Goal: Task Accomplishment & Management: Manage account settings

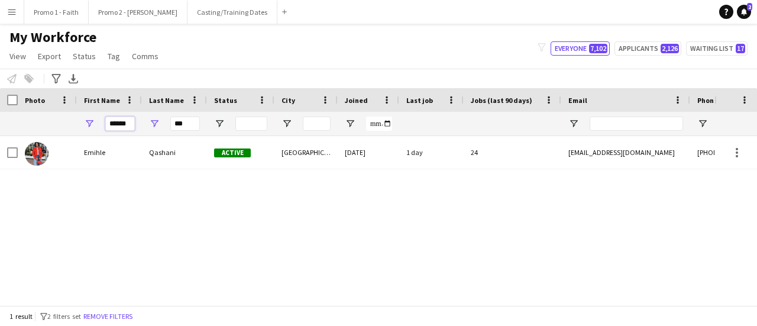
click at [131, 125] on input "******" at bounding box center [120, 124] width 30 height 14
type input "*"
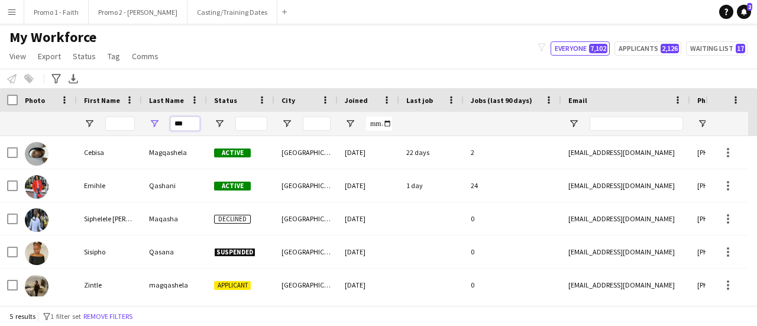
click at [195, 122] on input "***" at bounding box center [185, 124] width 30 height 14
type input "*"
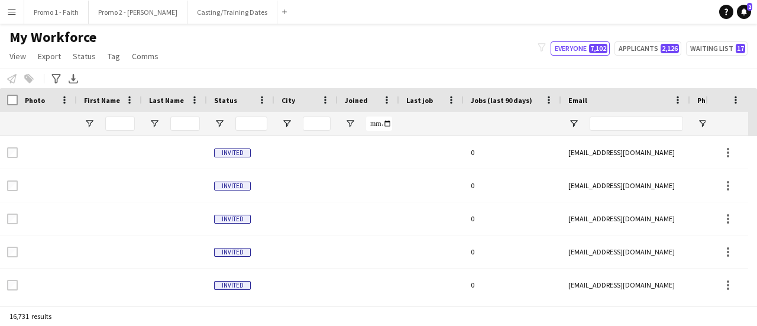
click at [10, 16] on app-icon "Menu" at bounding box center [11, 11] width 9 height 9
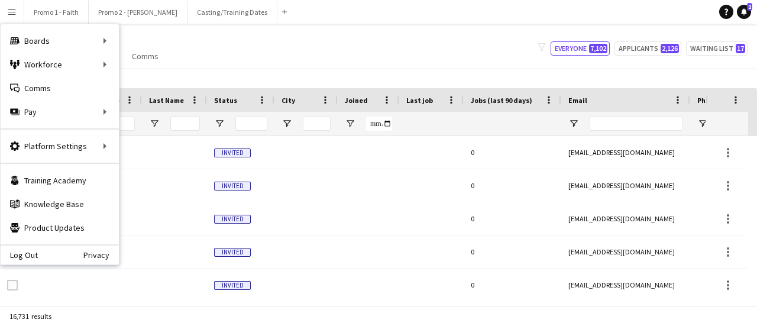
click at [248, 48] on div "My Workforce View Views Default view Applicants New view Update view Delete vie…" at bounding box center [378, 48] width 757 height 40
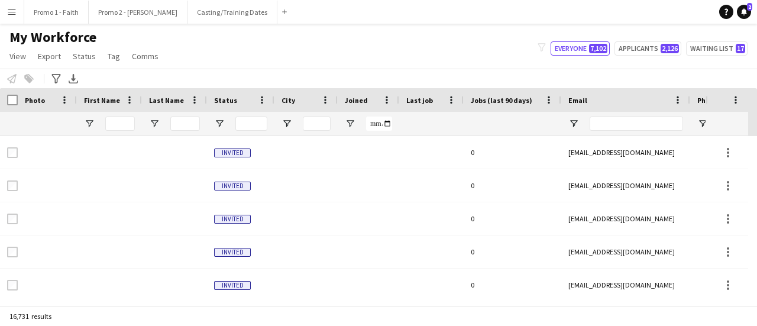
click at [8, 10] on app-icon "Menu" at bounding box center [11, 11] width 9 height 9
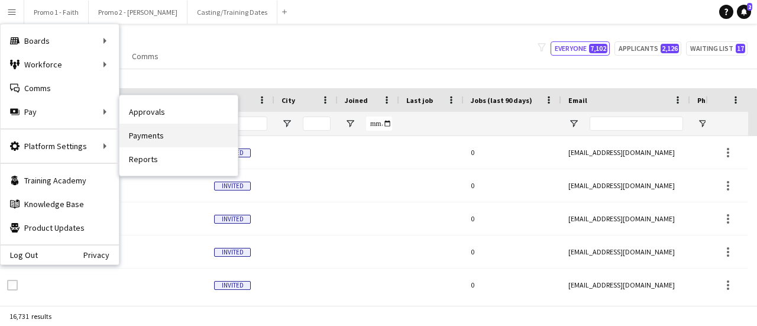
click at [166, 134] on link "Payments" at bounding box center [179, 136] width 118 height 24
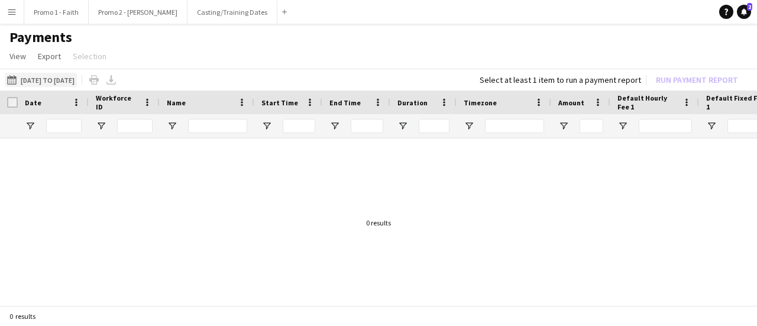
click at [43, 75] on button "[DATE] to [DATE] [DATE] to [DATE]" at bounding box center [41, 80] width 72 height 14
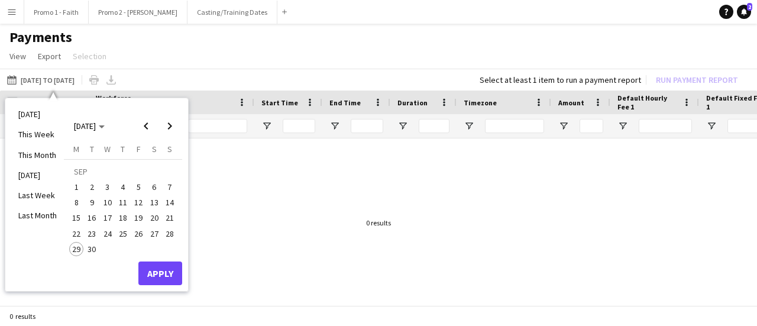
drag, startPoint x: 141, startPoint y: 218, endPoint x: 148, endPoint y: 216, distance: 7.5
click at [149, 216] on tr "15 16 17 18 19 20 21" at bounding box center [123, 217] width 109 height 15
click at [138, 215] on span "19" at bounding box center [138, 218] width 14 height 14
click at [90, 252] on span "30" at bounding box center [92, 249] width 14 height 14
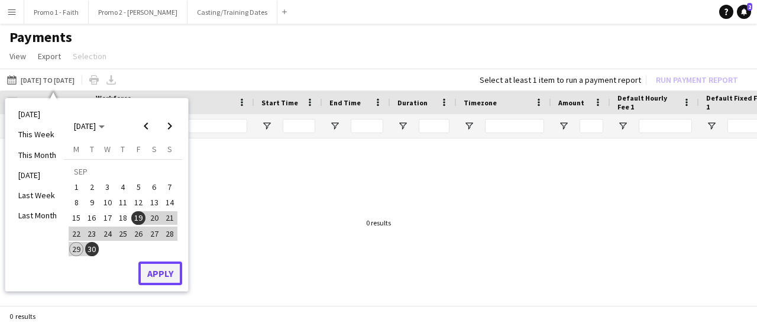
click at [157, 272] on button "Apply" at bounding box center [160, 273] width 44 height 24
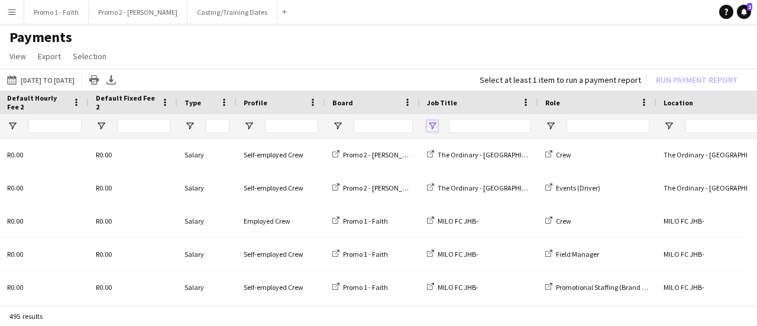
click at [434, 124] on span "Open Filter Menu" at bounding box center [432, 126] width 11 height 11
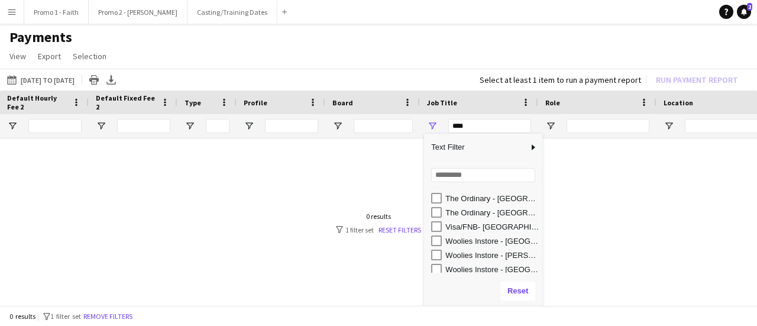
click at [431, 242] on div "Woolies Instore - [GEOGRAPHIC_DATA]" at bounding box center [483, 241] width 118 height 14
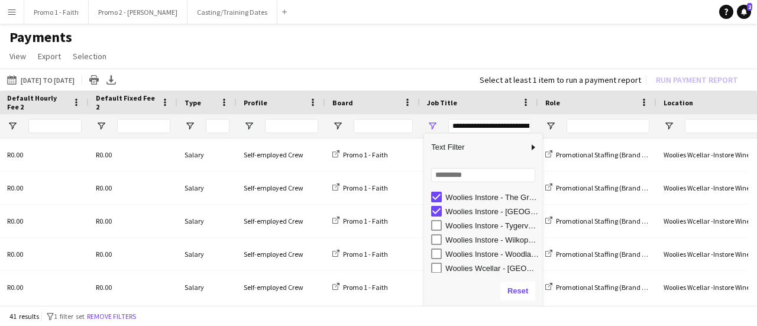
click at [444, 229] on div "Woolies Instore - Tygervalley" at bounding box center [486, 225] width 111 height 14
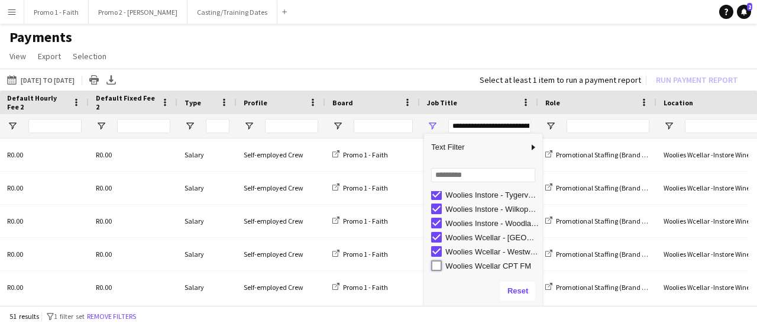
type input "**********"
click at [438, 62] on app-page-menu "View Customise view Customise filters Reset Filters Reset View Reset All Export…" at bounding box center [378, 57] width 757 height 22
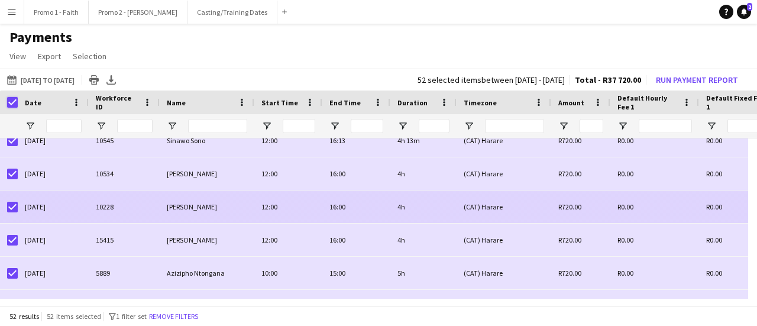
scroll to position [803, 0]
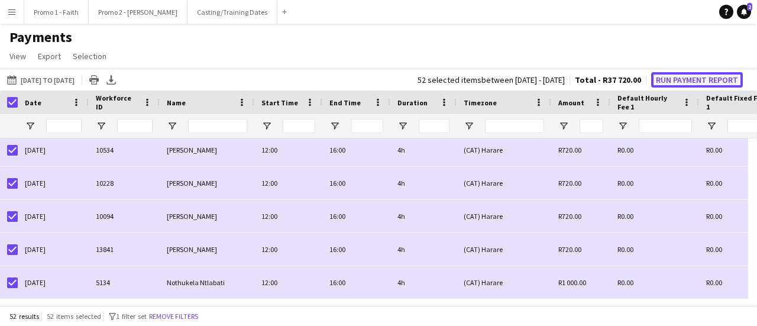
click at [673, 78] on button "Run Payment Report" at bounding box center [697, 79] width 92 height 15
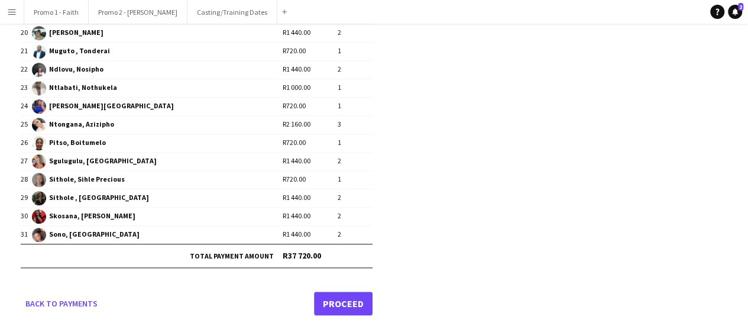
click at [333, 296] on link "Proceed" at bounding box center [343, 304] width 59 height 24
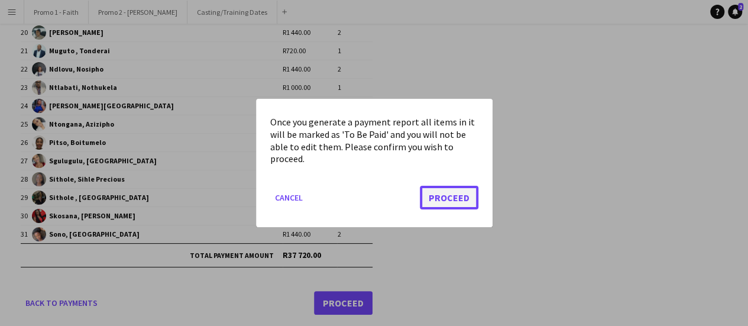
click at [450, 191] on button "Proceed" at bounding box center [449, 198] width 59 height 24
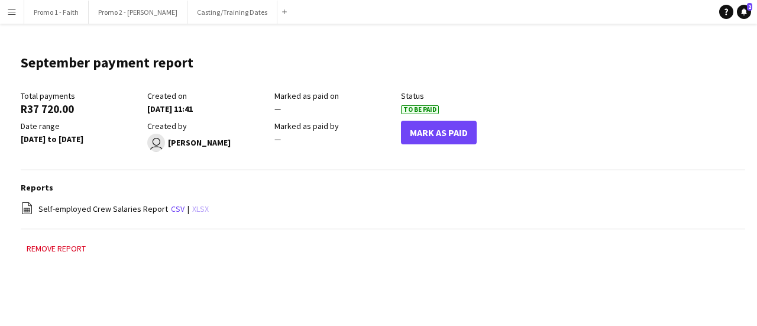
click at [198, 209] on link "xlsx" at bounding box center [200, 209] width 17 height 11
click at [12, 12] on app-icon "Menu" at bounding box center [11, 11] width 9 height 9
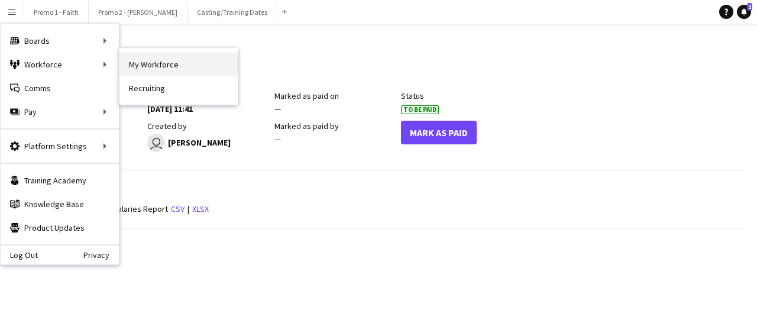
click at [157, 60] on link "My Workforce" at bounding box center [179, 65] width 118 height 24
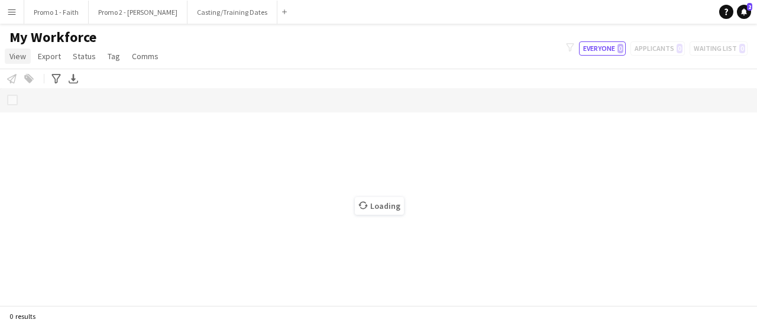
click at [19, 58] on span "View" at bounding box center [17, 56] width 17 height 11
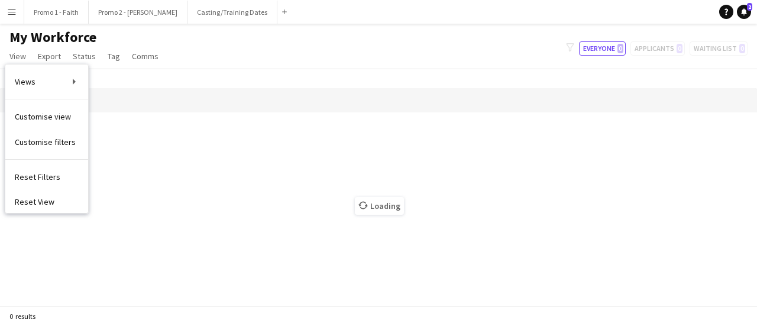
click at [235, 62] on div "My Workforce View Views Default view Applicants New view Update view Delete vie…" at bounding box center [378, 48] width 757 height 40
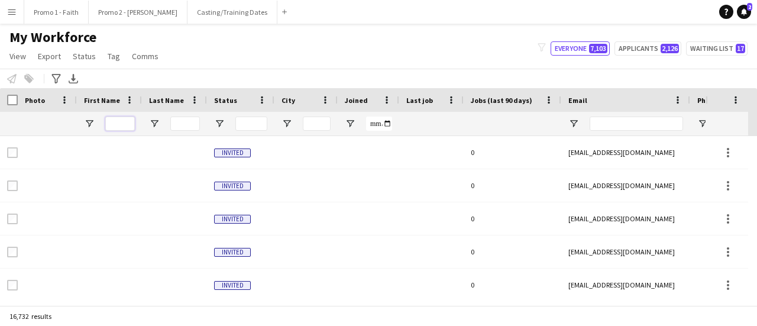
click at [114, 117] on input "First Name Filter Input" at bounding box center [120, 124] width 30 height 14
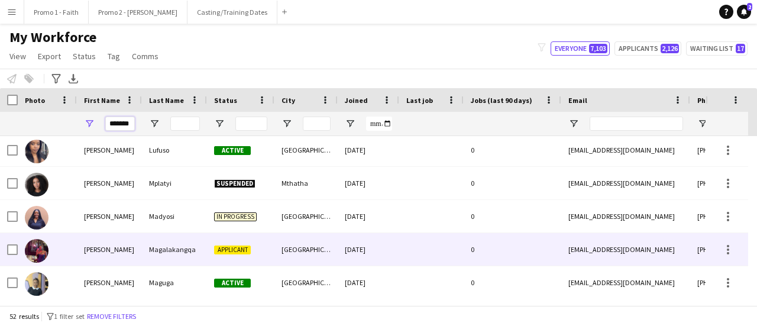
scroll to position [592, 0]
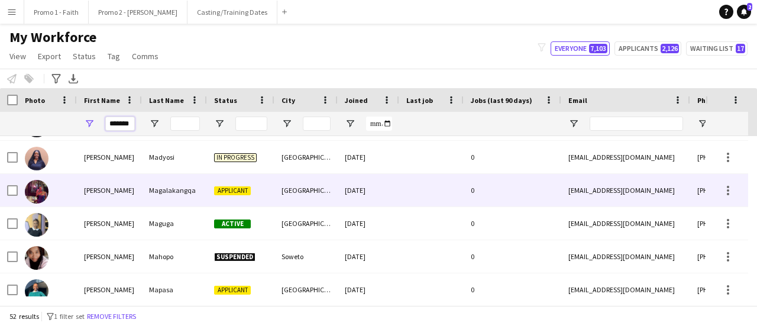
type input "*******"
click at [173, 188] on div "Magalakangqa" at bounding box center [174, 190] width 65 height 33
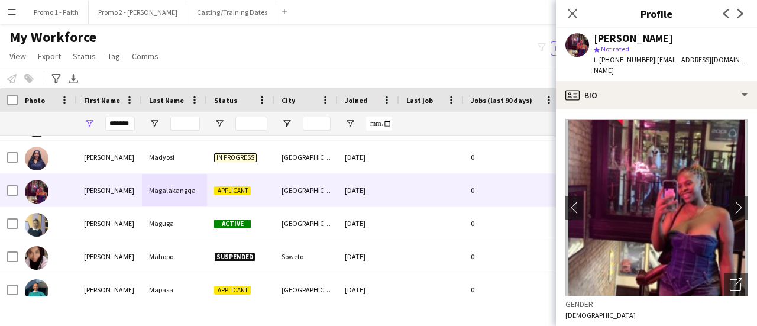
drag, startPoint x: 577, startPoint y: 14, endPoint x: 354, endPoint y: 84, distance: 234.4
click at [577, 14] on icon "Close pop-in" at bounding box center [572, 13] width 9 height 9
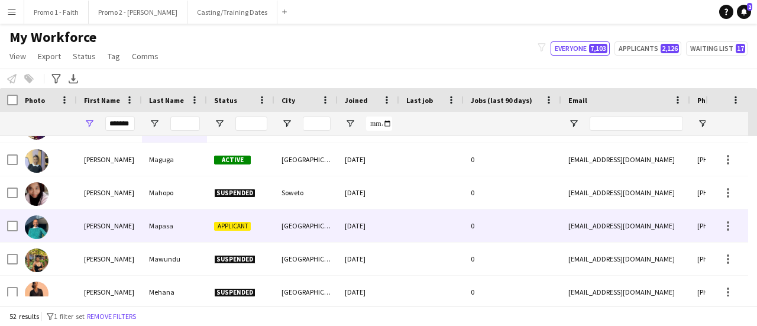
scroll to position [710, 0]
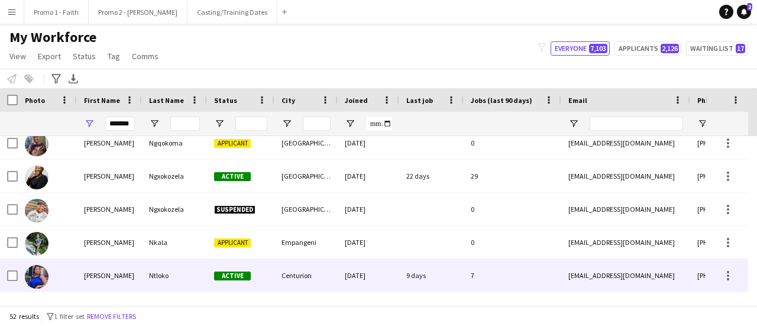
click at [175, 279] on div "Ntloko" at bounding box center [174, 275] width 65 height 33
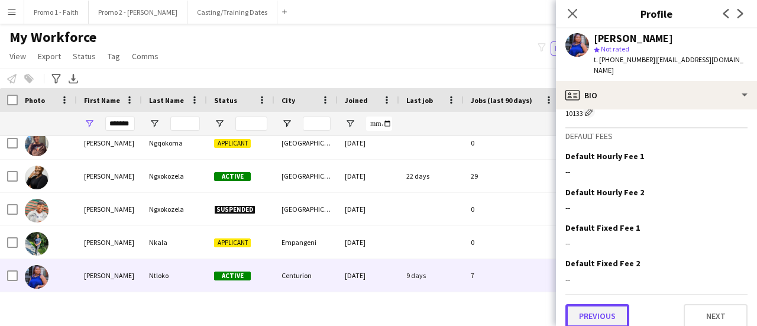
click at [587, 305] on button "Previous" at bounding box center [598, 316] width 64 height 24
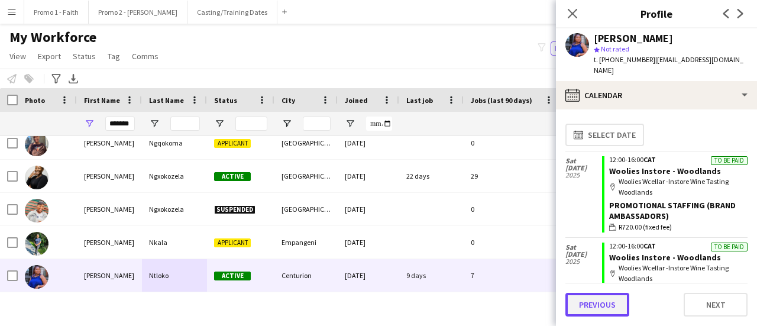
click at [592, 300] on button "Previous" at bounding box center [598, 305] width 64 height 24
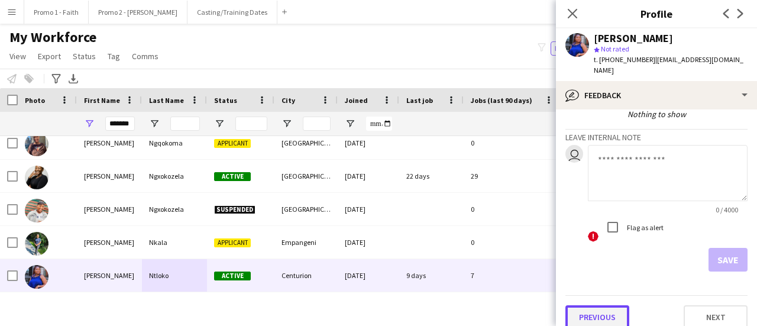
click at [595, 305] on button "Previous" at bounding box center [598, 317] width 64 height 24
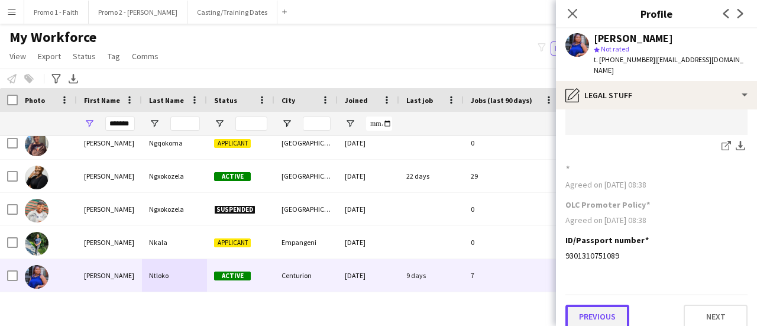
click at [609, 307] on button "Previous" at bounding box center [598, 317] width 64 height 24
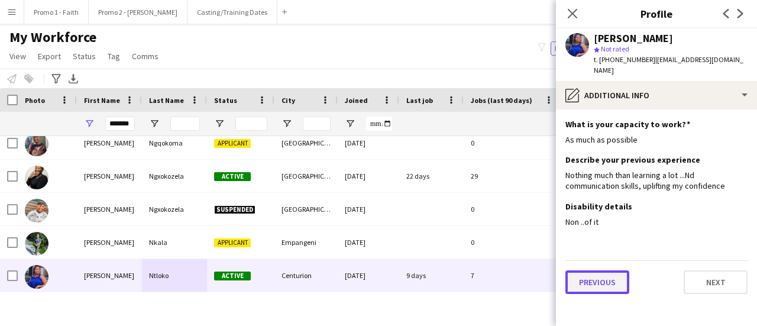
click at [600, 273] on button "Previous" at bounding box center [598, 282] width 64 height 24
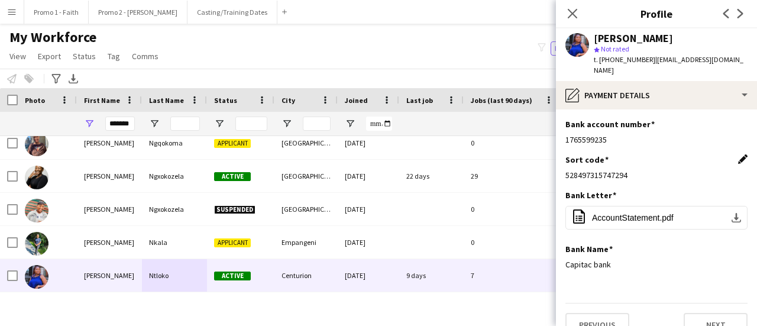
click at [738, 154] on app-icon "Edit this field" at bounding box center [742, 158] width 9 height 9
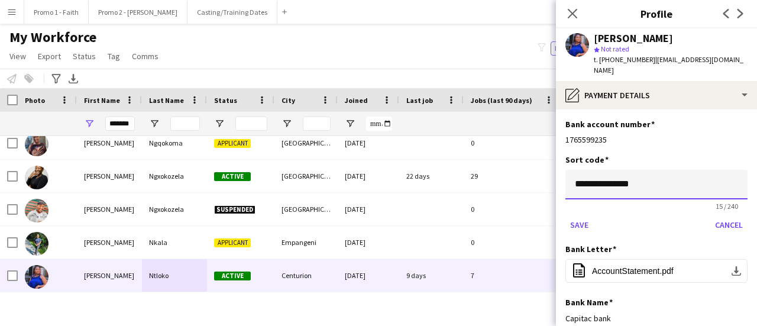
click at [659, 170] on input "**********" at bounding box center [657, 185] width 182 height 30
type input "*"
type input "******"
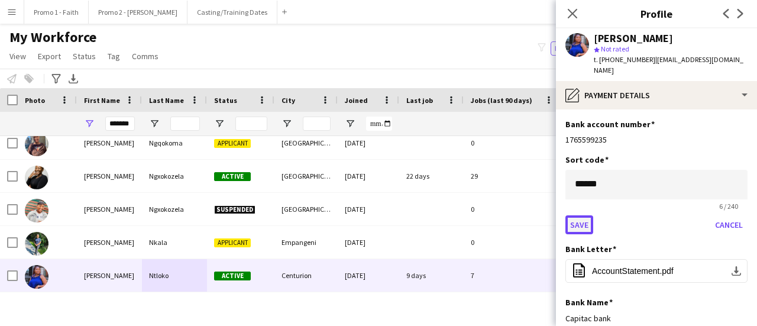
click at [583, 215] on button "Save" at bounding box center [580, 224] width 28 height 19
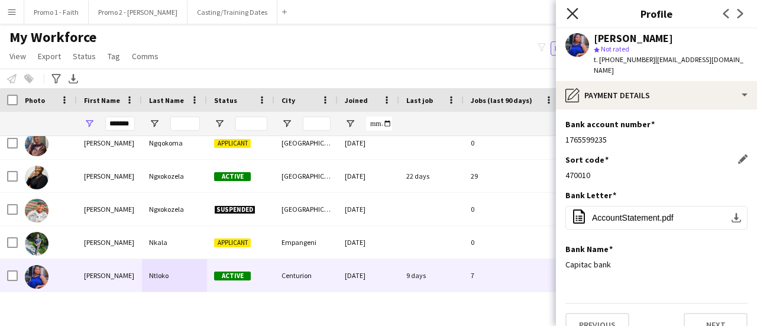
click at [573, 8] on icon "Close pop-in" at bounding box center [572, 13] width 11 height 11
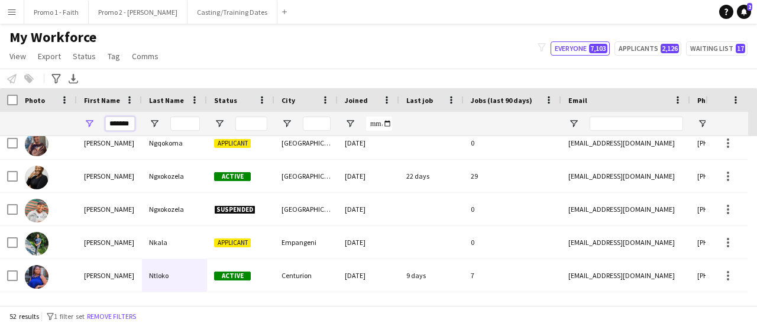
click at [134, 122] on input "*******" at bounding box center [120, 124] width 30 height 14
type input "*"
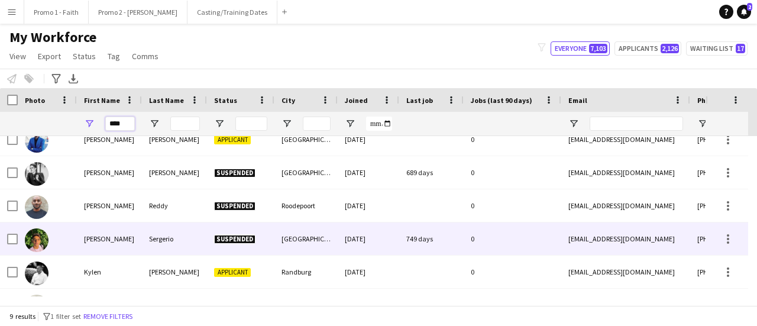
scroll to position [19, 0]
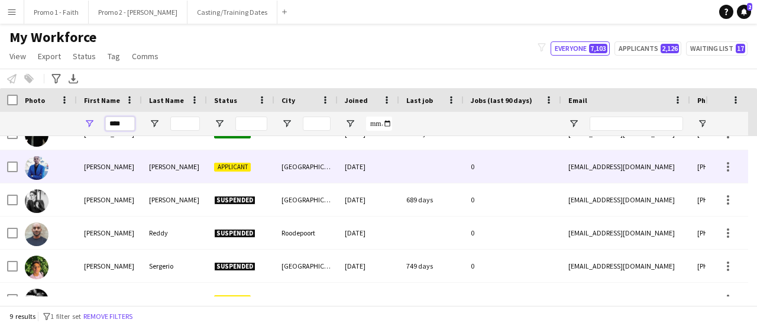
type input "****"
click at [196, 170] on div "[PERSON_NAME]" at bounding box center [174, 166] width 65 height 33
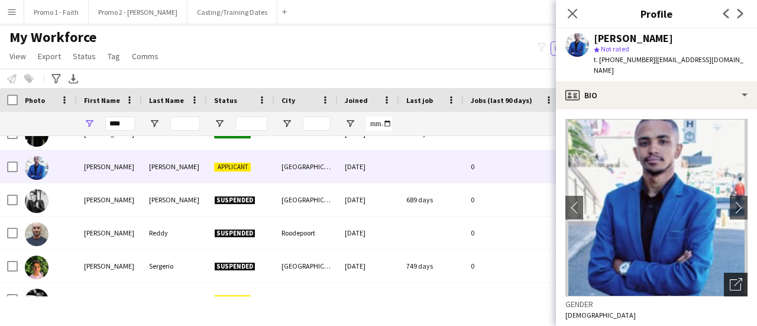
click at [730, 278] on icon "Open photos pop-in" at bounding box center [736, 284] width 12 height 12
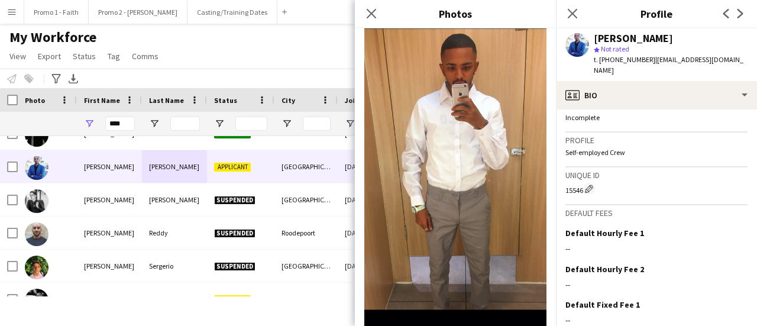
scroll to position [561, 0]
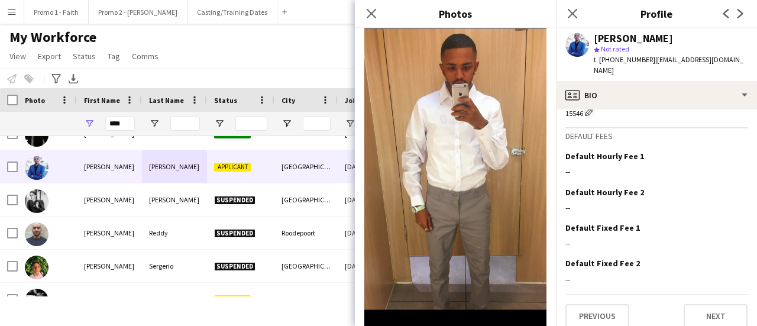
click at [606, 317] on app-crew-profile-bio "chevron-left chevron-right Open photos pop-in Gender [DEMOGRAPHIC_DATA] Birthda…" at bounding box center [656, 217] width 201 height 217
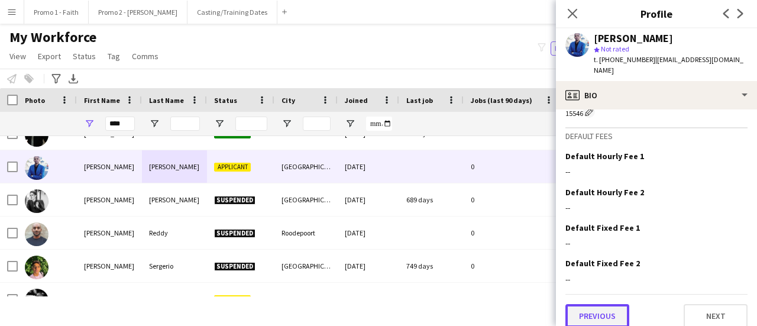
click at [606, 304] on button "Previous" at bounding box center [598, 316] width 64 height 24
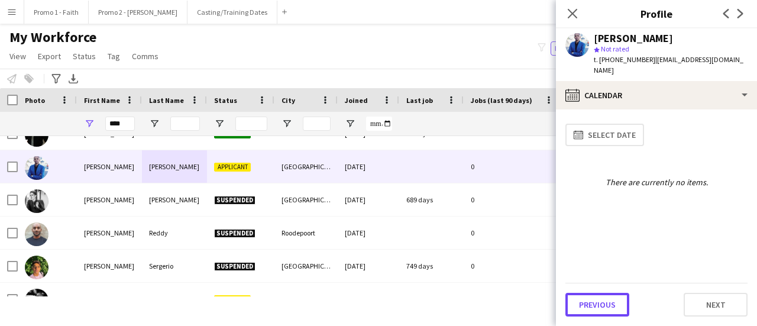
click at [606, 304] on button "Previous" at bounding box center [598, 305] width 64 height 24
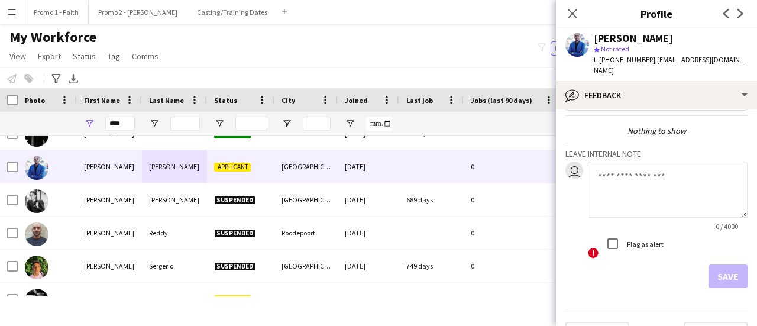
scroll to position [54, 0]
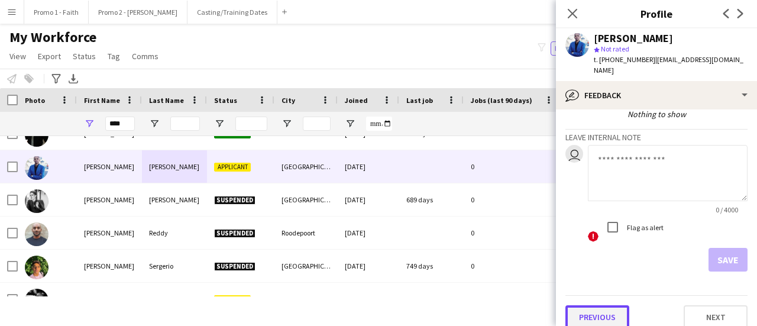
click at [607, 305] on button "Previous" at bounding box center [598, 317] width 64 height 24
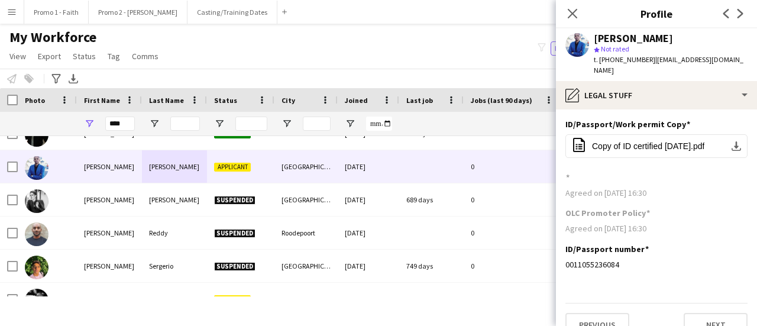
scroll to position [9, 0]
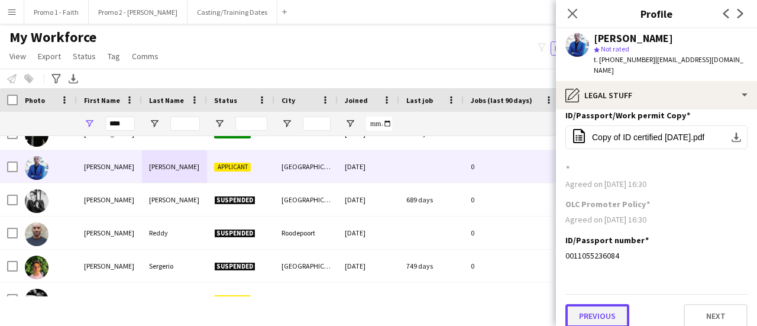
click at [592, 304] on button "Previous" at bounding box center [598, 316] width 64 height 24
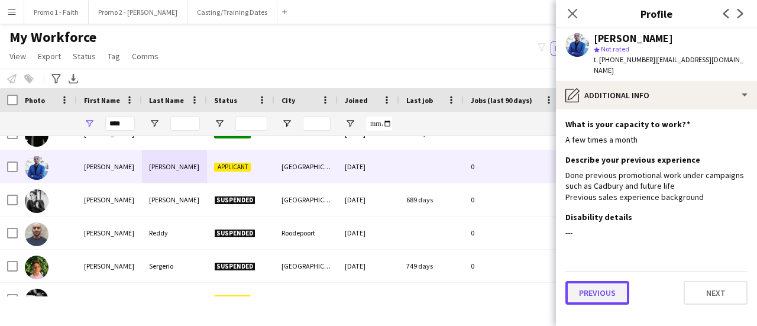
click at [595, 287] on button "Previous" at bounding box center [598, 293] width 64 height 24
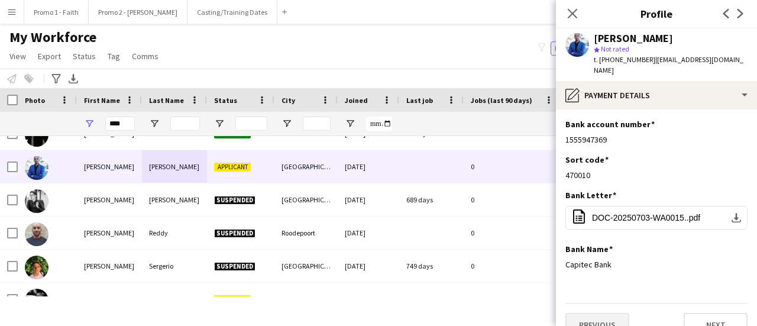
scroll to position [9, 0]
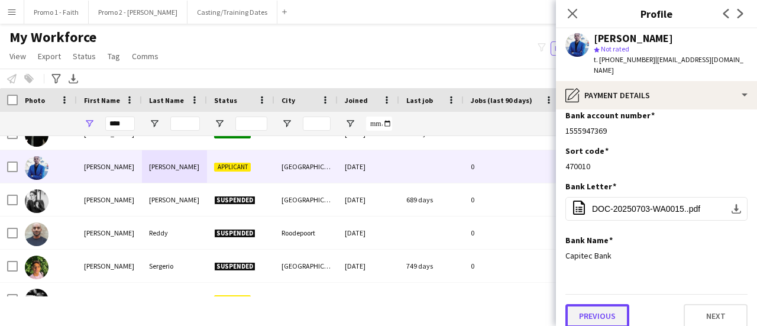
click at [593, 308] on button "Previous" at bounding box center [598, 316] width 64 height 24
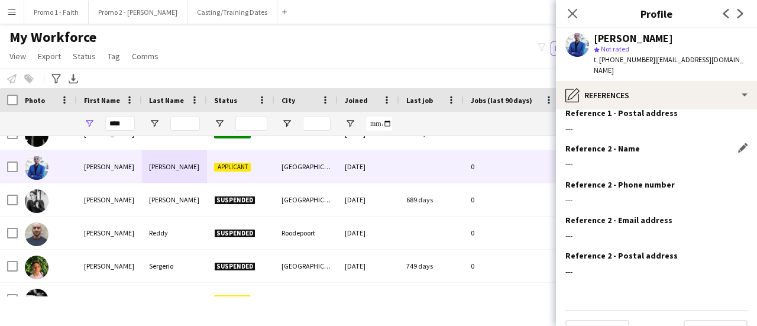
scroll to position [134, 0]
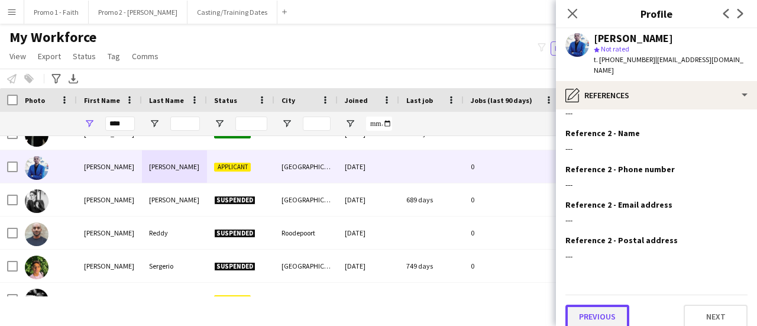
click at [590, 305] on button "Previous" at bounding box center [598, 317] width 64 height 24
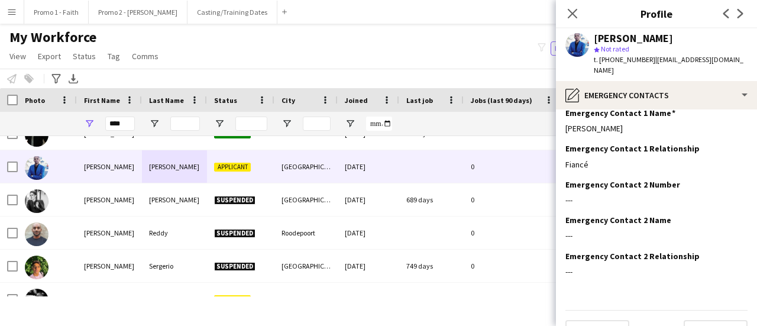
scroll to position [63, 0]
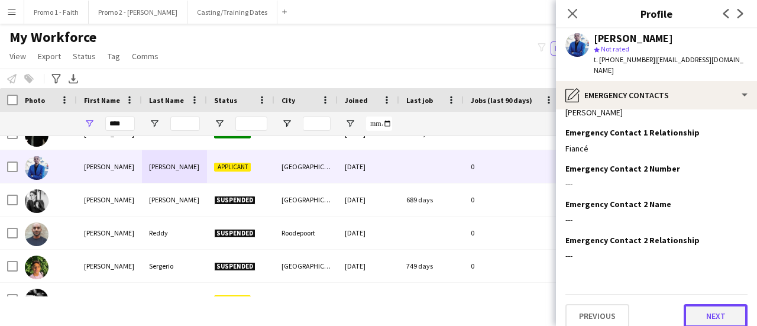
click at [701, 306] on button "Next" at bounding box center [716, 316] width 64 height 24
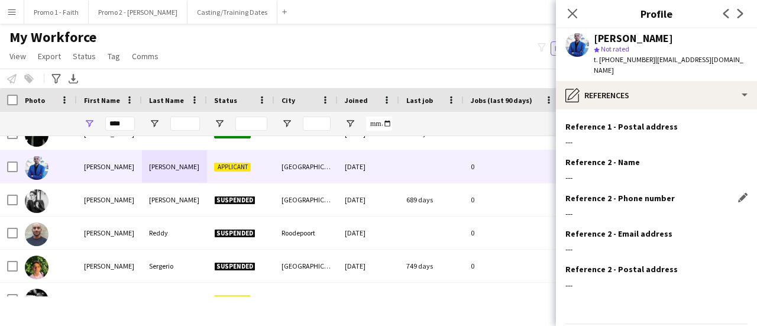
scroll to position [134, 0]
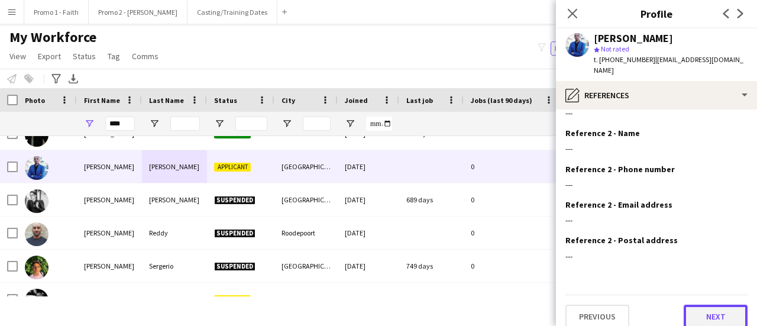
click at [699, 305] on button "Next" at bounding box center [716, 317] width 64 height 24
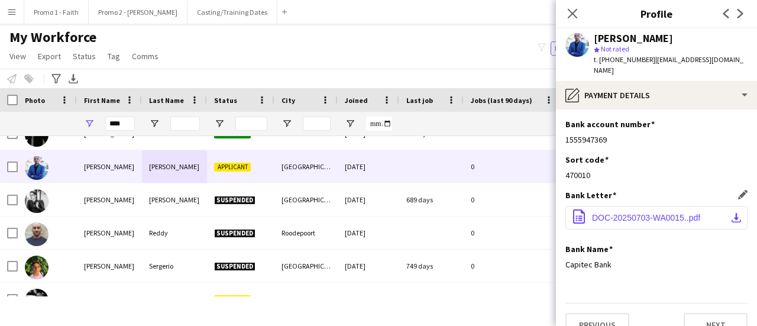
click at [638, 206] on button "office-file-sheet DOC-20250703-WA0015..pdf download-bottom" at bounding box center [657, 218] width 182 height 24
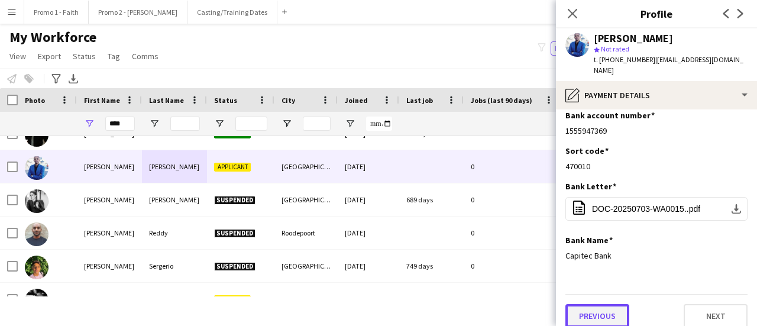
click at [598, 304] on button "Previous" at bounding box center [598, 316] width 64 height 24
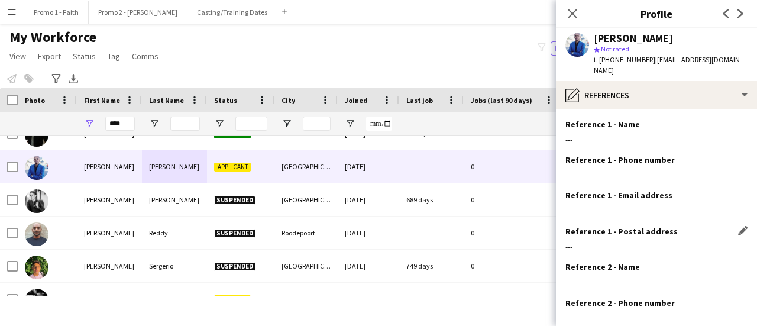
scroll to position [134, 0]
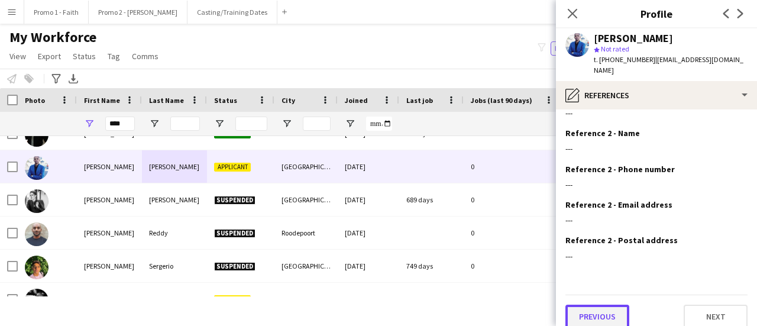
click at [583, 305] on button "Previous" at bounding box center [598, 317] width 64 height 24
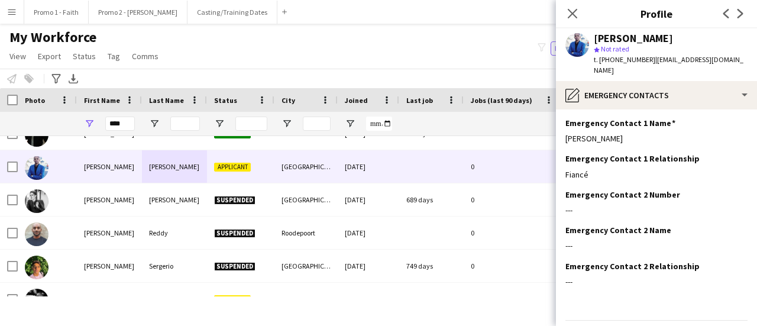
scroll to position [63, 0]
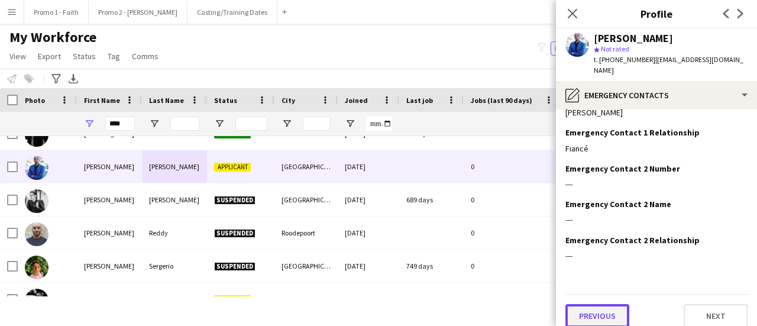
click at [594, 308] on button "Previous" at bounding box center [598, 316] width 64 height 24
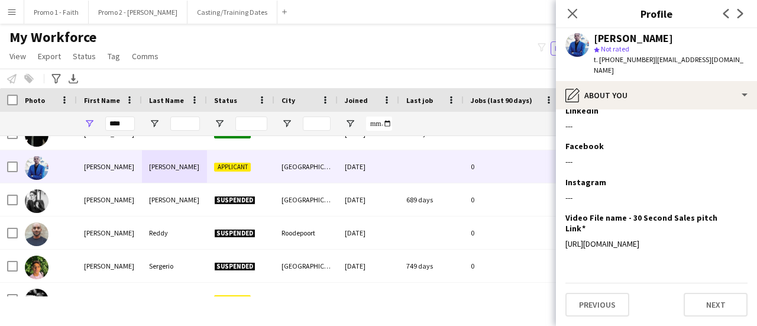
scroll to position [281, 0]
drag, startPoint x: 717, startPoint y: 244, endPoint x: 563, endPoint y: 234, distance: 154.1
click at [563, 234] on app-section-data-types "Bio Edit this field I am an enthusiastic and charismatic individual willing to …" at bounding box center [656, 217] width 201 height 217
copy div "[URL][DOMAIN_NAME]"
drag, startPoint x: 624, startPoint y: 312, endPoint x: 617, endPoint y: 309, distance: 7.4
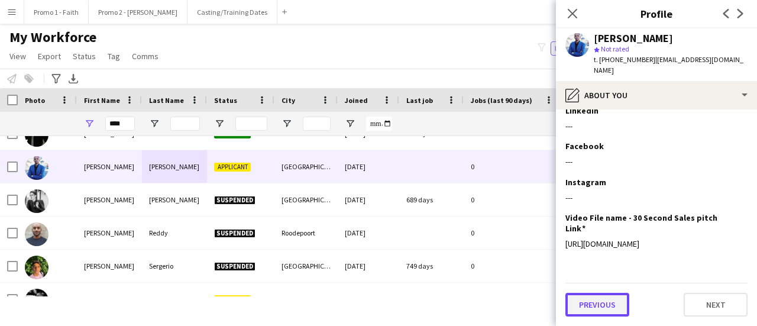
click at [623, 312] on button "Previous" at bounding box center [598, 305] width 64 height 24
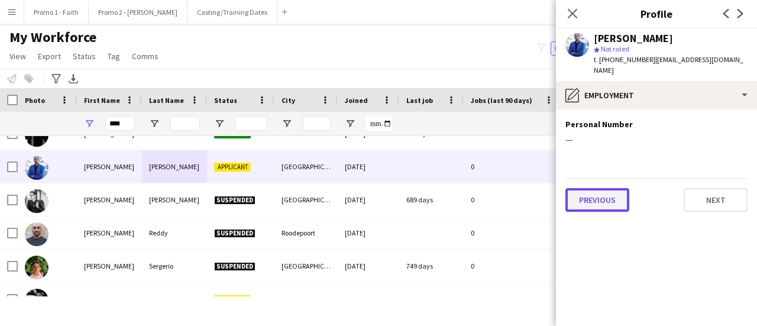
click at [603, 188] on button "Previous" at bounding box center [598, 200] width 64 height 24
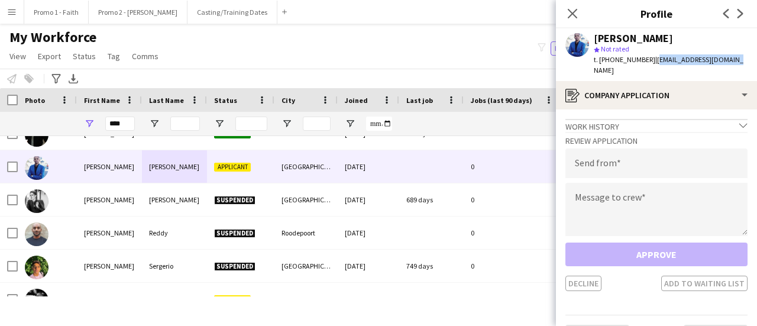
drag, startPoint x: 646, startPoint y: 59, endPoint x: 757, endPoint y: 59, distance: 110.6
click at [757, 59] on app-profile-header "[PERSON_NAME] star Not rated t. [PHONE_NUMBER] | [EMAIL_ADDRESS][DOMAIN_NAME]" at bounding box center [656, 54] width 201 height 53
copy span "[EMAIL_ADDRESS][DOMAIN_NAME]"
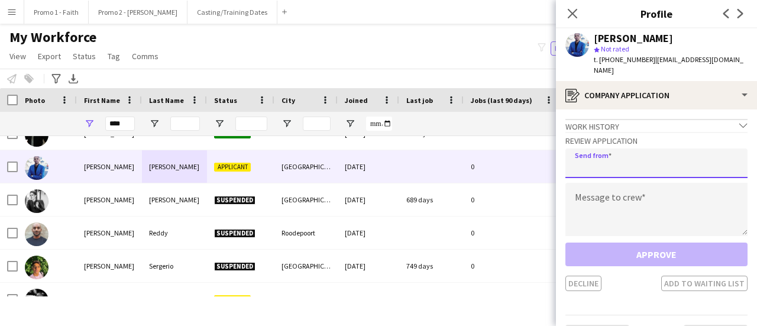
paste input "**********"
type input "**********"
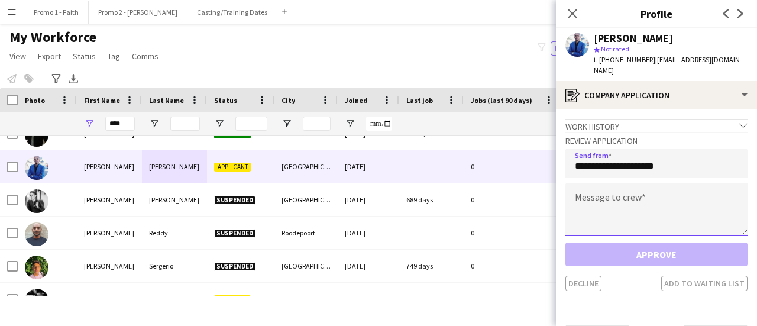
click at [608, 193] on textarea at bounding box center [657, 209] width 182 height 53
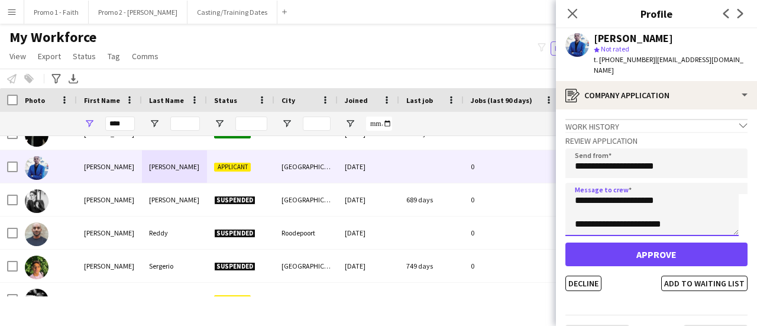
scroll to position [102, 0]
type textarea "**********"
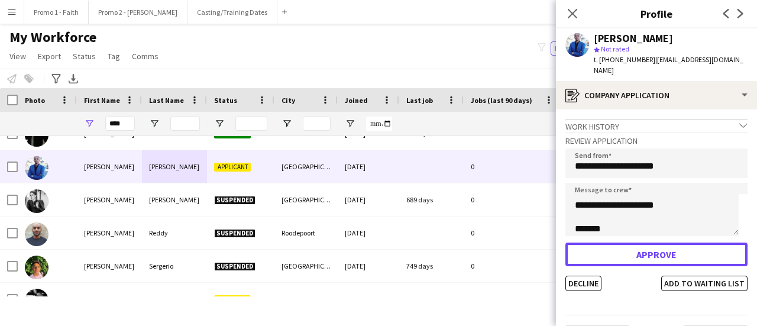
click at [634, 245] on button "Approve" at bounding box center [657, 255] width 182 height 24
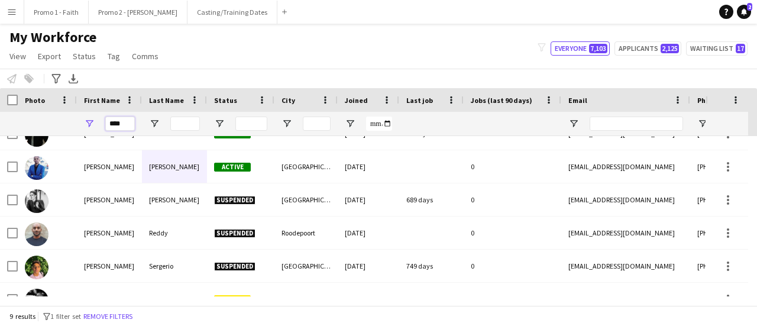
click at [132, 125] on input "****" at bounding box center [120, 124] width 30 height 14
type input "*"
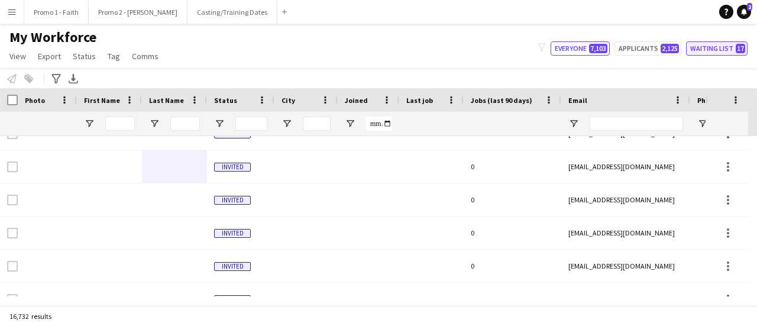
click at [713, 50] on button "Waiting list 17" at bounding box center [717, 48] width 62 height 14
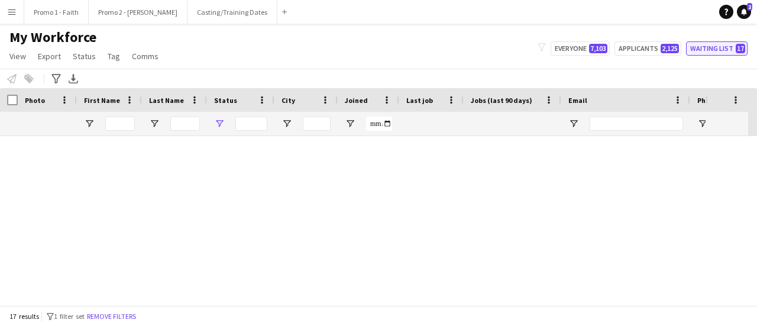
type input "**********"
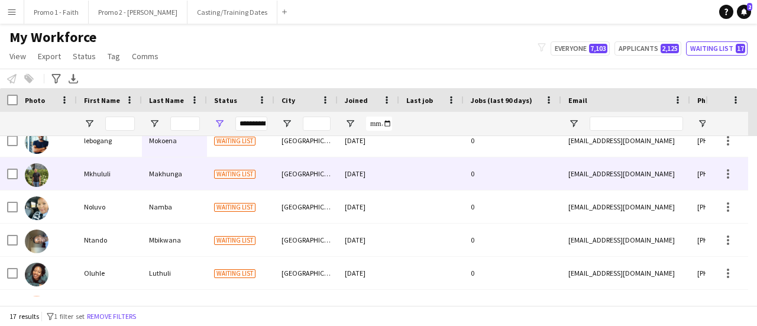
scroll to position [59, 0]
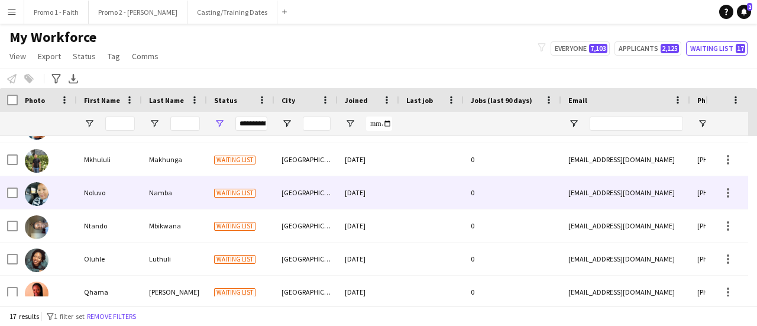
click at [274, 196] on div "Waiting list" at bounding box center [240, 192] width 67 height 33
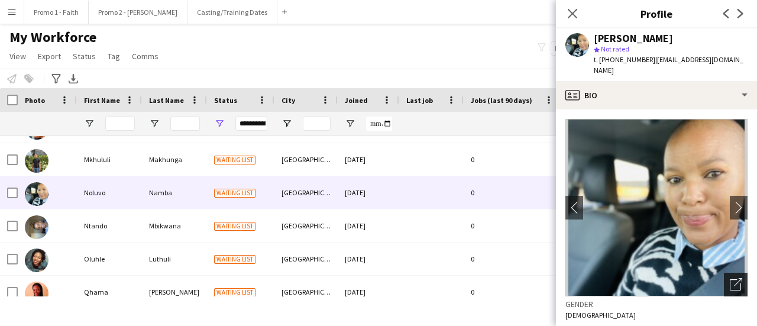
click at [730, 278] on icon "Open photos pop-in" at bounding box center [736, 284] width 12 height 12
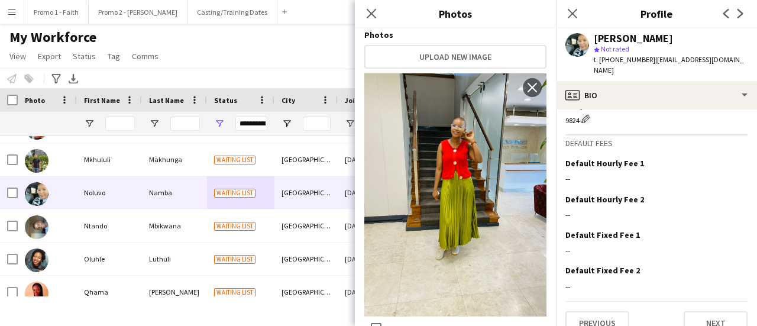
scroll to position [527, 0]
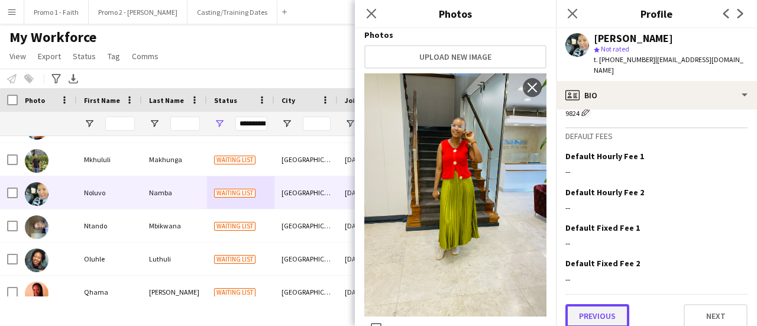
click at [608, 304] on button "Previous" at bounding box center [598, 316] width 64 height 24
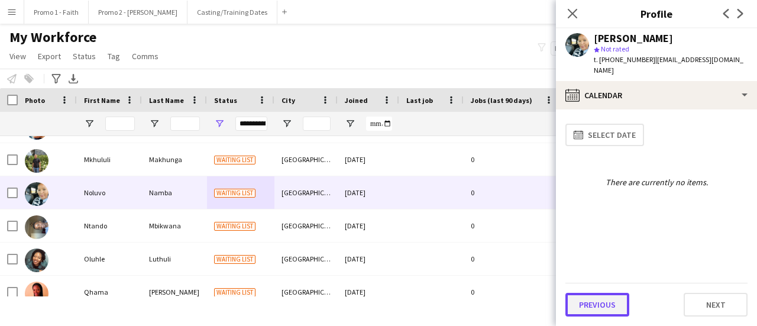
click at [619, 303] on button "Previous" at bounding box center [598, 305] width 64 height 24
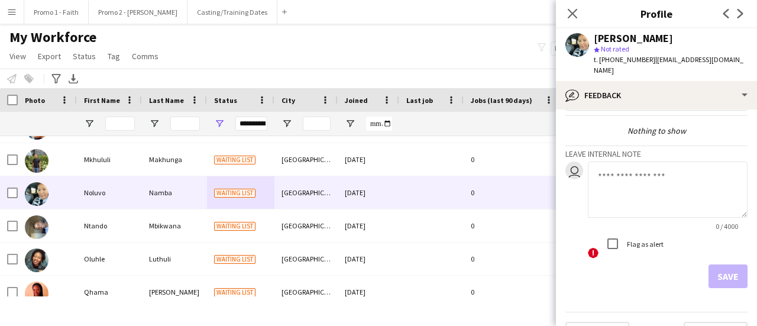
scroll to position [54, 0]
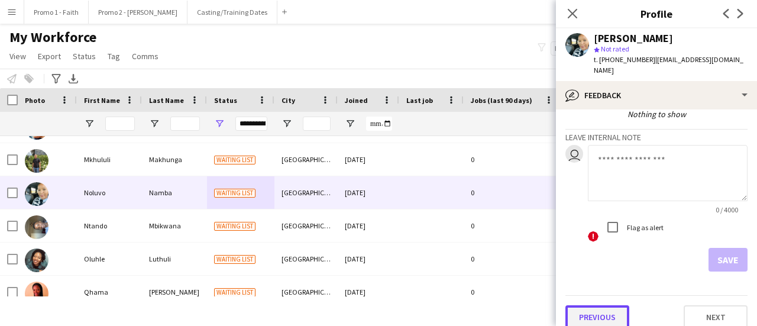
click at [615, 307] on button "Previous" at bounding box center [598, 317] width 64 height 24
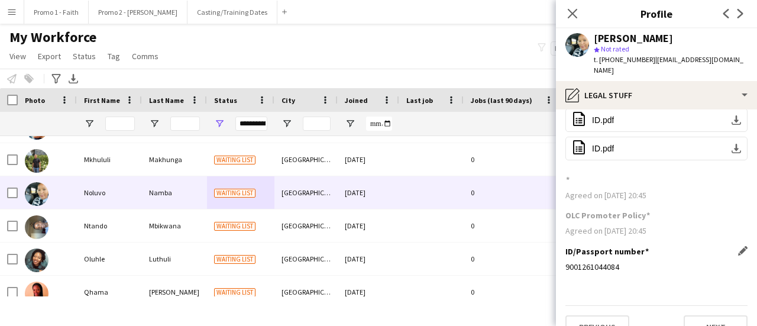
scroll to position [37, 0]
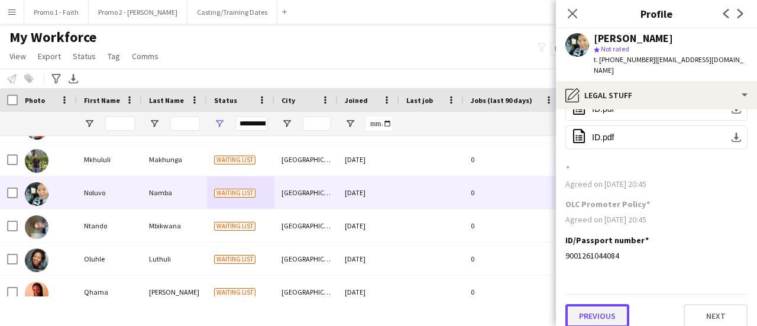
drag, startPoint x: 607, startPoint y: 305, endPoint x: 600, endPoint y: 298, distance: 9.6
click at [606, 305] on button "Previous" at bounding box center [598, 316] width 64 height 24
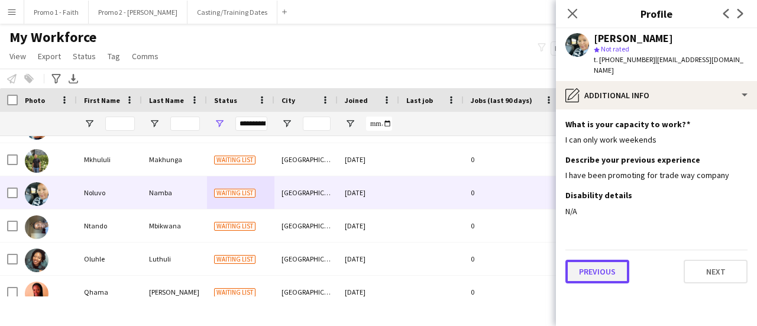
click at [599, 260] on button "Previous" at bounding box center [598, 272] width 64 height 24
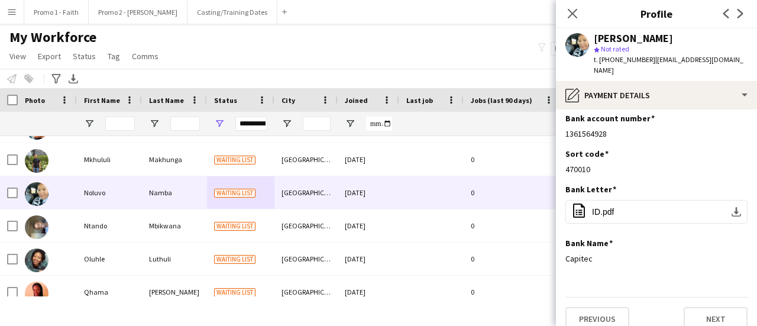
scroll to position [9, 0]
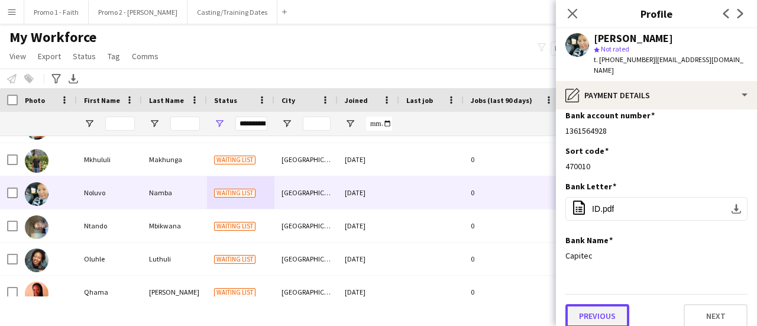
click at [602, 310] on button "Previous" at bounding box center [598, 316] width 64 height 24
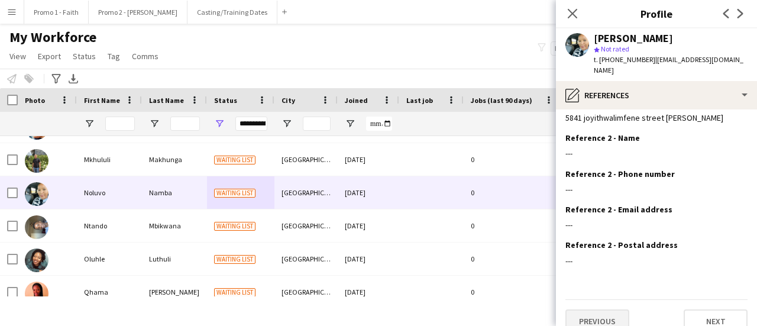
scroll to position [134, 0]
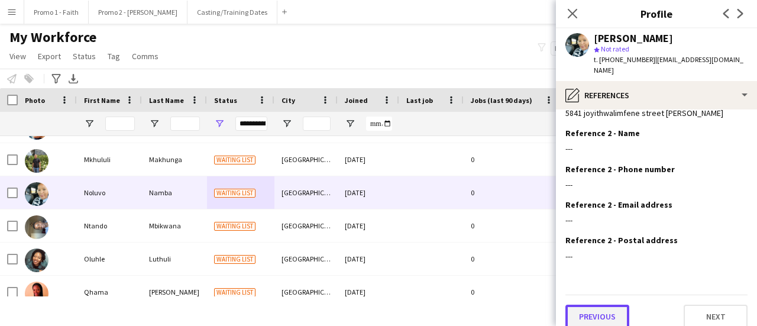
click at [595, 305] on button "Previous" at bounding box center [598, 317] width 64 height 24
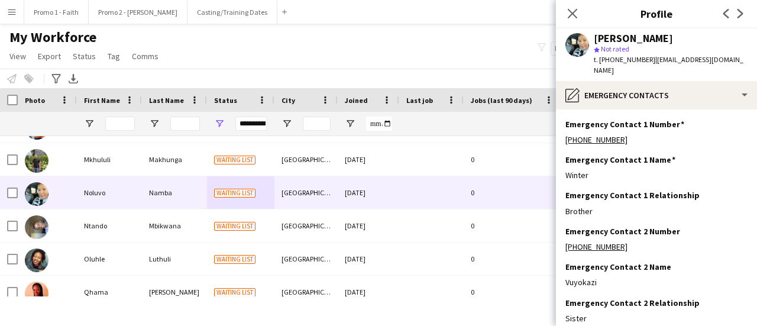
scroll to position [63, 0]
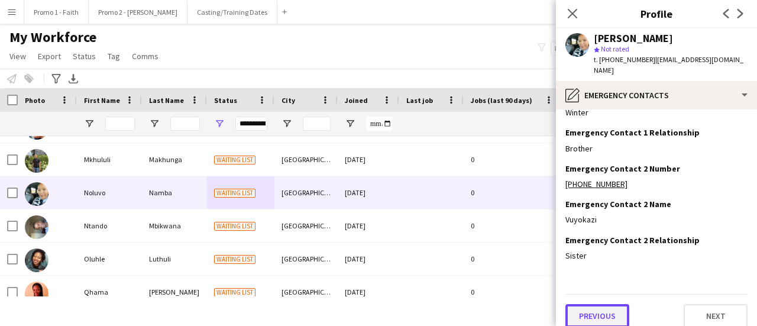
click at [603, 315] on button "Previous" at bounding box center [598, 316] width 64 height 24
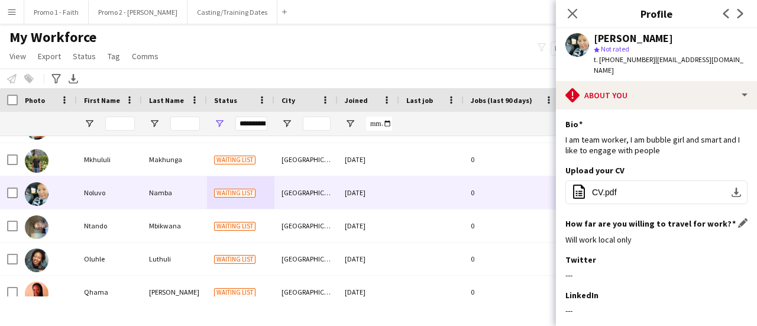
scroll to position [173, 0]
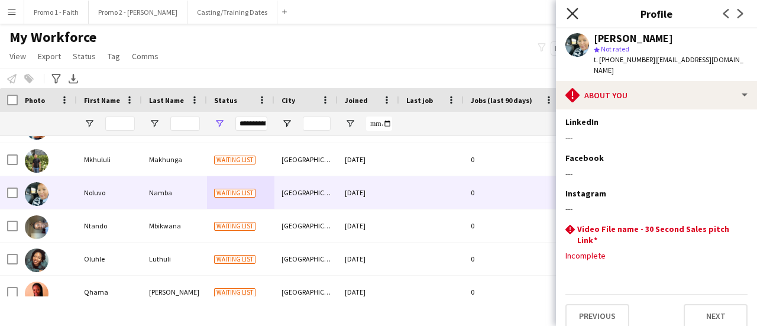
click at [577, 17] on icon "Close pop-in" at bounding box center [572, 13] width 11 height 11
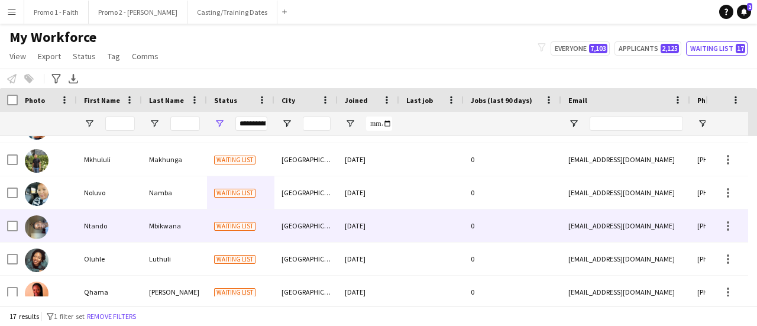
click at [134, 223] on div "Ntando" at bounding box center [109, 225] width 65 height 33
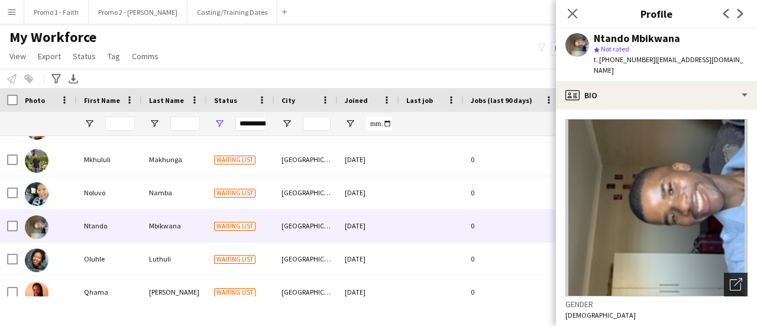
click at [734, 273] on div "Open photos pop-in" at bounding box center [736, 285] width 24 height 24
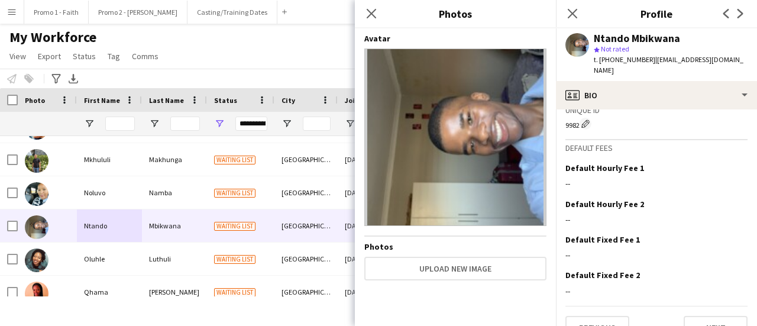
scroll to position [543, 0]
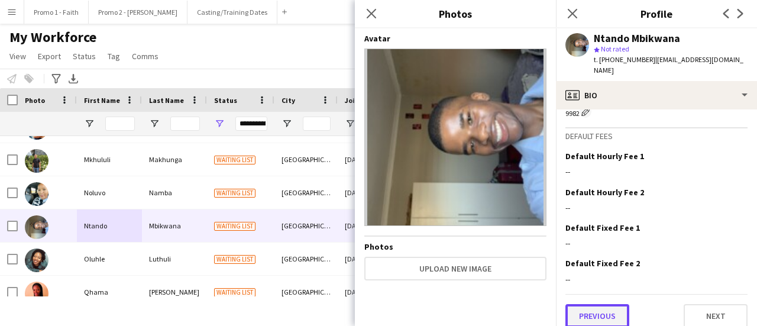
click at [599, 304] on button "Previous" at bounding box center [598, 316] width 64 height 24
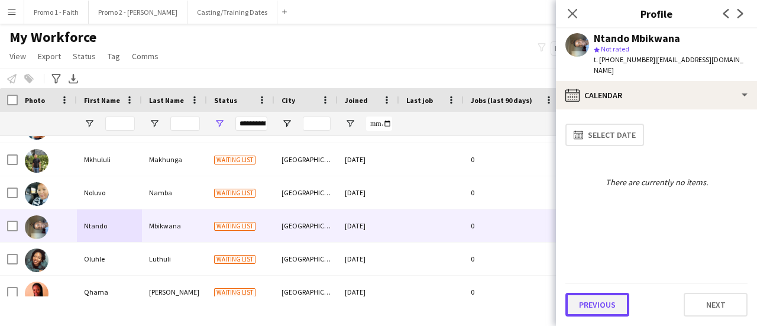
click at [601, 304] on button "Previous" at bounding box center [598, 305] width 64 height 24
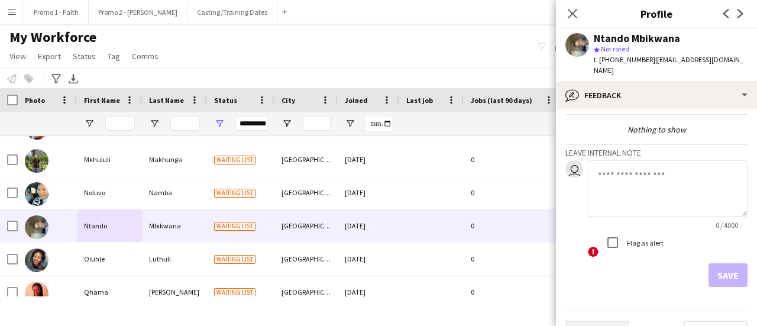
scroll to position [54, 0]
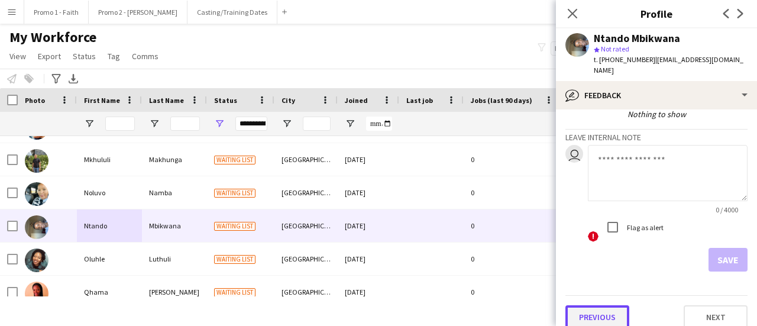
click at [589, 317] on button "Previous" at bounding box center [598, 317] width 64 height 24
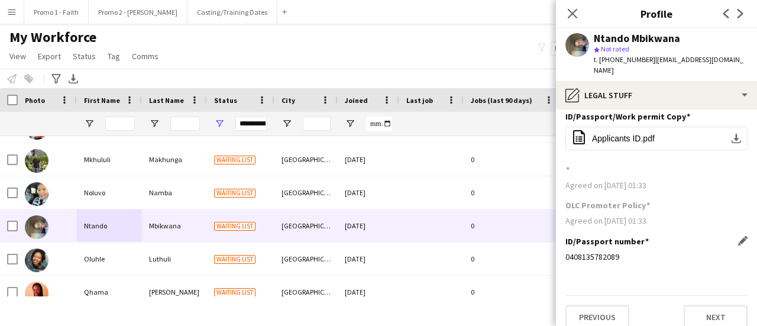
scroll to position [9, 0]
click at [597, 314] on button "Previous" at bounding box center [598, 316] width 64 height 24
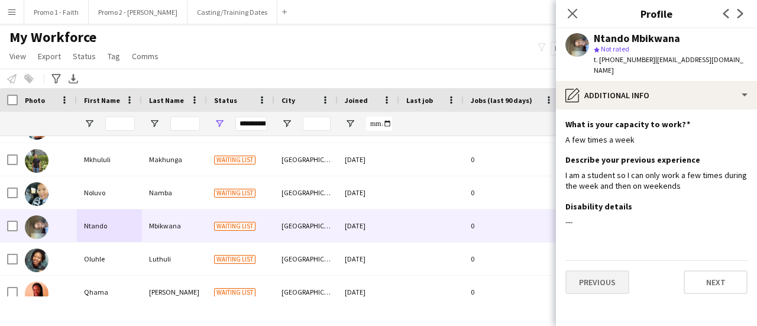
scroll to position [0, 0]
click at [587, 273] on button "Previous" at bounding box center [598, 282] width 64 height 24
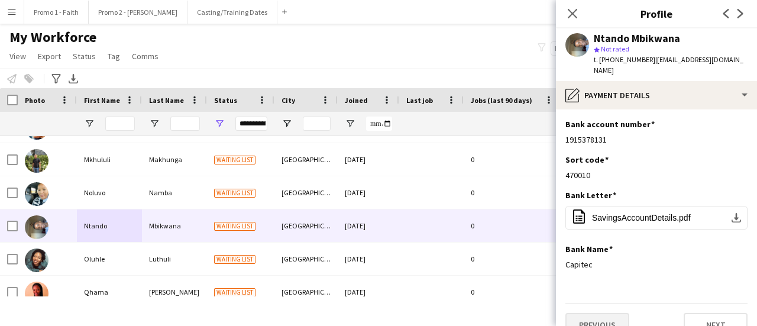
scroll to position [9, 0]
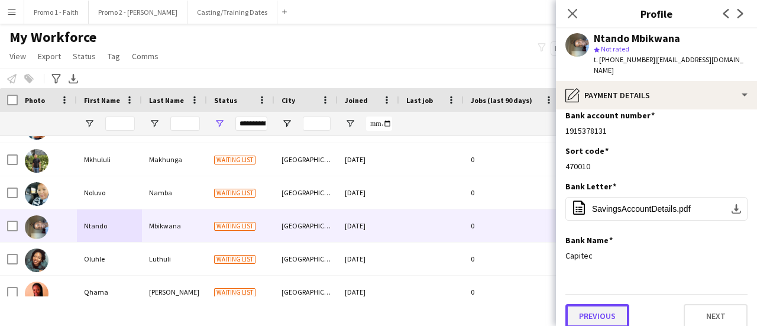
click at [587, 311] on button "Previous" at bounding box center [598, 316] width 64 height 24
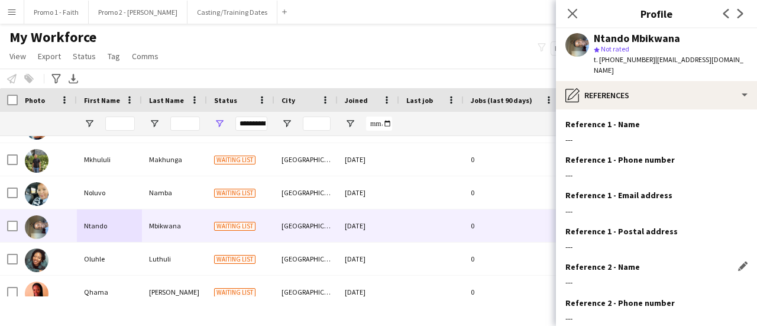
scroll to position [134, 0]
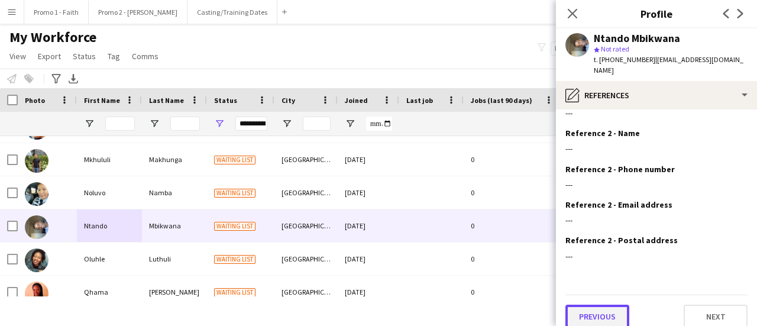
click at [593, 305] on button "Previous" at bounding box center [598, 317] width 64 height 24
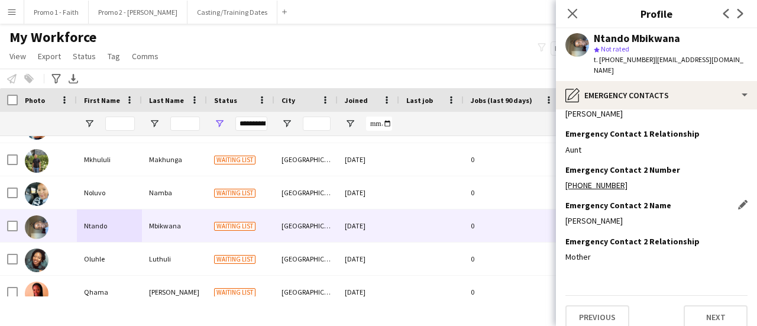
scroll to position [63, 0]
click at [596, 307] on button "Previous" at bounding box center [598, 316] width 64 height 24
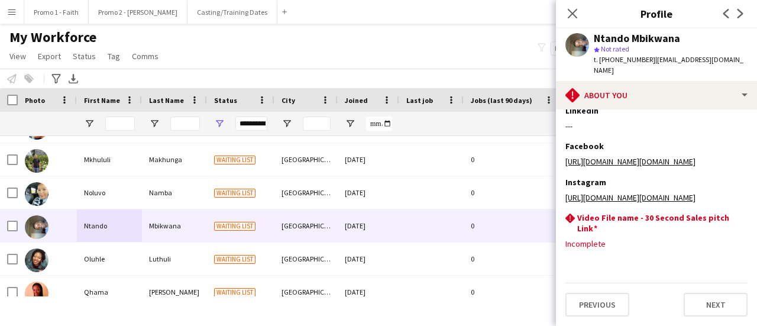
scroll to position [253, 0]
click at [596, 296] on button "Previous" at bounding box center [598, 305] width 64 height 24
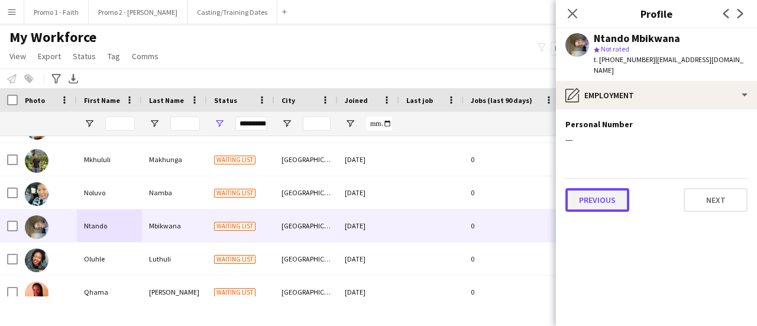
click at [606, 190] on button "Previous" at bounding box center [598, 200] width 64 height 24
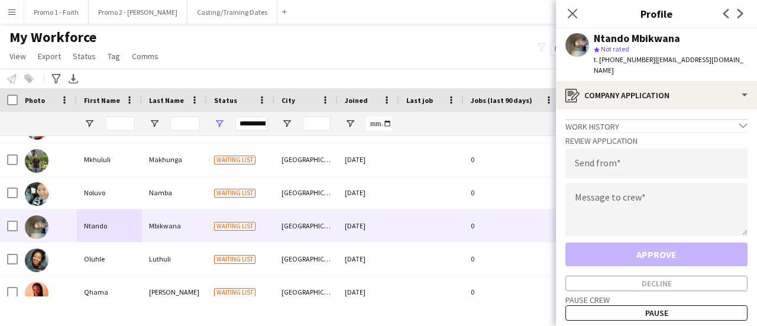
drag, startPoint x: 645, startPoint y: 61, endPoint x: 739, endPoint y: 60, distance: 94.1
click at [756, 61] on app-profile-header "Ntando Mbikwana star Not rated t. [PHONE_NUMBER] | [EMAIL_ADDRESS][DOMAIN_NAME]" at bounding box center [656, 54] width 201 height 53
copy span "[EMAIL_ADDRESS][DOMAIN_NAME]"
click at [613, 157] on input "email" at bounding box center [657, 163] width 182 height 30
paste input "**********"
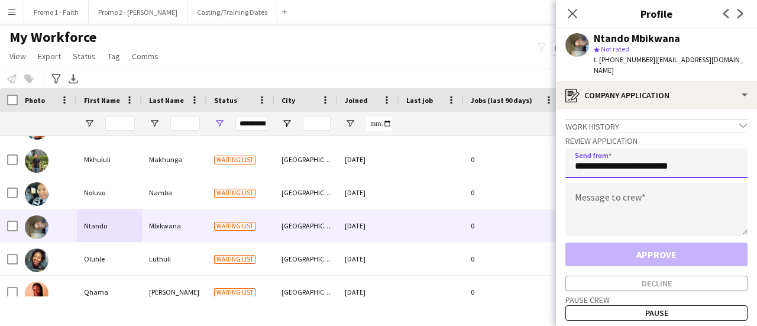
type input "**********"
click at [618, 196] on textarea at bounding box center [657, 209] width 182 height 53
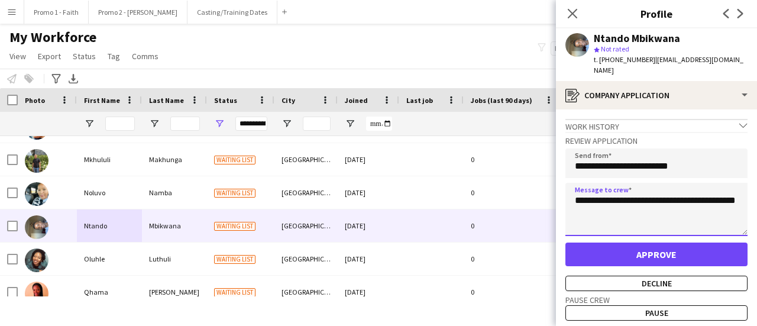
type textarea "**********"
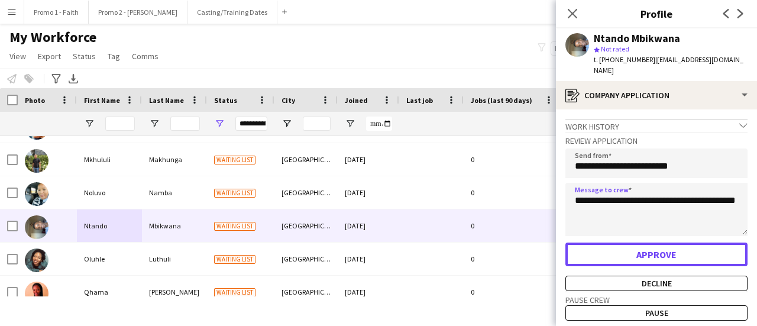
click at [619, 247] on button "Approve" at bounding box center [657, 255] width 182 height 24
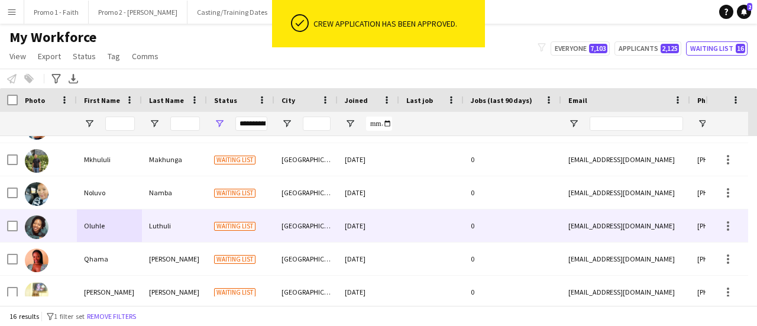
click at [188, 229] on div "Luthuli" at bounding box center [174, 225] width 65 height 33
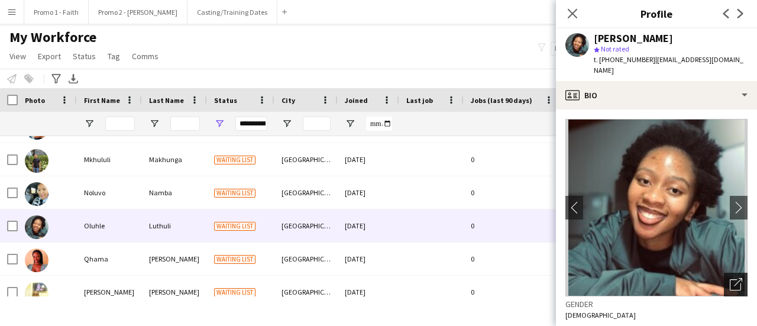
click at [730, 278] on icon "Open photos pop-in" at bounding box center [736, 284] width 12 height 12
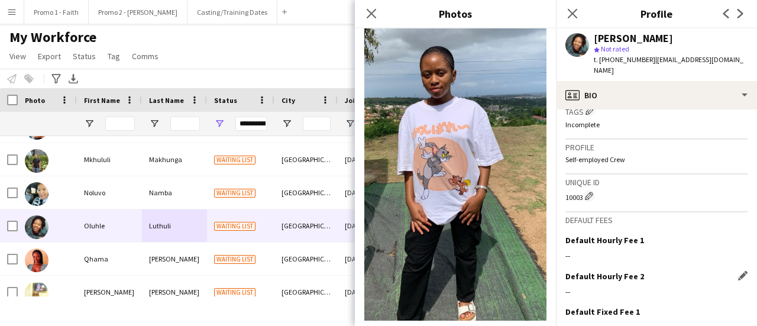
scroll to position [552, 0]
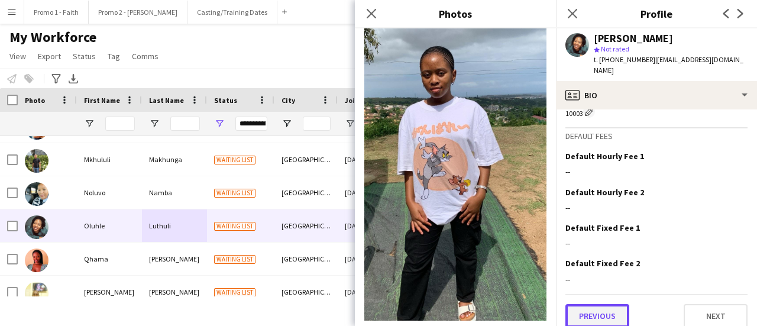
click at [602, 304] on button "Previous" at bounding box center [598, 316] width 64 height 24
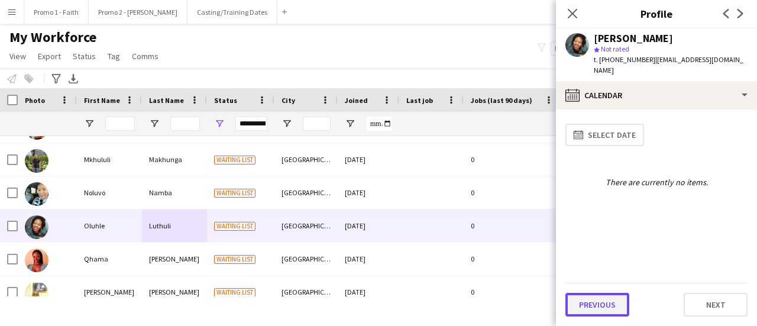
click at [612, 299] on button "Previous" at bounding box center [598, 305] width 64 height 24
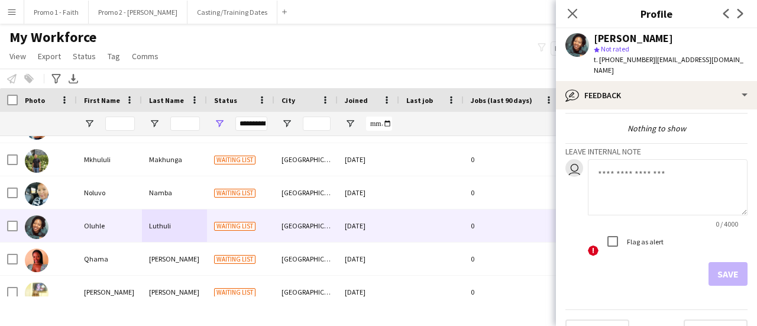
scroll to position [54, 0]
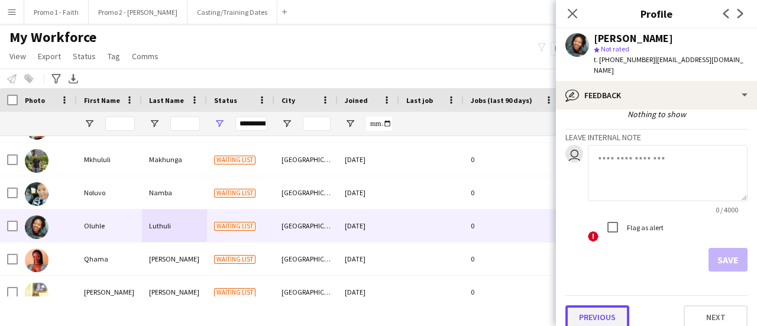
click at [601, 308] on button "Previous" at bounding box center [598, 317] width 64 height 24
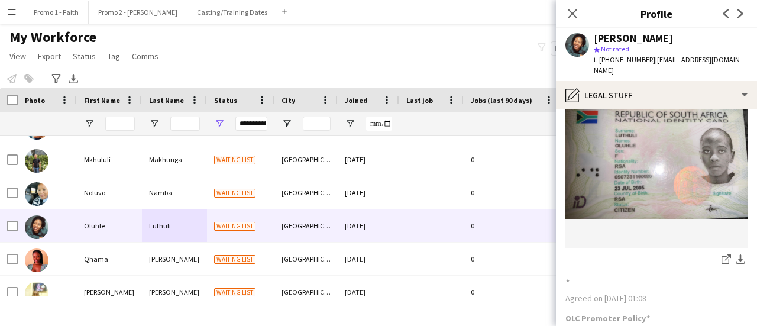
scroll to position [173, 0]
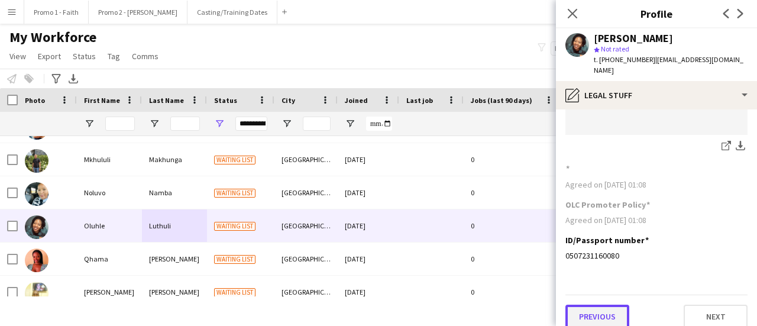
click at [617, 308] on button "Previous" at bounding box center [598, 317] width 64 height 24
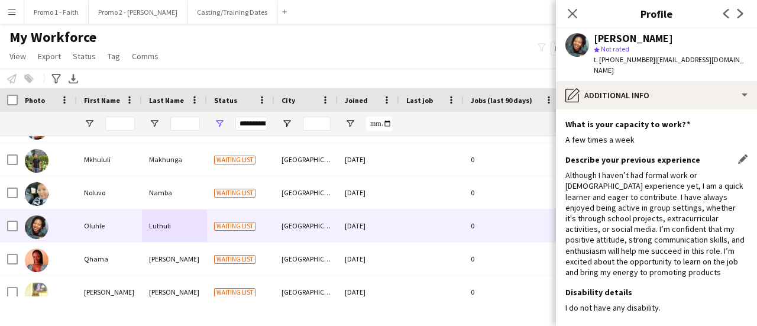
scroll to position [52, 0]
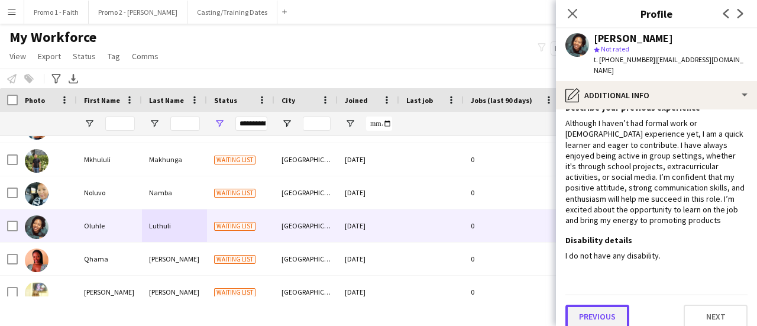
click at [590, 308] on button "Previous" at bounding box center [598, 317] width 64 height 24
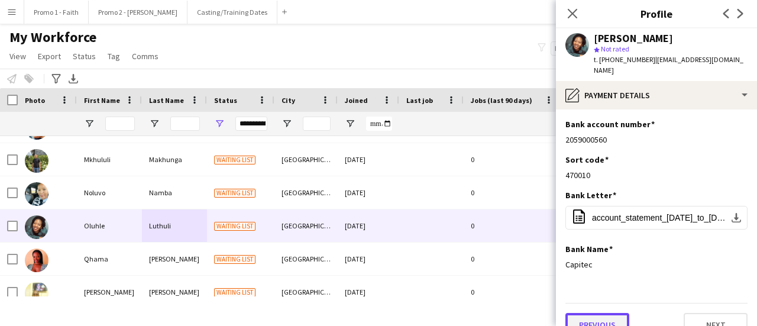
click at [608, 319] on button "Previous" at bounding box center [598, 325] width 64 height 24
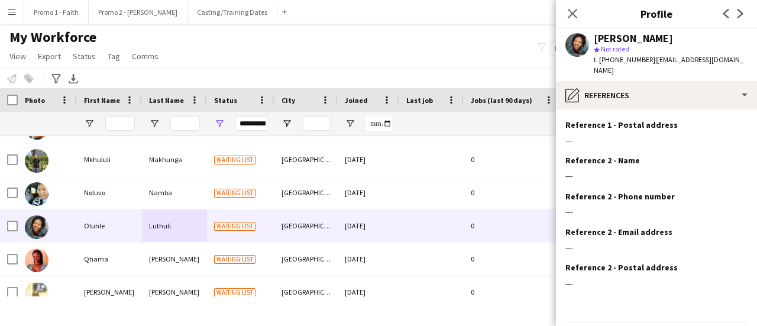
scroll to position [134, 0]
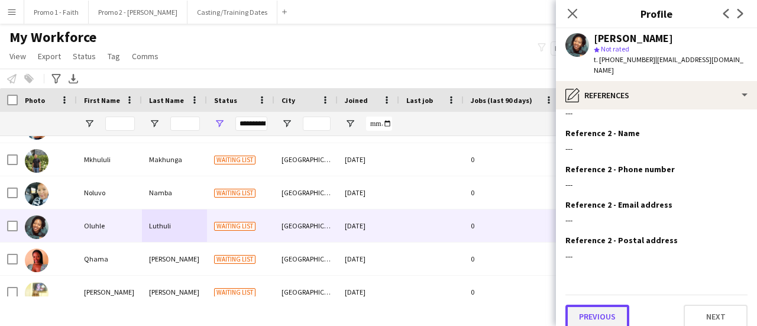
click at [590, 305] on button "Previous" at bounding box center [598, 317] width 64 height 24
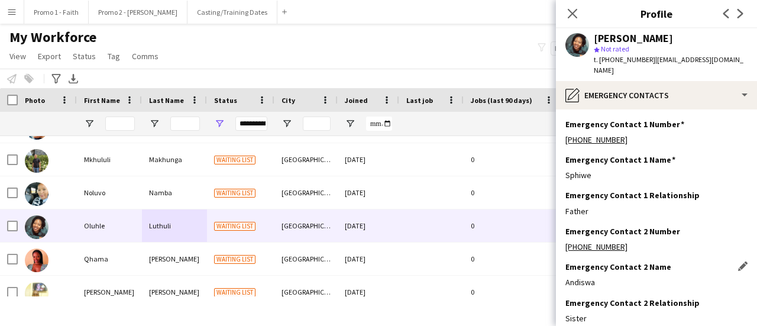
scroll to position [63, 0]
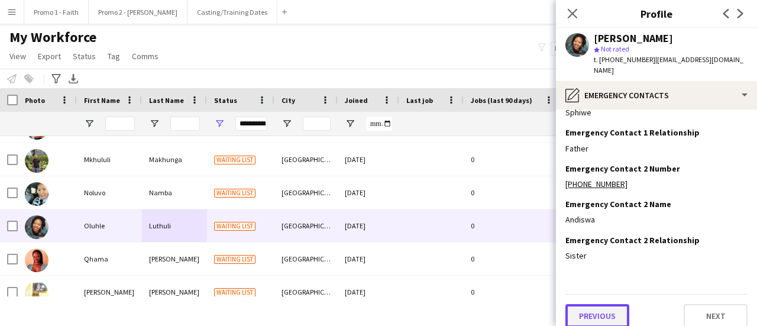
click at [596, 304] on button "Previous" at bounding box center [598, 316] width 64 height 24
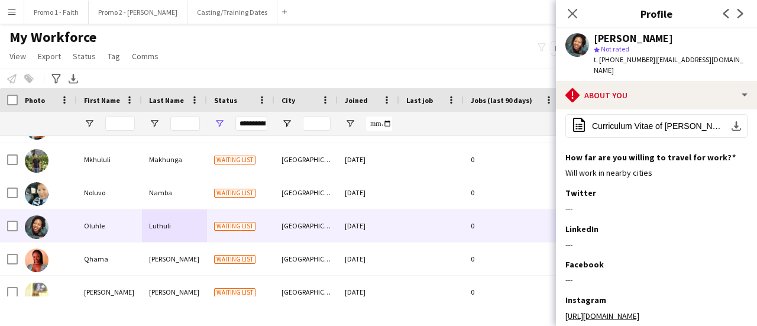
scroll to position [259, 0]
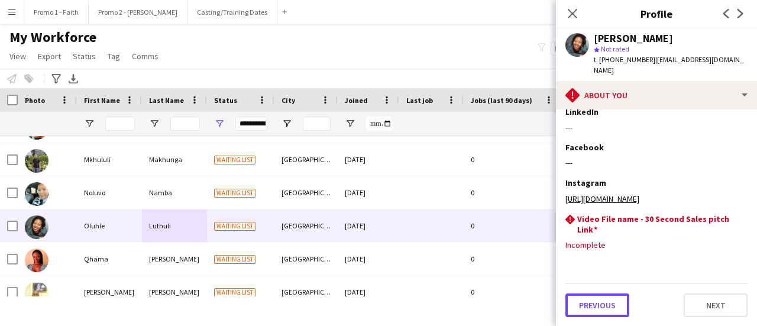
click at [600, 296] on button "Previous" at bounding box center [598, 305] width 64 height 24
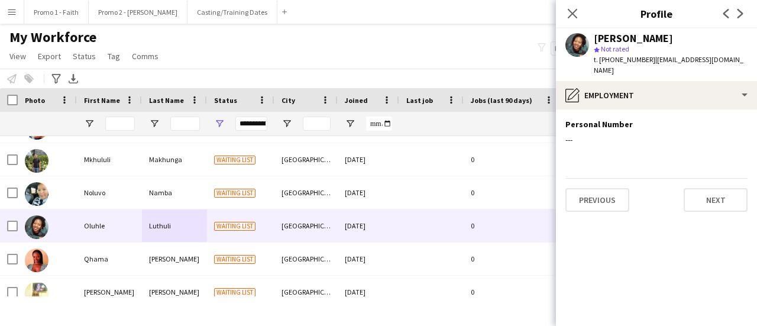
scroll to position [0, 0]
click at [600, 190] on button "Previous" at bounding box center [598, 200] width 64 height 24
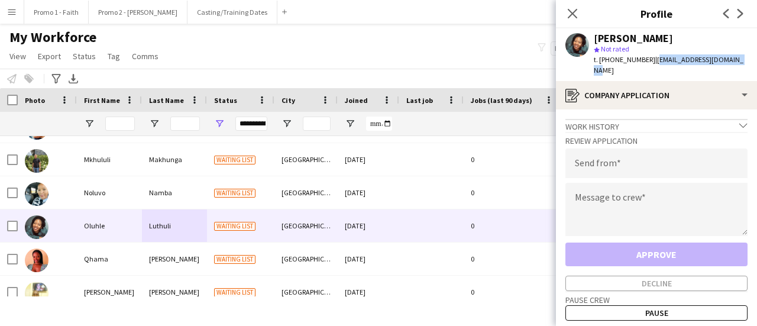
drag, startPoint x: 647, startPoint y: 60, endPoint x: 757, endPoint y: 57, distance: 110.1
click at [757, 57] on app-profile-header "[PERSON_NAME] star Not rated t. [PHONE_NUMBER] | [EMAIL_ADDRESS][DOMAIN_NAME]" at bounding box center [656, 54] width 201 height 53
copy span "[EMAIL_ADDRESS][DOMAIN_NAME]"
click at [590, 152] on input "email" at bounding box center [657, 163] width 182 height 30
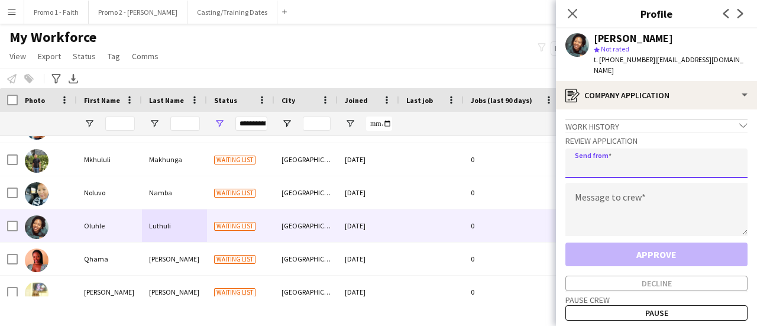
paste input "**********"
type input "**********"
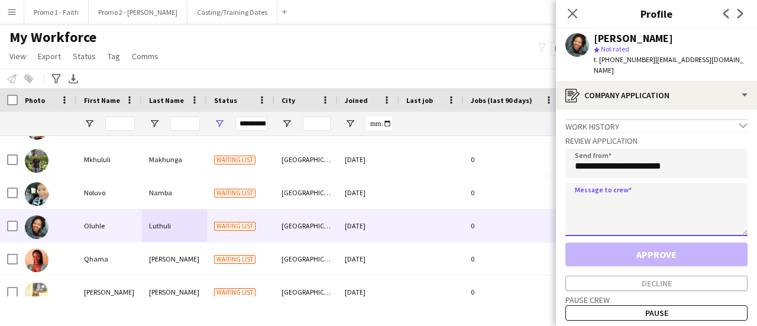
click at [601, 198] on textarea at bounding box center [657, 209] width 182 height 53
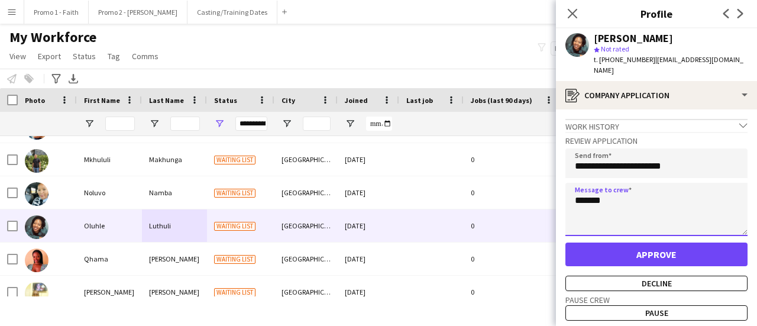
type textarea "******"
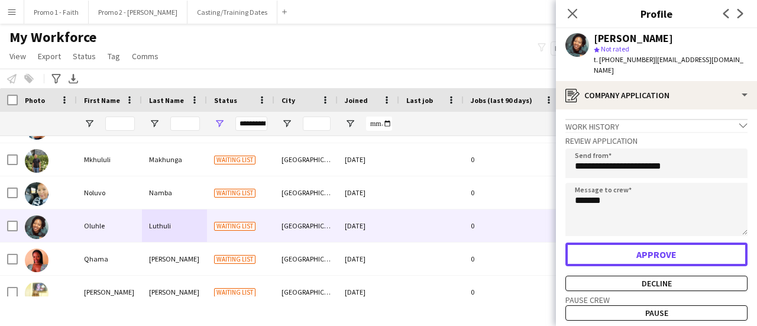
click at [640, 247] on button "Approve" at bounding box center [657, 255] width 182 height 24
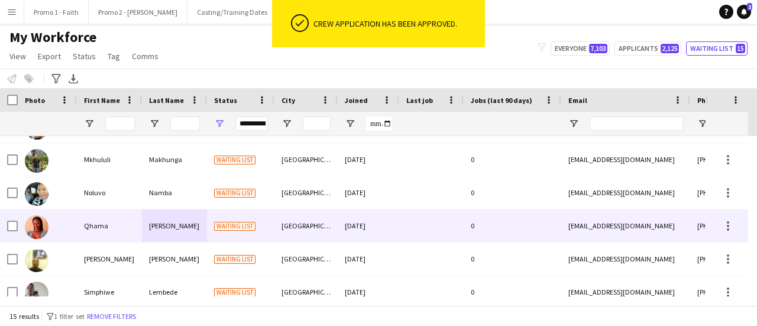
click at [181, 228] on div "[PERSON_NAME]" at bounding box center [174, 225] width 65 height 33
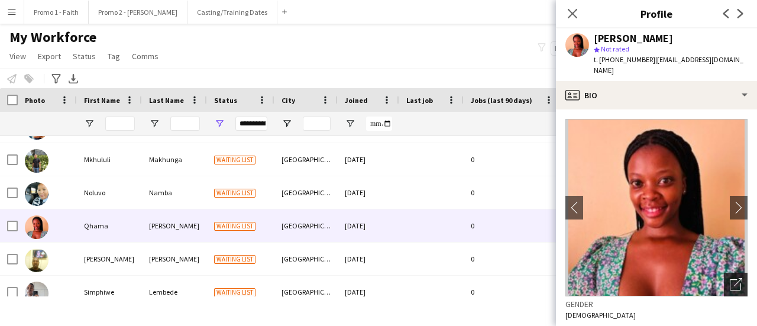
click at [730, 278] on icon "Open photos pop-in" at bounding box center [736, 284] width 12 height 12
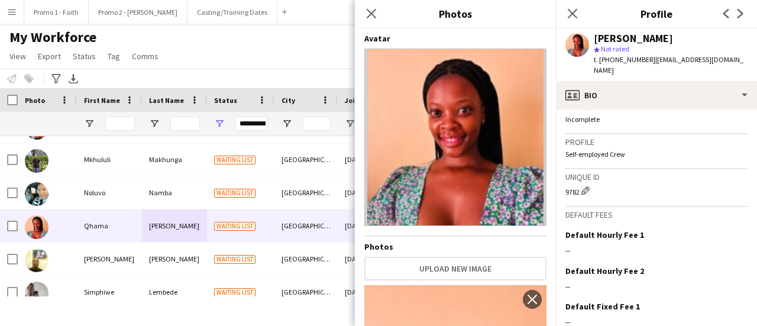
scroll to position [552, 0]
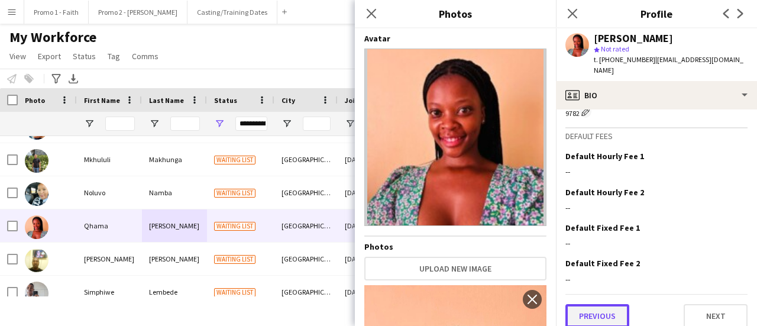
click at [603, 305] on button "Previous" at bounding box center [598, 316] width 64 height 24
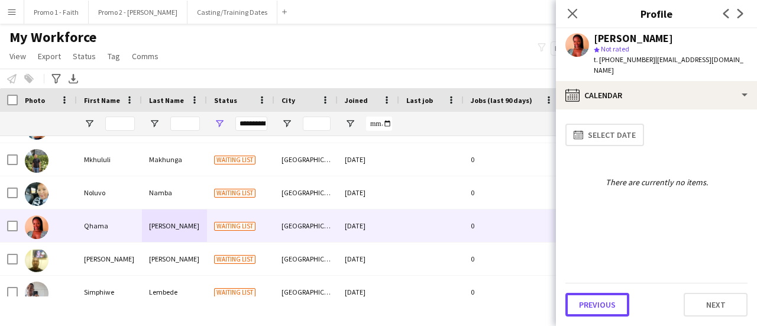
click at [603, 305] on button "Previous" at bounding box center [598, 305] width 64 height 24
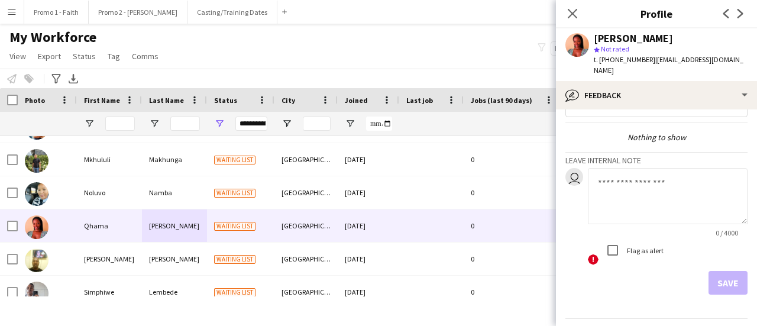
scroll to position [54, 0]
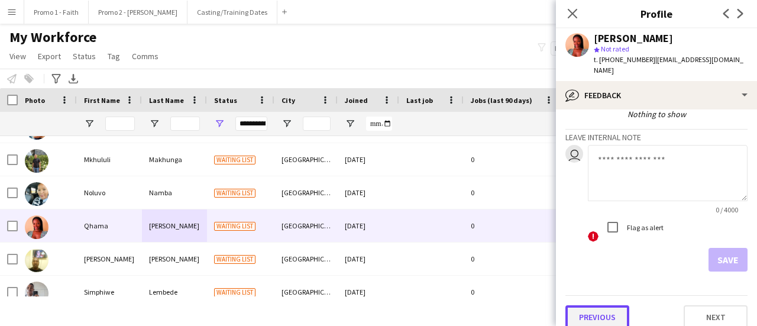
click at [599, 305] on button "Previous" at bounding box center [598, 317] width 64 height 24
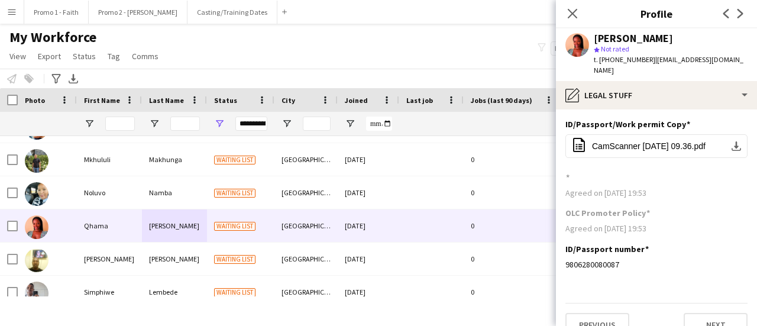
scroll to position [9, 0]
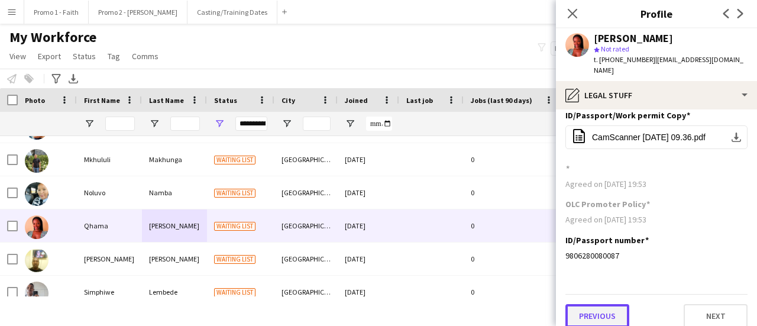
click at [599, 304] on button "Previous" at bounding box center [598, 316] width 64 height 24
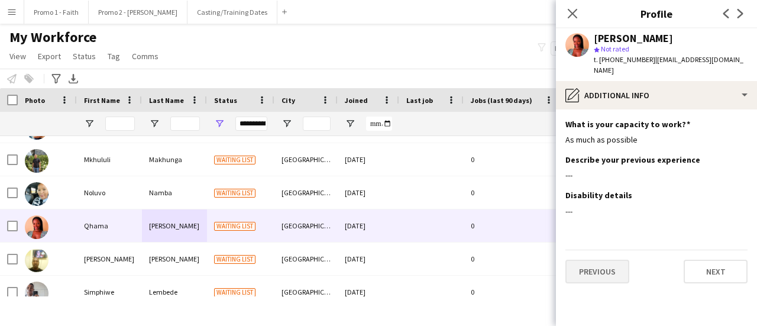
scroll to position [0, 0]
click at [602, 260] on button "Previous" at bounding box center [598, 272] width 64 height 24
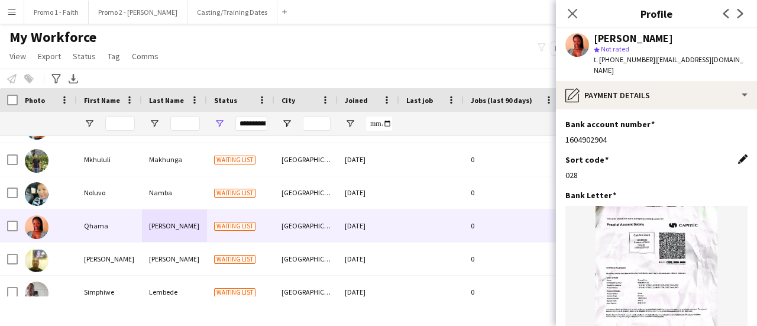
click at [738, 154] on app-icon "Edit this field" at bounding box center [742, 158] width 9 height 9
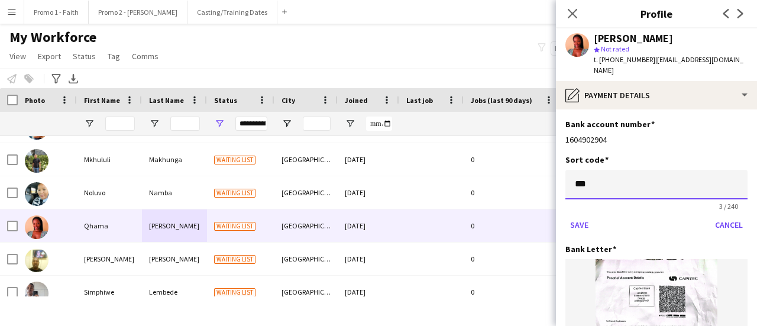
click at [634, 173] on input "***" at bounding box center [657, 185] width 182 height 30
type input "*"
type input "******"
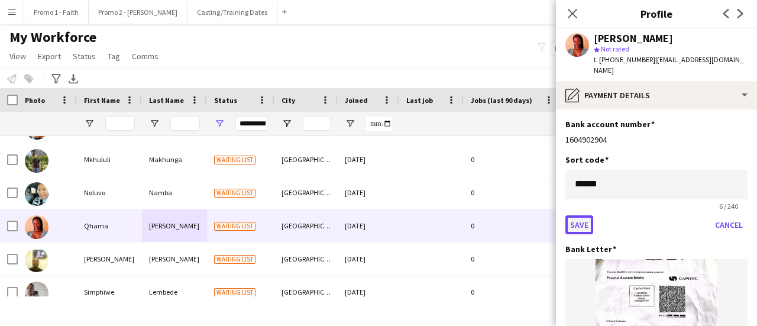
click at [574, 215] on button "Save" at bounding box center [580, 224] width 28 height 19
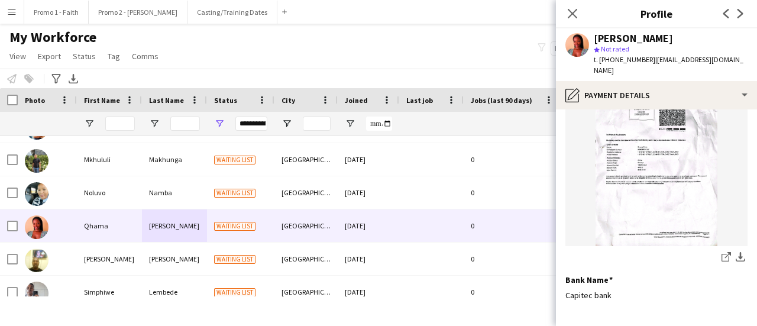
scroll to position [173, 0]
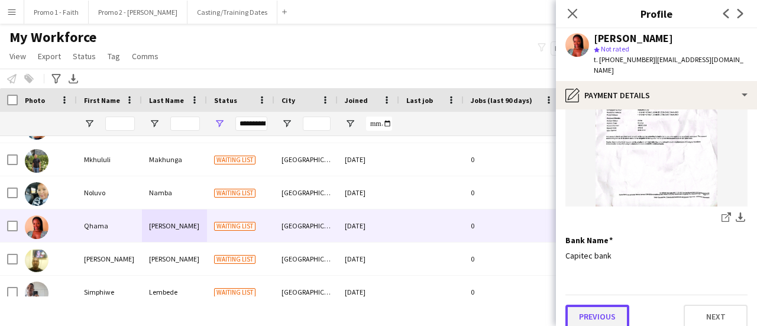
click at [612, 308] on button "Previous" at bounding box center [598, 317] width 64 height 24
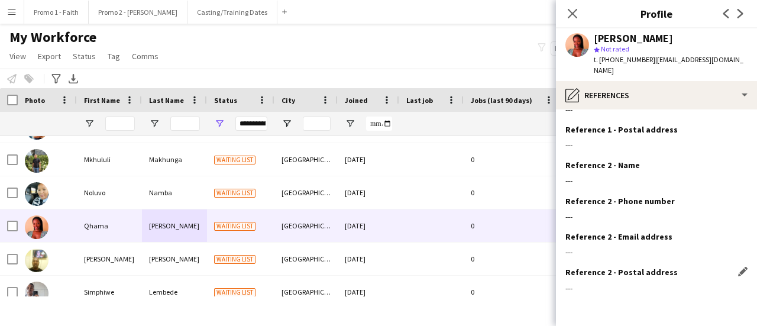
scroll to position [134, 0]
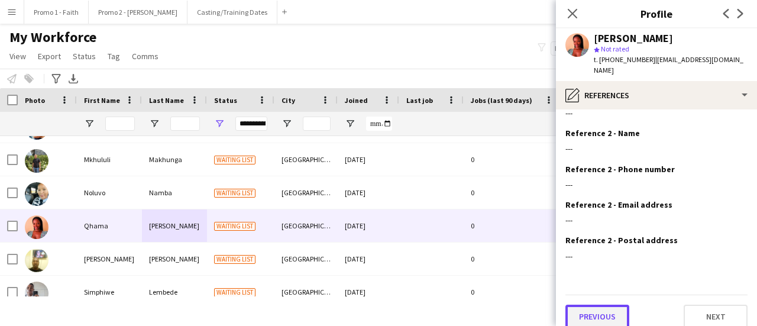
click at [593, 309] on button "Previous" at bounding box center [598, 317] width 64 height 24
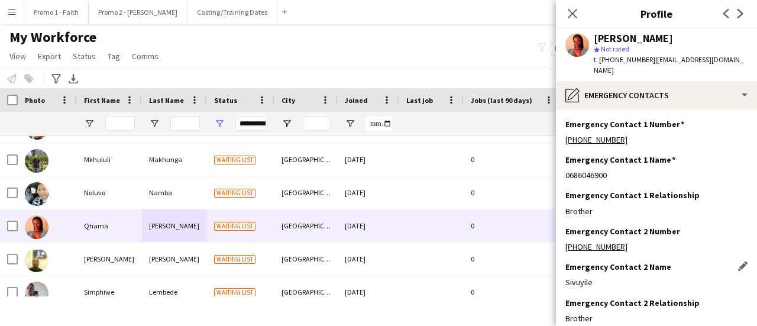
scroll to position [63, 0]
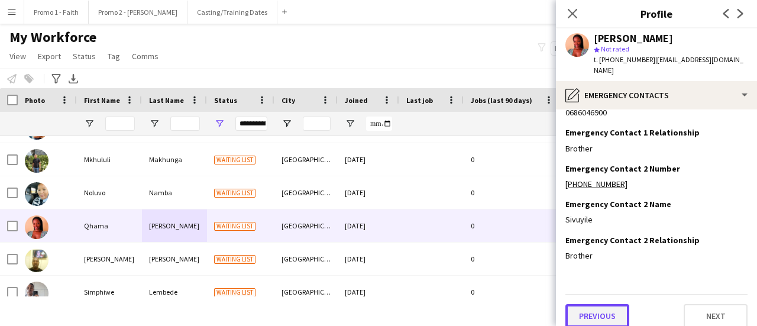
click at [605, 304] on button "Previous" at bounding box center [598, 316] width 64 height 24
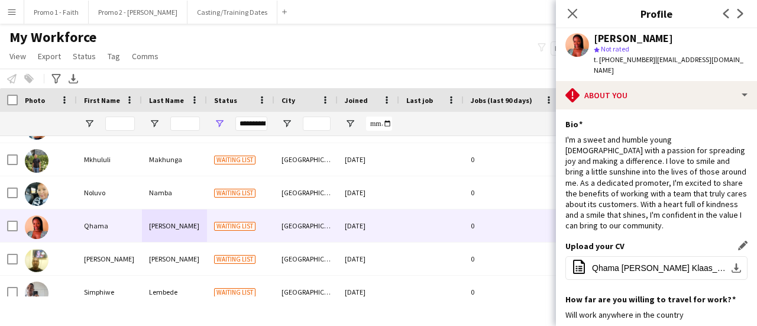
scroll to position [259, 0]
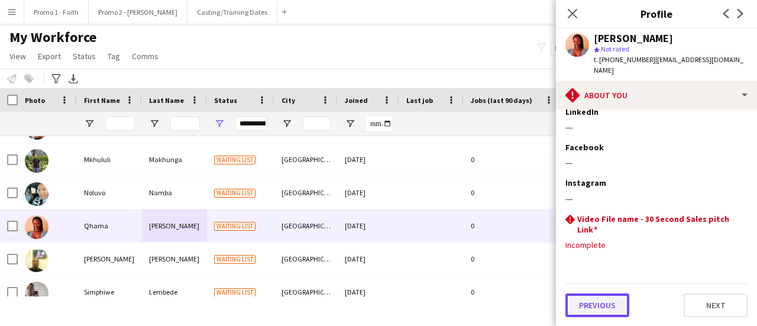
click at [600, 305] on button "Previous" at bounding box center [598, 305] width 64 height 24
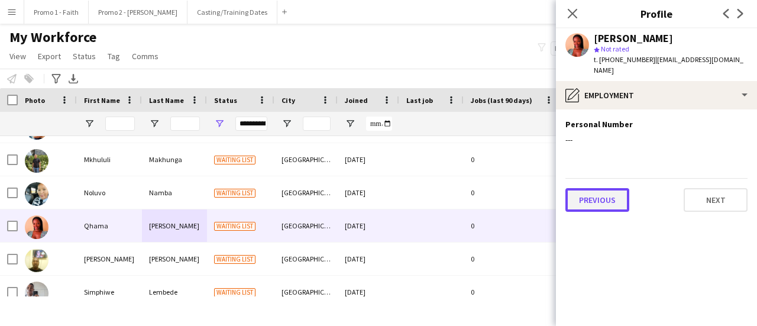
click at [615, 192] on button "Previous" at bounding box center [598, 200] width 64 height 24
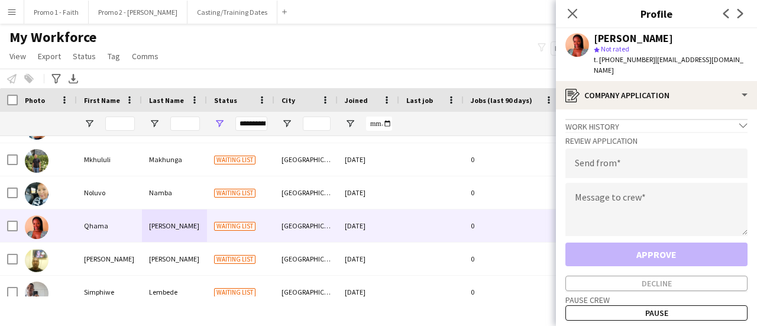
drag, startPoint x: 645, startPoint y: 56, endPoint x: 741, endPoint y: 62, distance: 96.0
click at [741, 62] on app-profile-header "Qhama [PERSON_NAME] Not rated t. [PHONE_NUMBER] | [EMAIL_ADDRESS][DOMAIN_NAME]" at bounding box center [656, 54] width 201 height 53
copy span "[EMAIL_ADDRESS][DOMAIN_NAME]"
click at [609, 150] on input "email" at bounding box center [657, 163] width 182 height 30
paste input "**********"
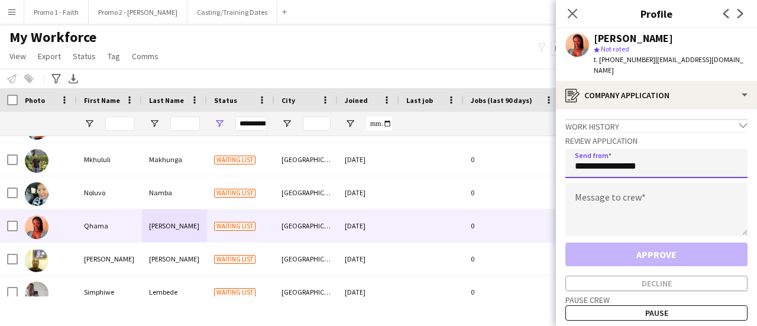
type input "**********"
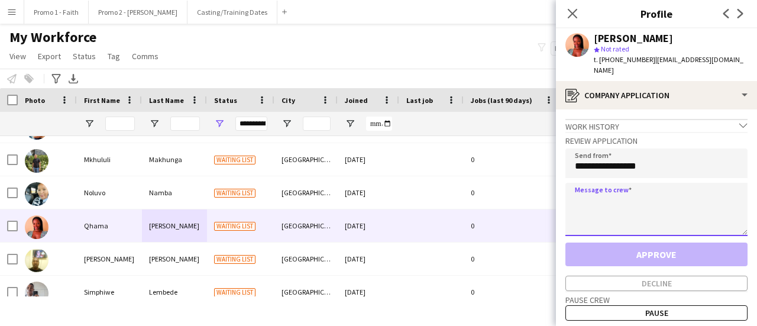
click at [611, 195] on textarea at bounding box center [657, 209] width 182 height 53
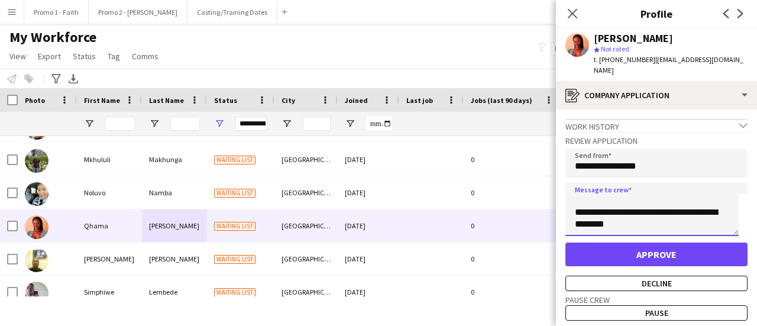
scroll to position [31, 0]
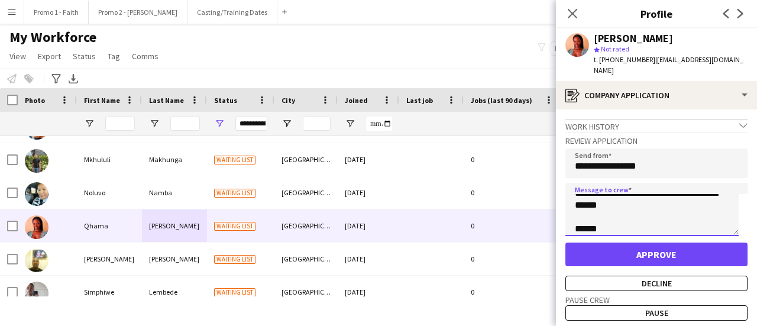
type textarea "**********"
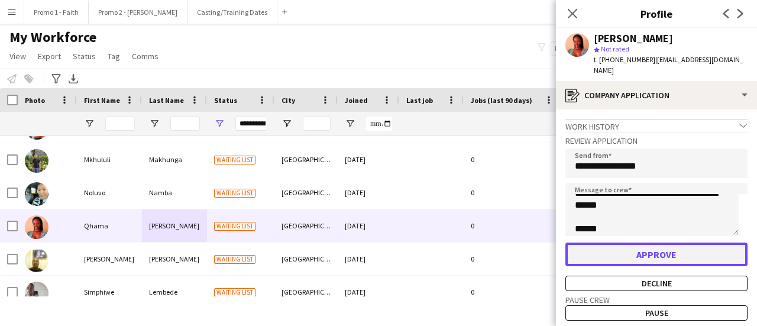
click at [643, 243] on button "Approve" at bounding box center [657, 255] width 182 height 24
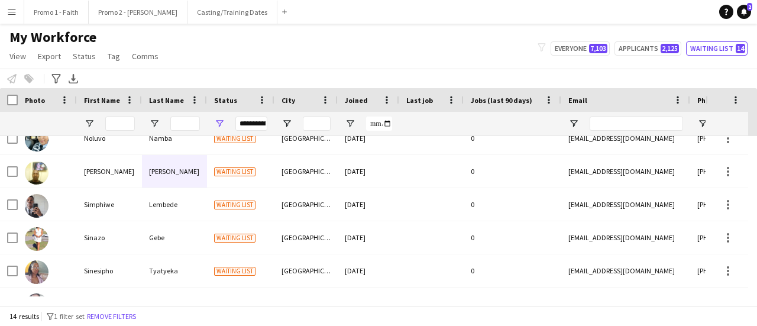
scroll to position [0, 0]
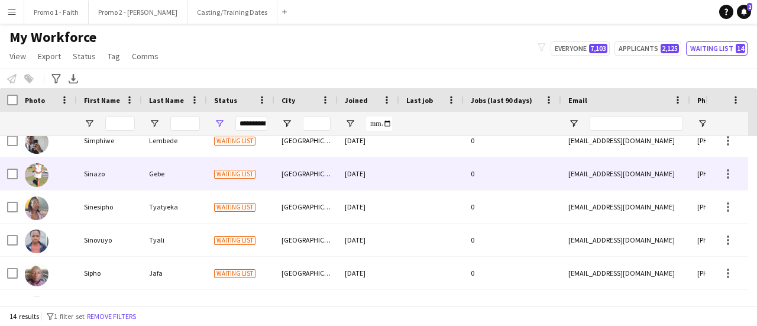
click at [284, 179] on div "[GEOGRAPHIC_DATA]" at bounding box center [306, 173] width 63 height 33
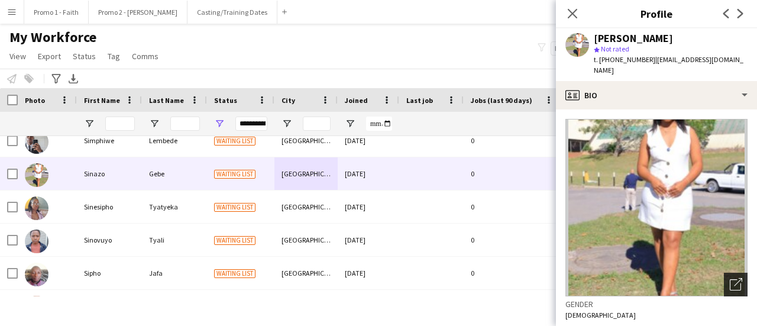
click at [730, 278] on icon "Open photos pop-in" at bounding box center [736, 284] width 12 height 12
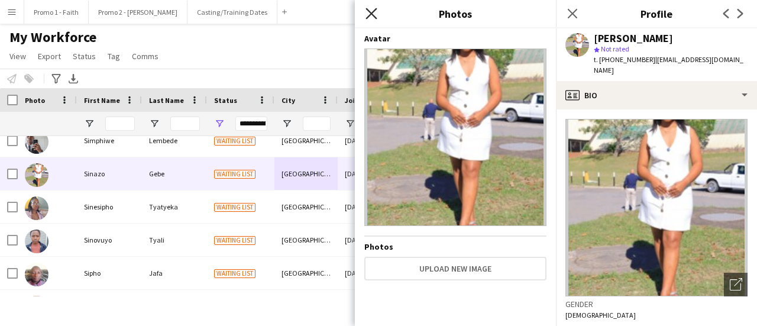
click at [366, 16] on icon "Close pop-in" at bounding box center [371, 13] width 11 height 11
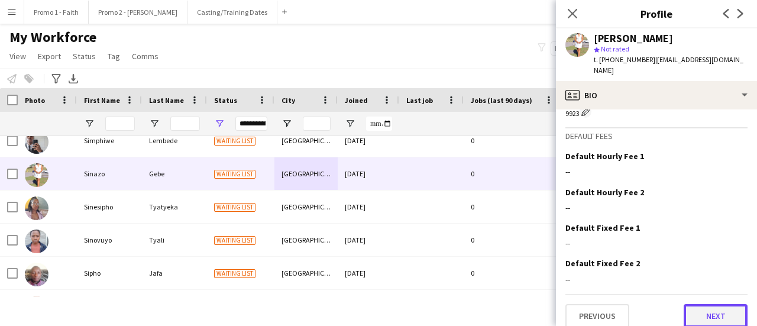
click at [702, 310] on button "Next" at bounding box center [716, 316] width 64 height 24
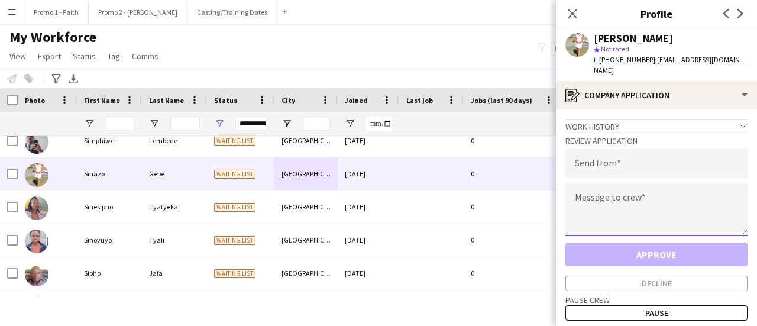
click at [580, 193] on textarea at bounding box center [657, 209] width 182 height 53
paste textarea "**********"
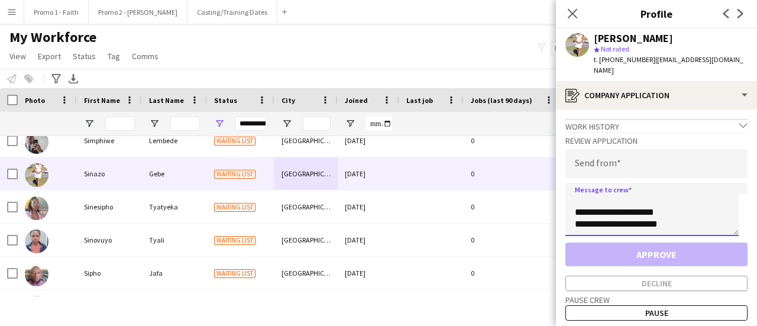
type textarea "**********"
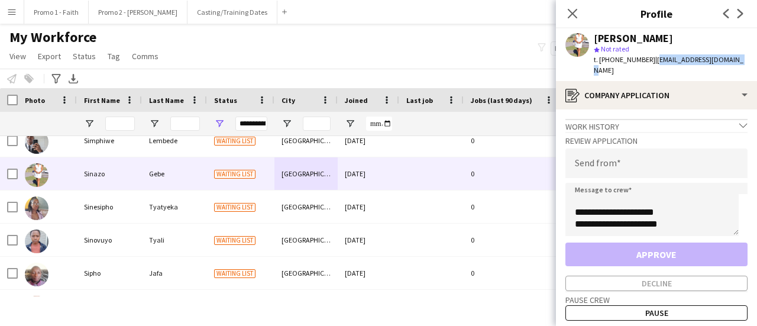
drag, startPoint x: 651, startPoint y: 59, endPoint x: 753, endPoint y: 56, distance: 102.4
click at [753, 56] on app-profile-header "[PERSON_NAME] star Not rated t. [PHONE_NUMBER] | [EMAIL_ADDRESS][DOMAIN_NAME]" at bounding box center [656, 54] width 201 height 53
copy span "[EMAIL_ADDRESS][DOMAIN_NAME]"
click at [580, 154] on input "email" at bounding box center [657, 163] width 182 height 30
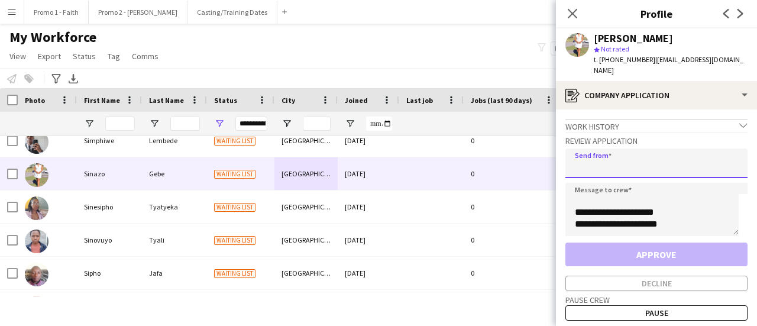
paste input "**********"
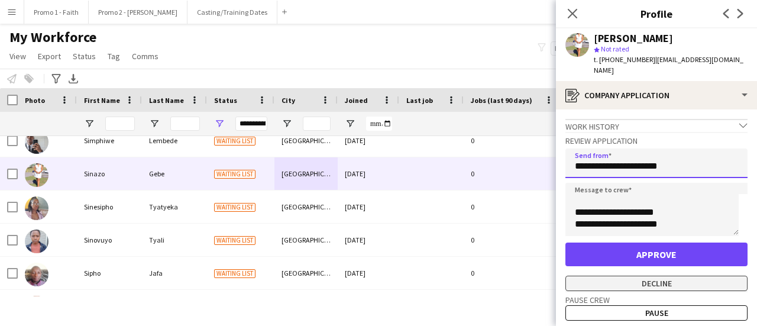
type input "**********"
click at [645, 276] on button "Decline" at bounding box center [657, 283] width 182 height 15
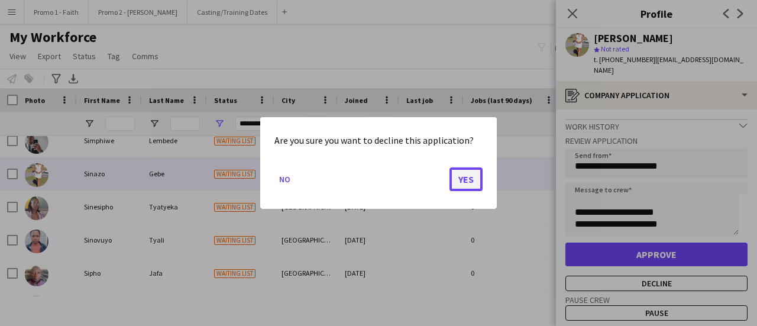
click at [473, 176] on button "Yes" at bounding box center [466, 179] width 33 height 24
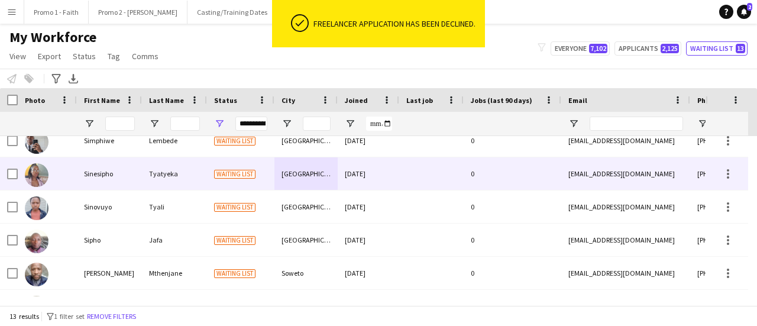
click at [180, 183] on div "Tyatyeka" at bounding box center [174, 173] width 65 height 33
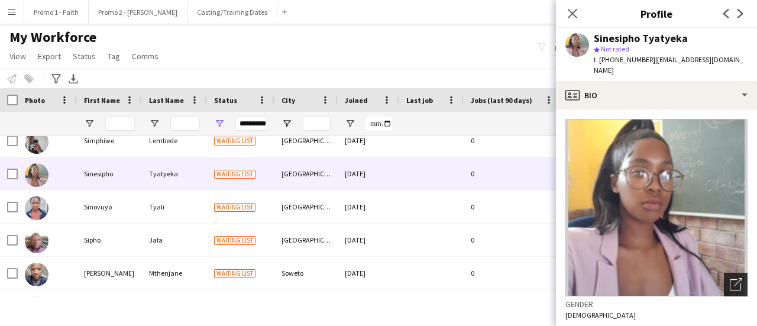
click at [735, 273] on div "Open photos pop-in" at bounding box center [736, 285] width 24 height 24
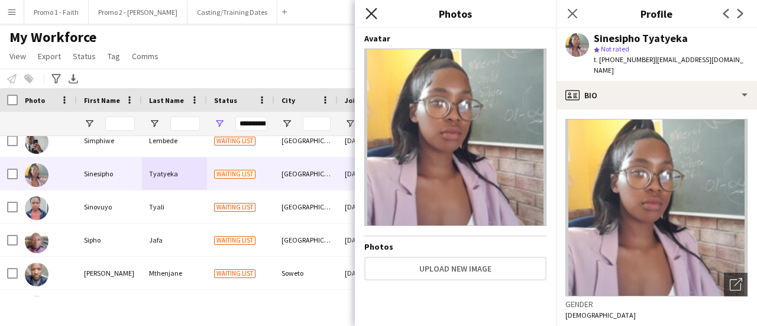
click at [372, 16] on icon "Close pop-in" at bounding box center [371, 13] width 11 height 11
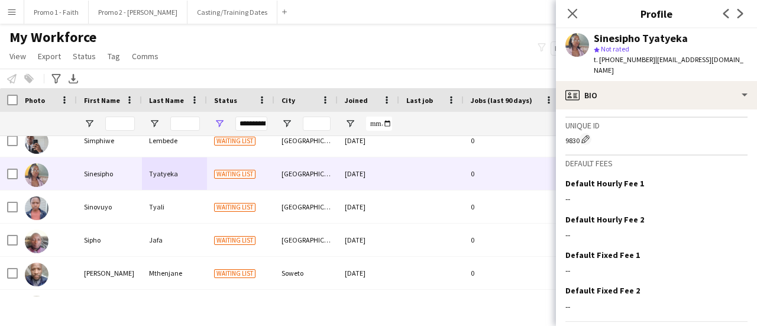
scroll to position [525, 0]
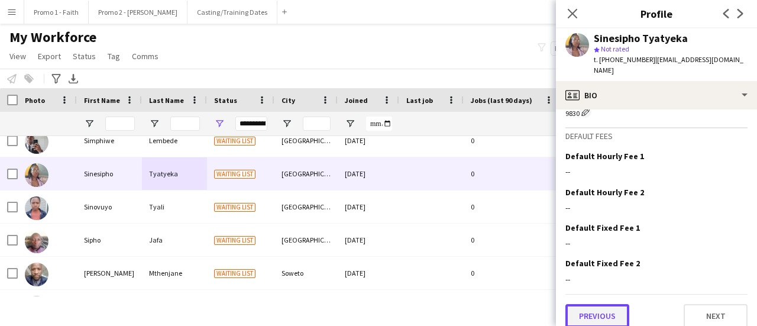
click at [610, 312] on button "Previous" at bounding box center [598, 316] width 64 height 24
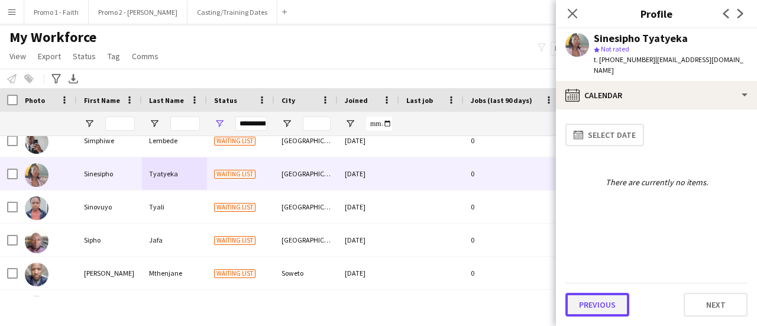
click at [618, 298] on button "Previous" at bounding box center [598, 305] width 64 height 24
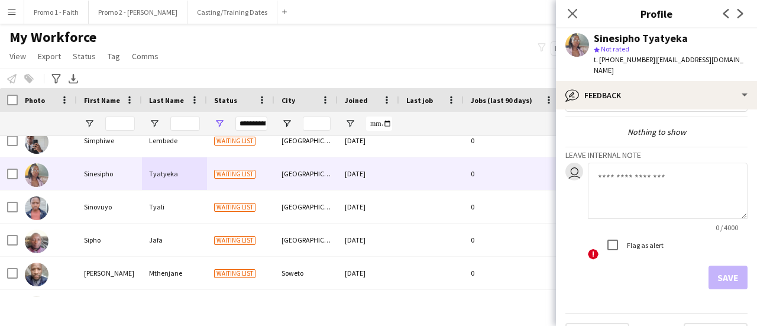
scroll to position [54, 0]
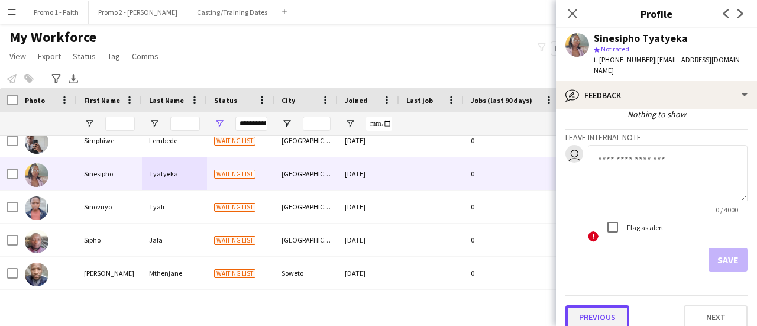
click at [608, 305] on button "Previous" at bounding box center [598, 317] width 64 height 24
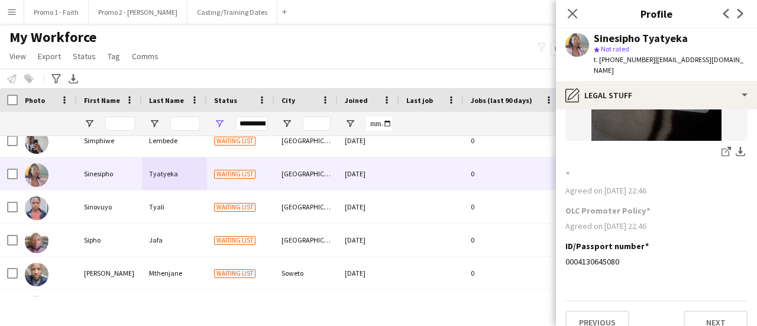
scroll to position [173, 0]
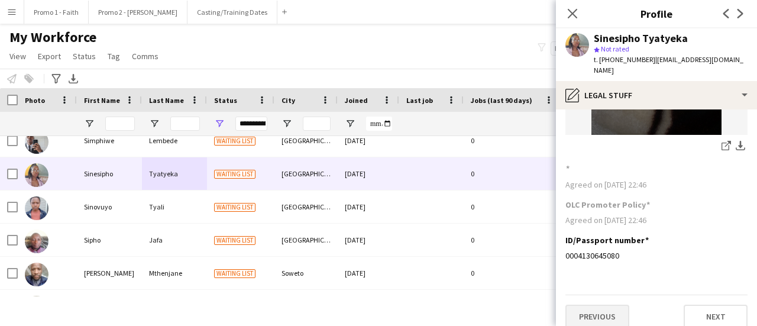
click at [602, 317] on app-section-data-types "ID/Passport/Work permit Copy Edit this field share-external-link-1 download-bot…" at bounding box center [656, 217] width 201 height 217
click at [600, 308] on button "Previous" at bounding box center [598, 317] width 64 height 24
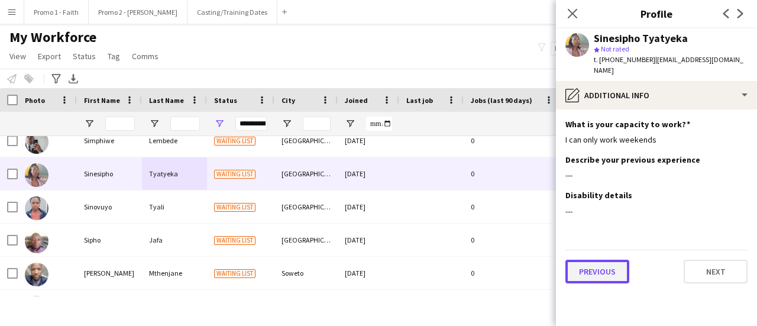
click at [600, 262] on button "Previous" at bounding box center [598, 272] width 64 height 24
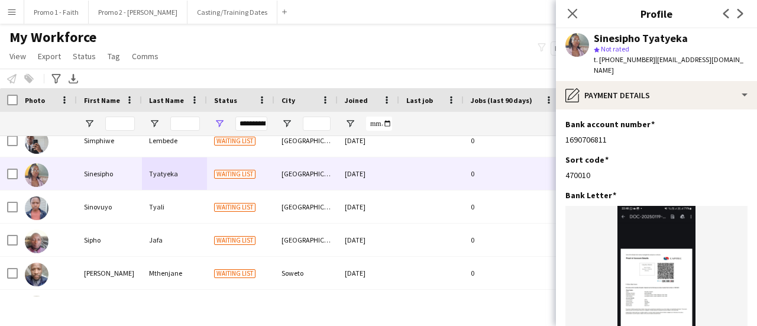
scroll to position [173, 0]
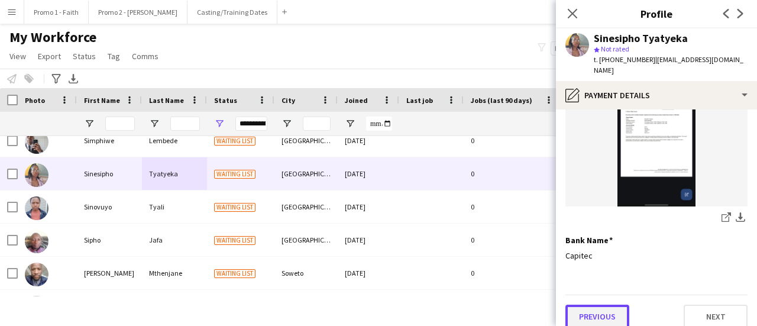
click at [607, 305] on button "Previous" at bounding box center [598, 317] width 64 height 24
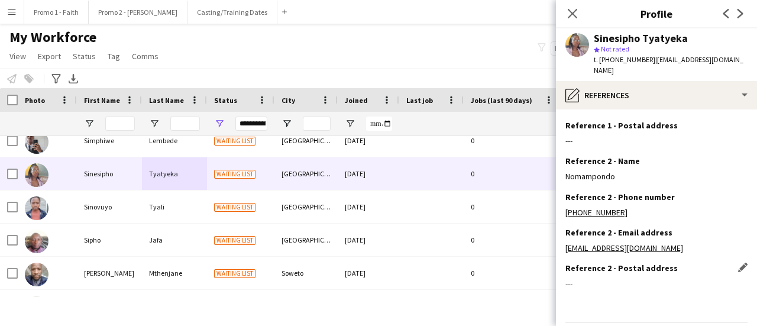
scroll to position [134, 0]
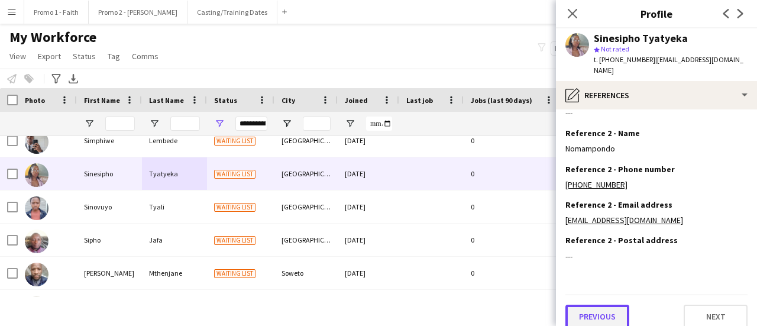
click at [605, 305] on button "Previous" at bounding box center [598, 317] width 64 height 24
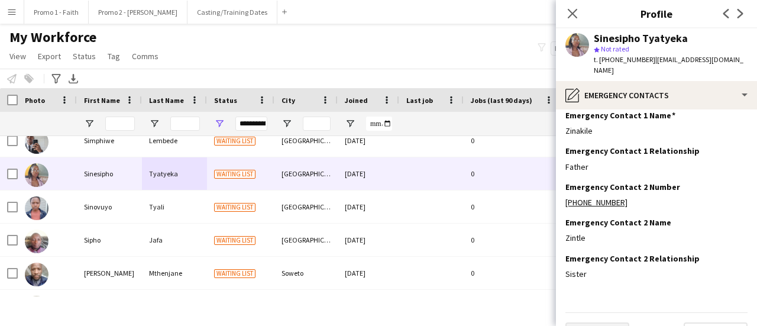
scroll to position [63, 0]
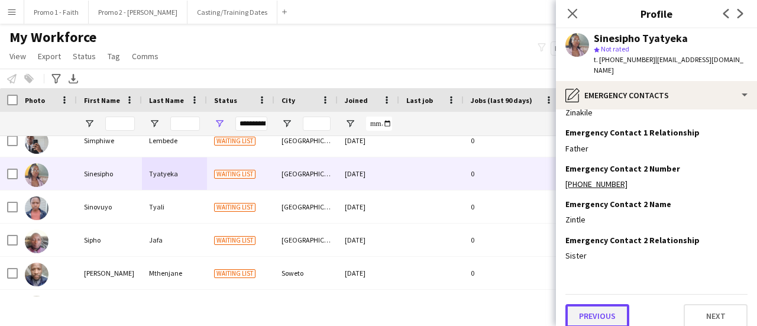
click at [609, 304] on button "Previous" at bounding box center [598, 316] width 64 height 24
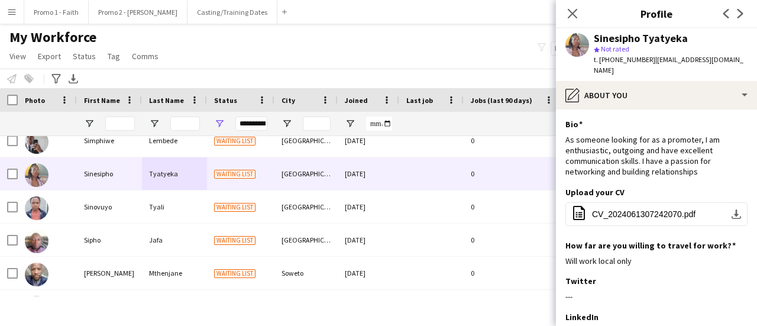
scroll to position [206, 0]
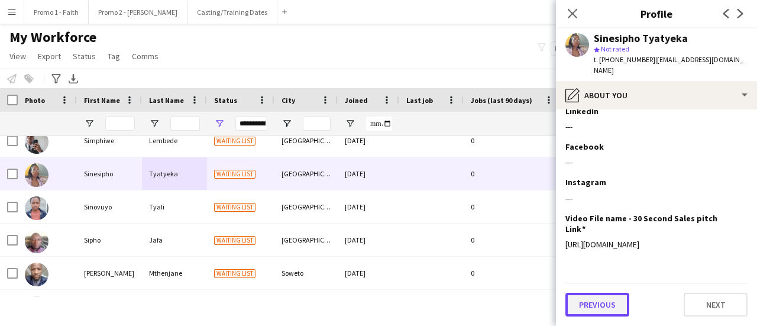
click at [590, 299] on button "Previous" at bounding box center [598, 305] width 64 height 24
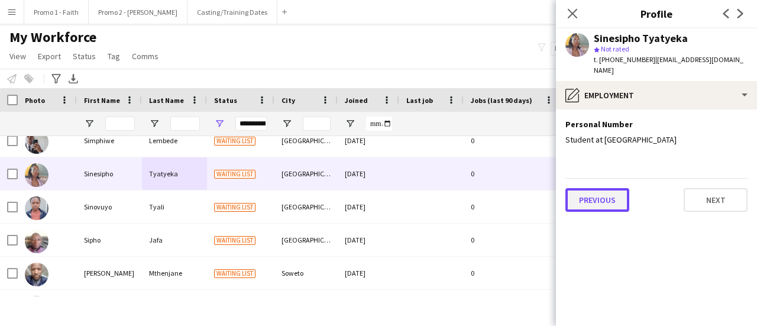
click at [597, 188] on button "Previous" at bounding box center [598, 200] width 64 height 24
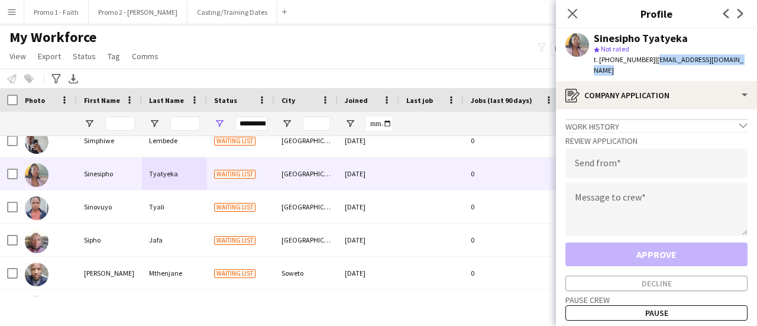
drag, startPoint x: 646, startPoint y: 59, endPoint x: 757, endPoint y: 59, distance: 110.6
click at [757, 59] on app-profile-header "Sinesipho Tyatyeka star Not rated t. [PHONE_NUMBER] | [EMAIL_ADDRESS][DOMAIN_NA…" at bounding box center [656, 54] width 201 height 53
copy span "[EMAIL_ADDRESS][DOMAIN_NAME]"
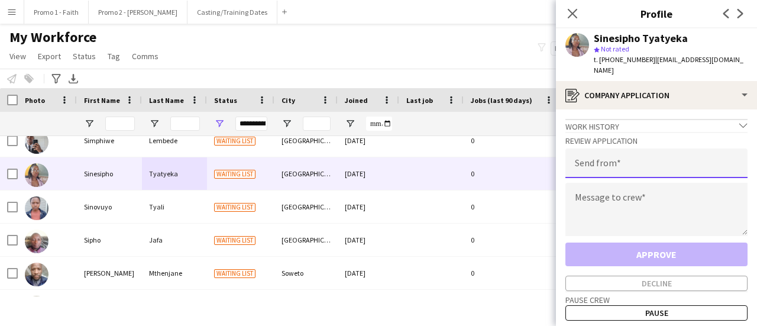
click at [598, 153] on input "email" at bounding box center [657, 163] width 182 height 30
paste input "**********"
type input "**********"
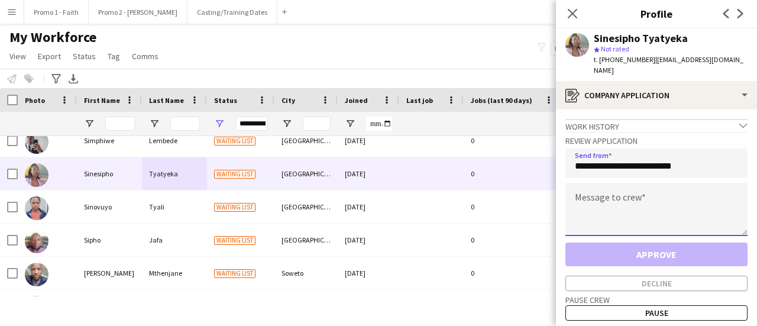
click at [603, 198] on textarea at bounding box center [657, 209] width 182 height 53
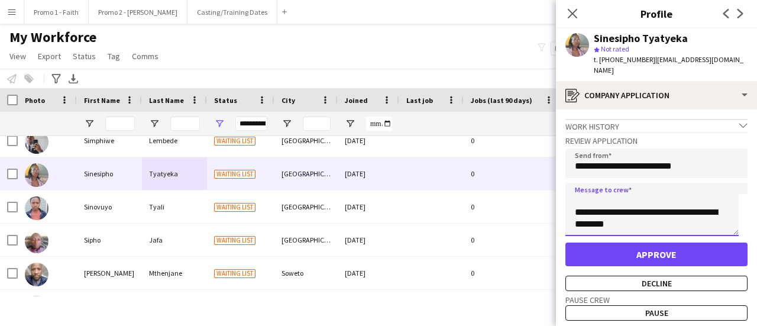
scroll to position [35, 0]
click at [648, 217] on textarea "**********" at bounding box center [652, 209] width 173 height 53
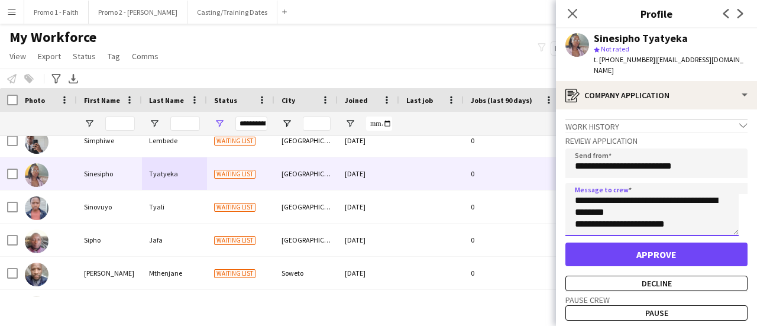
scroll to position [66, 0]
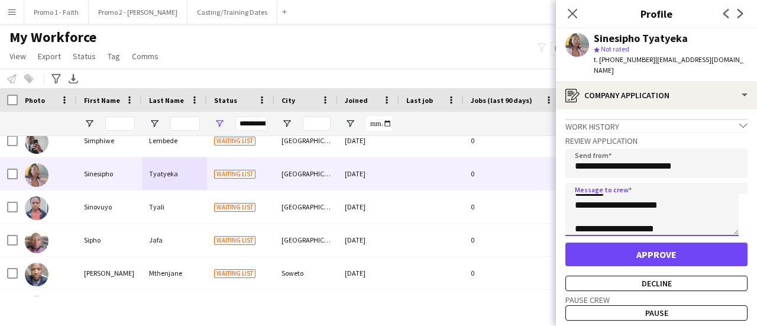
type textarea "**********"
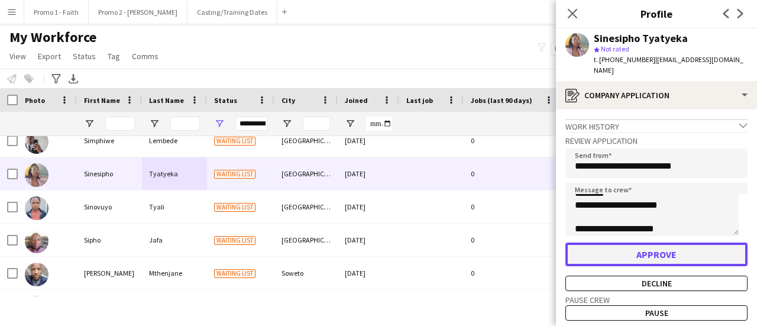
click at [641, 247] on button "Approve" at bounding box center [657, 255] width 182 height 24
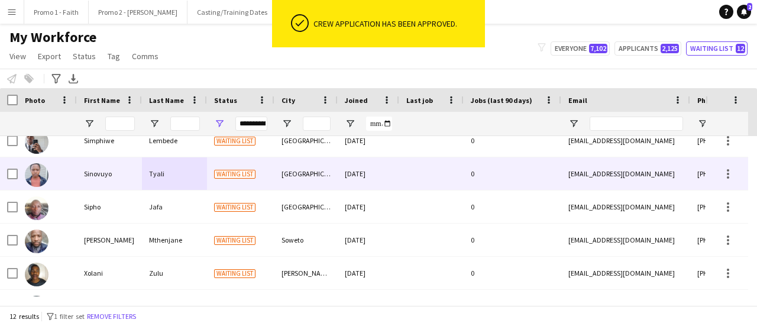
click at [105, 177] on div "Sinovuyo" at bounding box center [109, 173] width 65 height 33
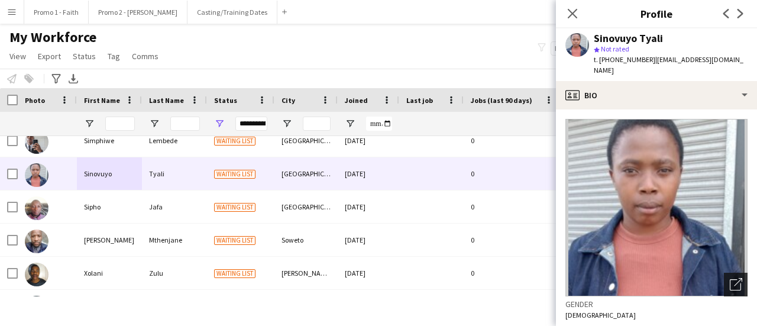
click at [731, 278] on icon "Open photos pop-in" at bounding box center [736, 284] width 12 height 12
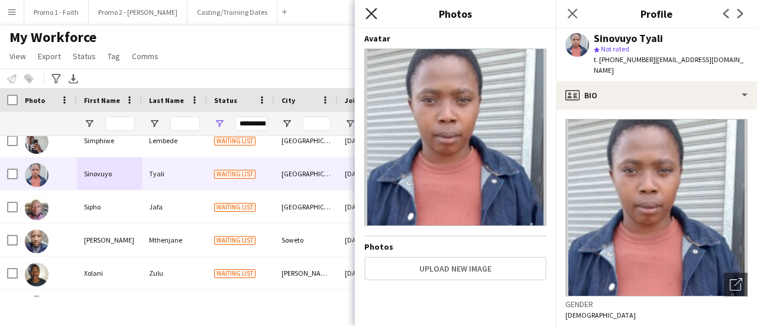
drag, startPoint x: 372, startPoint y: 10, endPoint x: 515, endPoint y: 75, distance: 157.3
click at [372, 10] on icon "Close pop-in" at bounding box center [371, 13] width 9 height 9
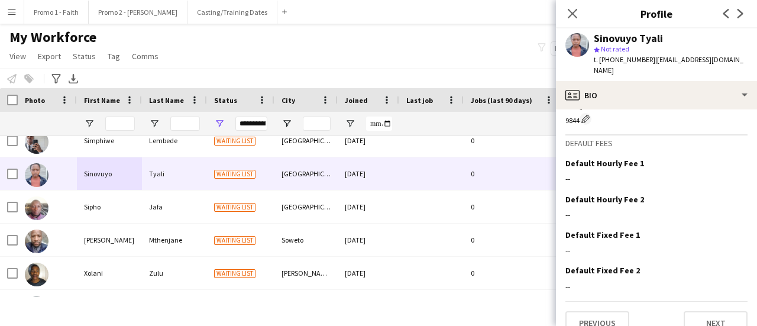
scroll to position [543, 0]
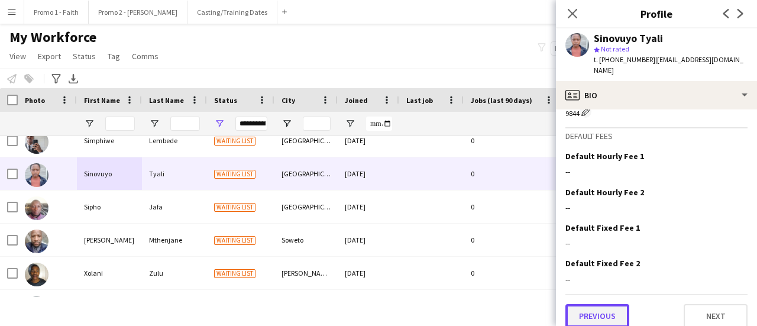
click at [587, 312] on button "Previous" at bounding box center [598, 316] width 64 height 24
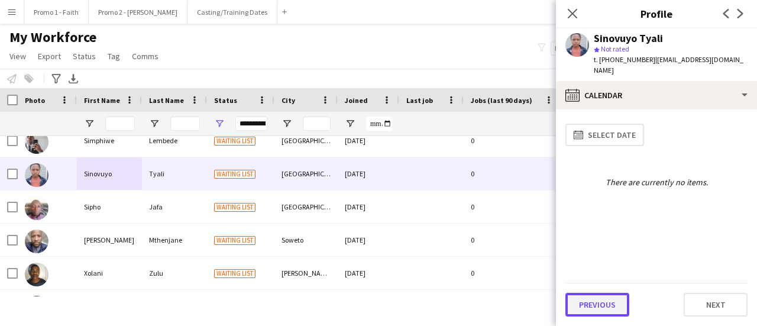
click at [594, 303] on button "Previous" at bounding box center [598, 305] width 64 height 24
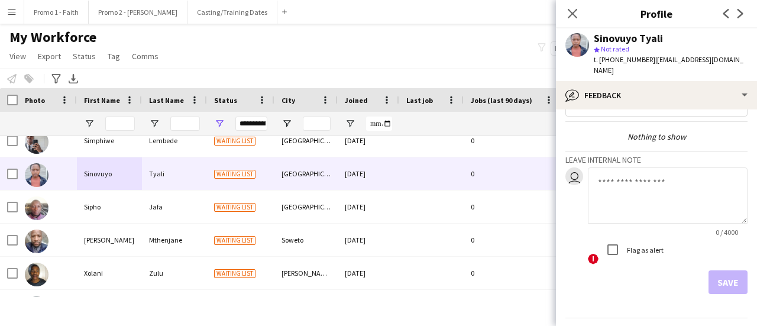
scroll to position [54, 0]
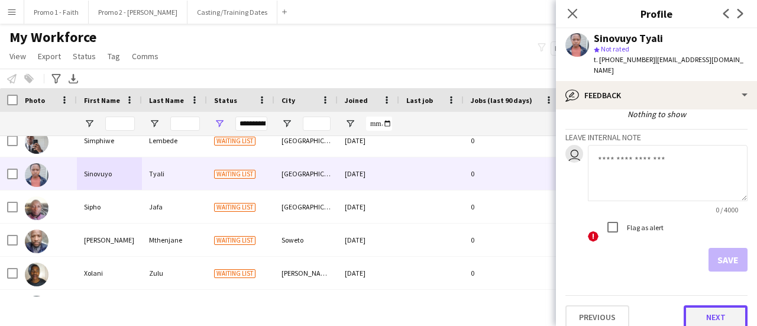
click at [711, 309] on button "Next" at bounding box center [716, 317] width 64 height 24
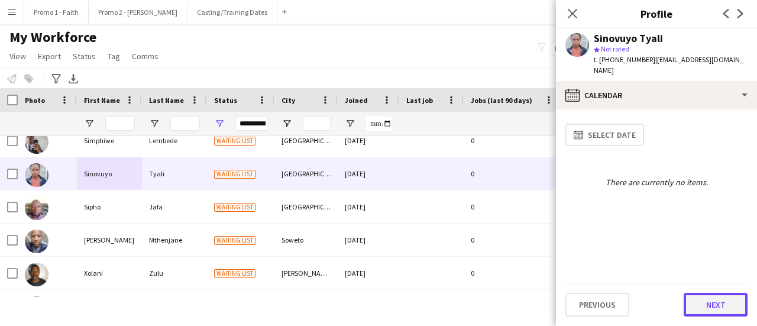
click at [711, 308] on button "Next" at bounding box center [716, 305] width 64 height 24
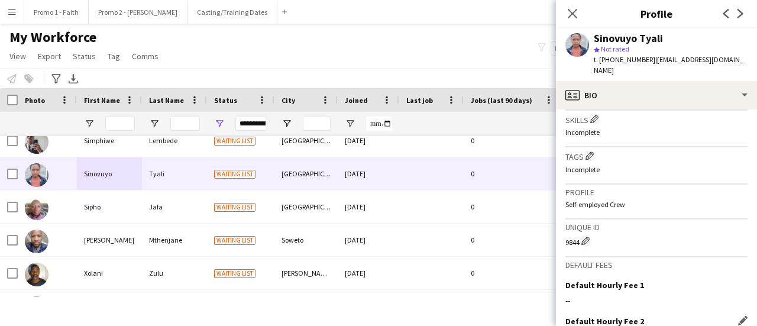
scroll to position [543, 0]
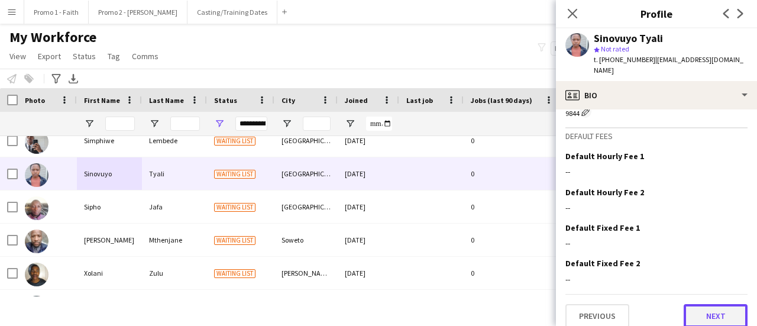
click at [706, 304] on button "Next" at bounding box center [716, 316] width 64 height 24
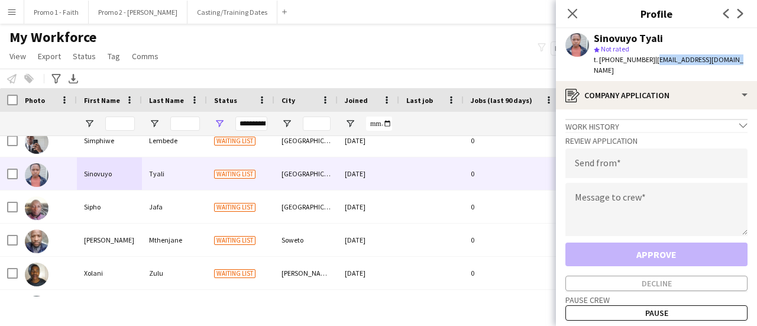
drag, startPoint x: 646, startPoint y: 56, endPoint x: 753, endPoint y: 57, distance: 106.5
click at [753, 57] on app-profile-header "Sinovuyo Tyali star Not rated t. [PHONE_NUMBER] | [EMAIL_ADDRESS][DOMAIN_NAME]" at bounding box center [656, 54] width 201 height 53
copy span "[EMAIL_ADDRESS][DOMAIN_NAME]"
click at [599, 156] on input "email" at bounding box center [657, 163] width 182 height 30
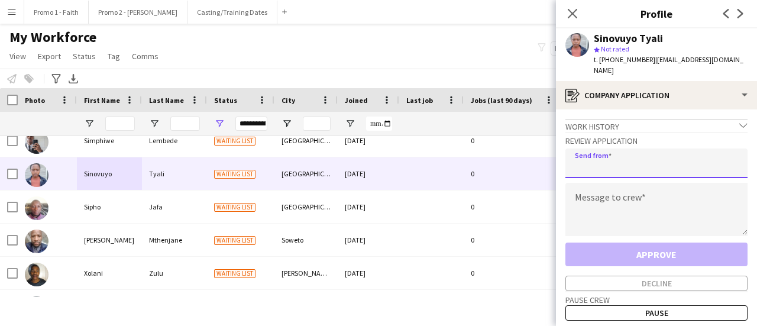
paste input "**********"
type input "**********"
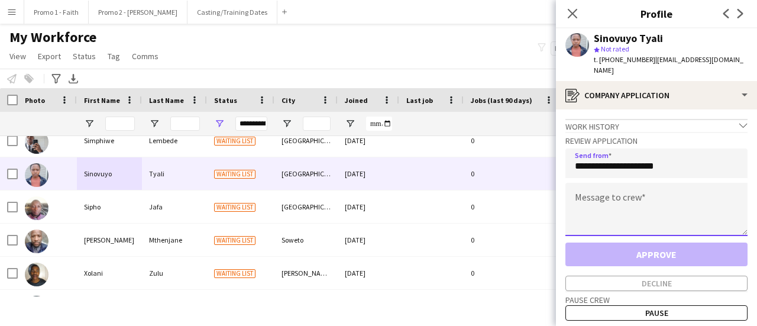
click at [599, 198] on textarea at bounding box center [657, 209] width 182 height 53
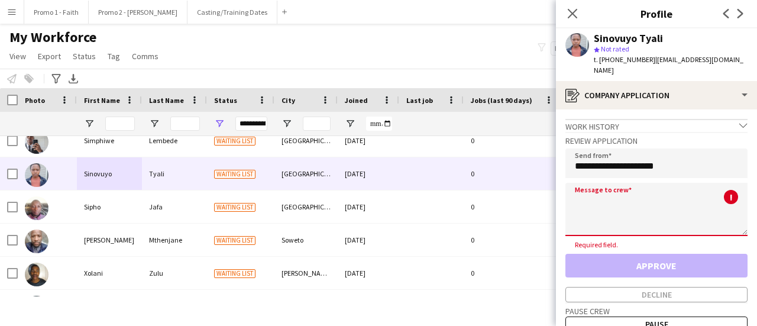
click at [602, 193] on textarea at bounding box center [657, 209] width 182 height 53
paste textarea "**********"
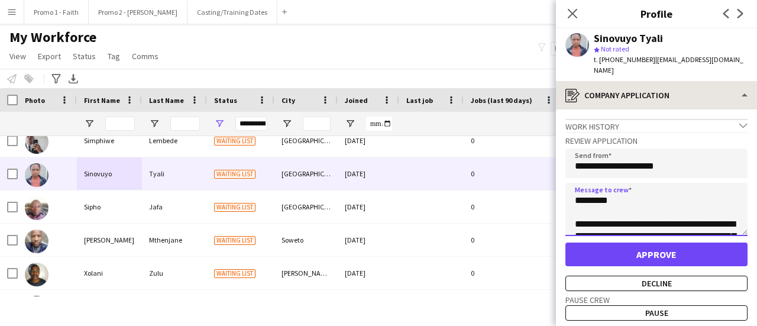
scroll to position [279, 0]
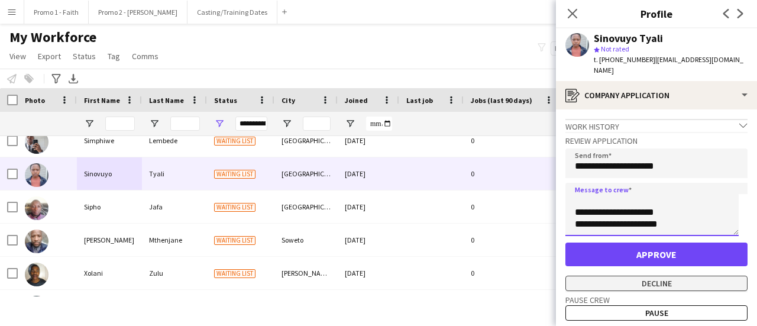
type textarea "**********"
click at [611, 276] on button "Decline" at bounding box center [657, 283] width 182 height 15
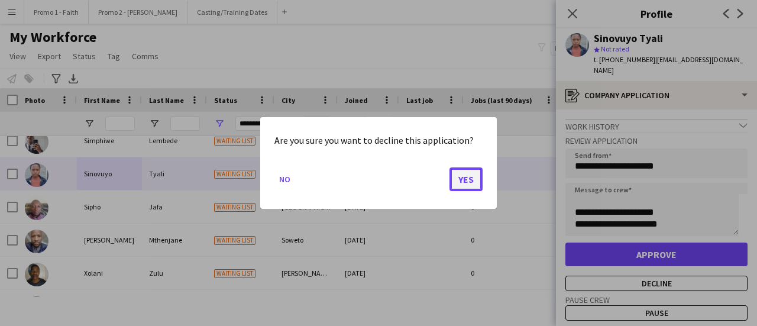
click at [470, 169] on button "Yes" at bounding box center [466, 179] width 33 height 24
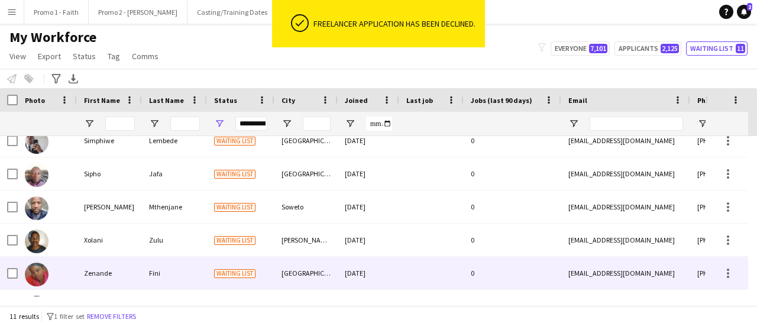
click at [166, 272] on div "Fini" at bounding box center [174, 273] width 65 height 33
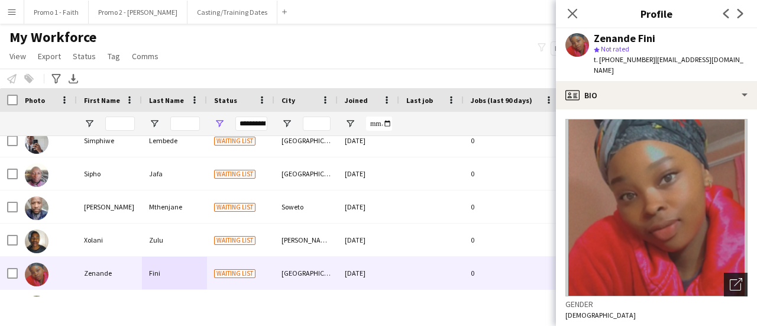
click at [731, 278] on icon "Open photos pop-in" at bounding box center [736, 284] width 12 height 12
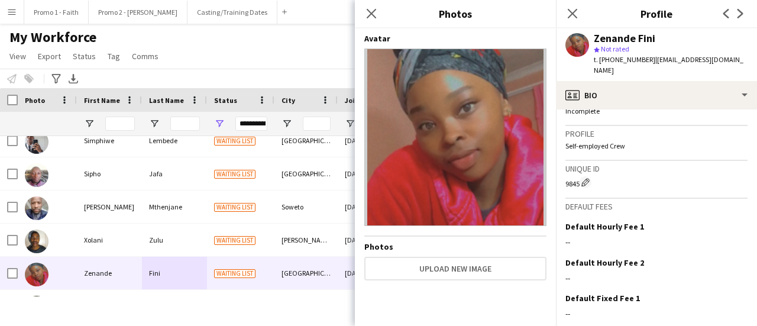
scroll to position [543, 0]
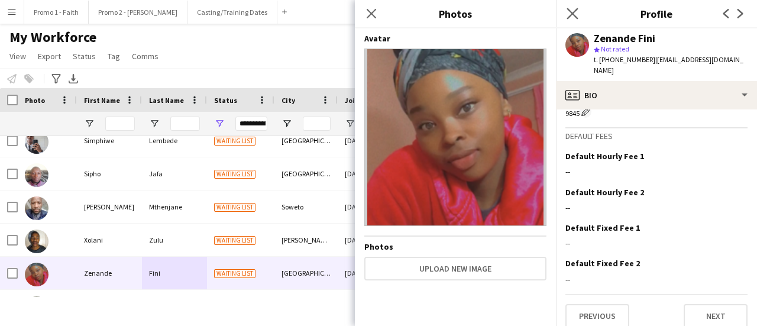
click at [566, 14] on app-icon "Close pop-in" at bounding box center [572, 13] width 17 height 17
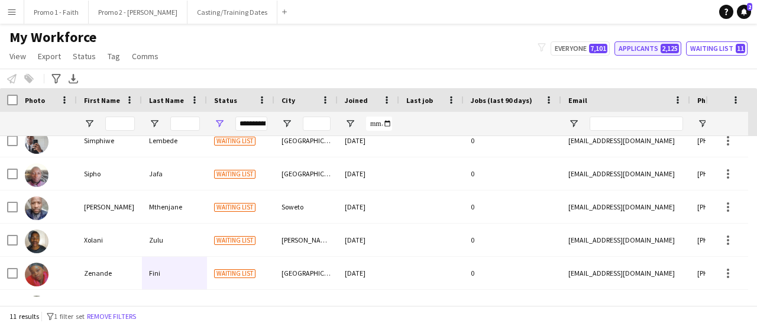
click at [636, 47] on button "Applicants 2,125" at bounding box center [648, 48] width 67 height 14
type input "**********"
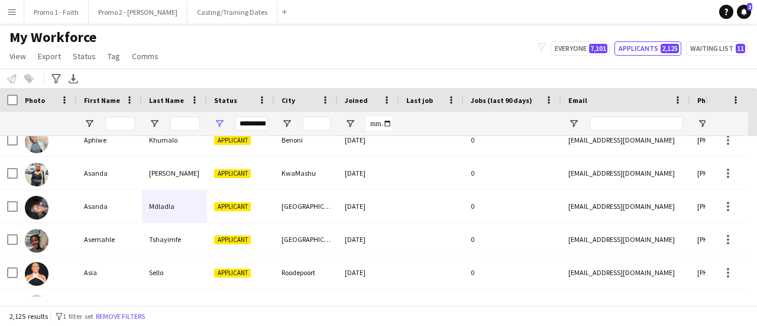
scroll to position [414, 0]
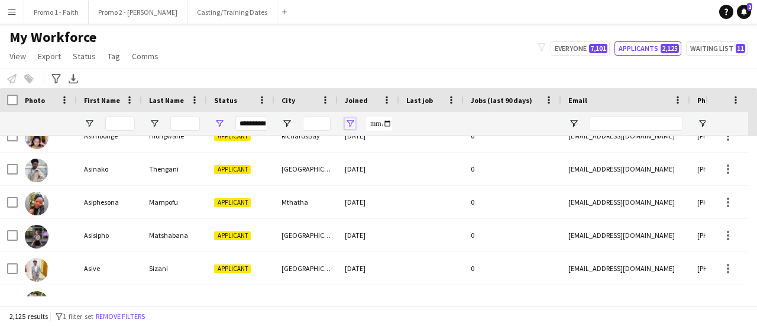
click at [352, 121] on span "Open Filter Menu" at bounding box center [350, 123] width 11 height 11
click at [447, 101] on span at bounding box center [451, 100] width 11 height 11
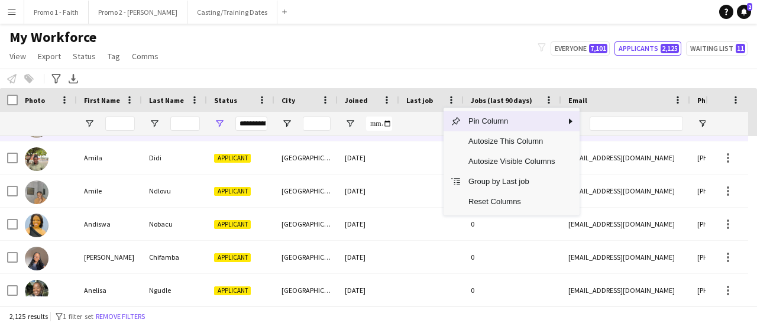
scroll to position [0, 0]
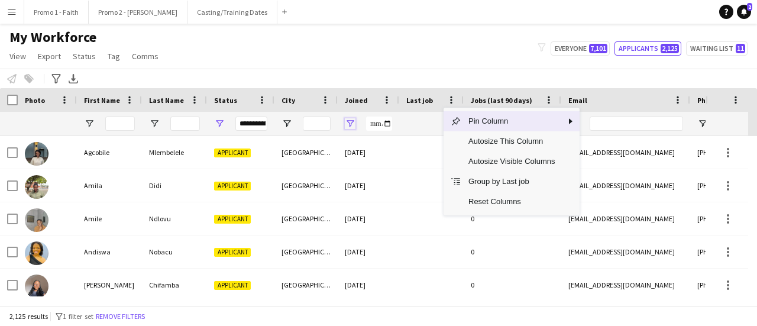
click at [345, 118] on span "Open Filter Menu" at bounding box center [350, 123] width 11 height 11
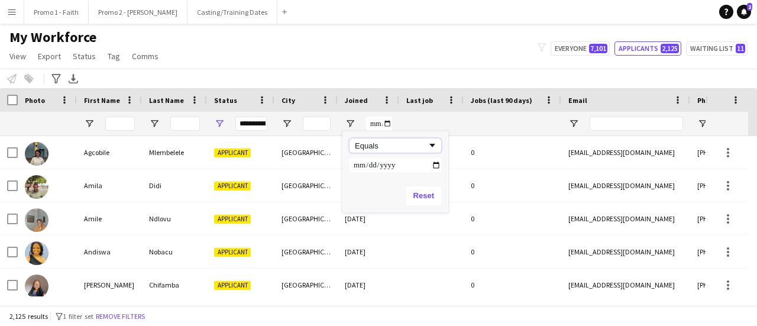
click at [433, 140] on span "Filtering operator" at bounding box center [432, 145] width 11 height 11
click at [438, 165] on input "Filter Value" at bounding box center [396, 165] width 92 height 14
type input "**********"
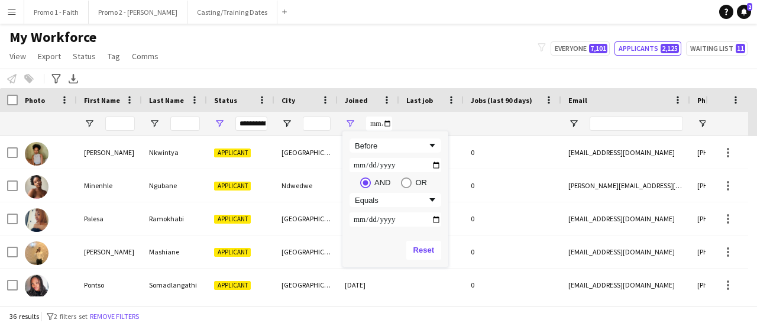
click at [527, 20] on app-navbar "Menu Boards Boards Boards All jobs Status Workforce Workforce My Workforce Recr…" at bounding box center [378, 12] width 757 height 24
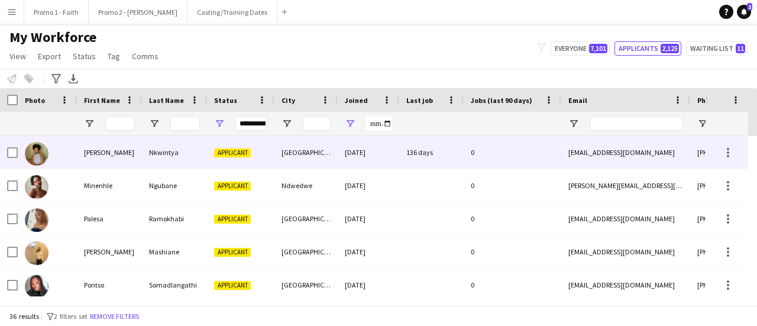
click at [317, 163] on div "[GEOGRAPHIC_DATA]" at bounding box center [306, 152] width 63 height 33
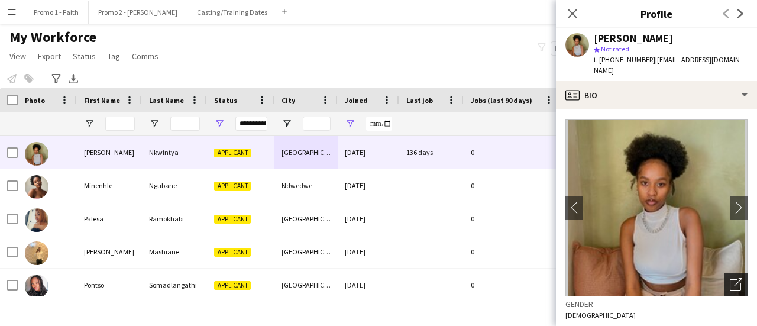
click at [734, 278] on icon at bounding box center [738, 282] width 8 height 8
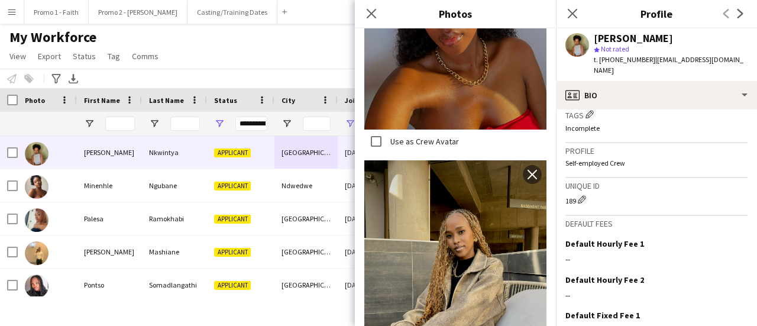
scroll to position [561, 0]
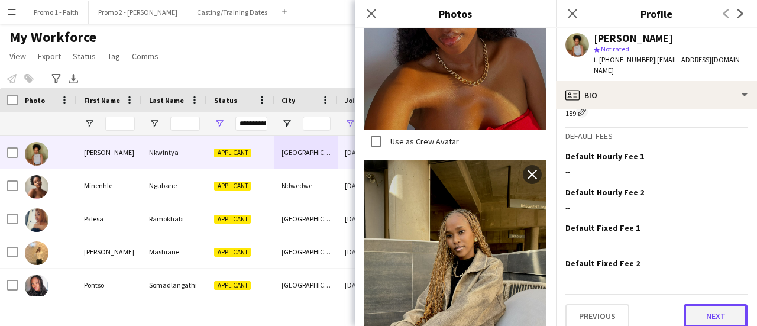
click at [706, 306] on button "Next" at bounding box center [716, 316] width 64 height 24
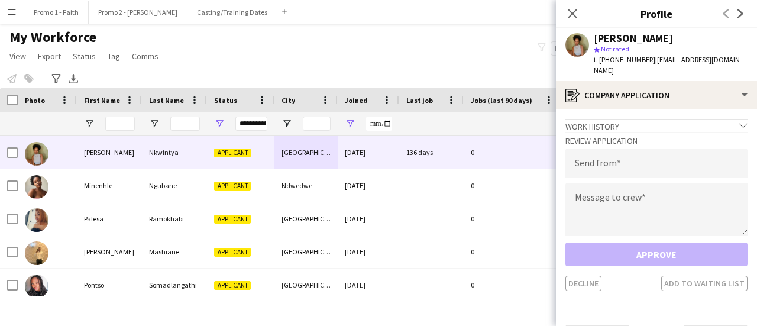
scroll to position [21, 0]
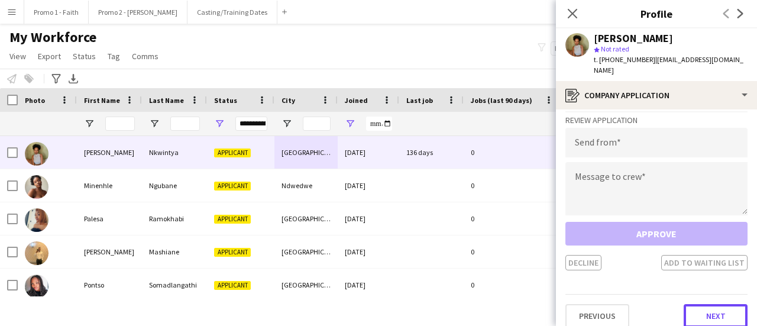
click at [705, 304] on button "Next" at bounding box center [716, 316] width 64 height 24
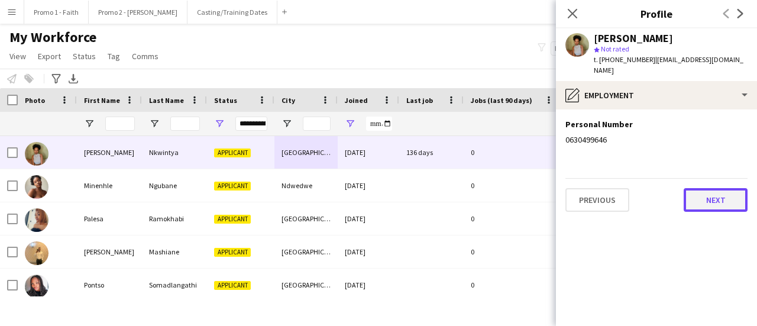
click at [707, 190] on button "Next" at bounding box center [716, 200] width 64 height 24
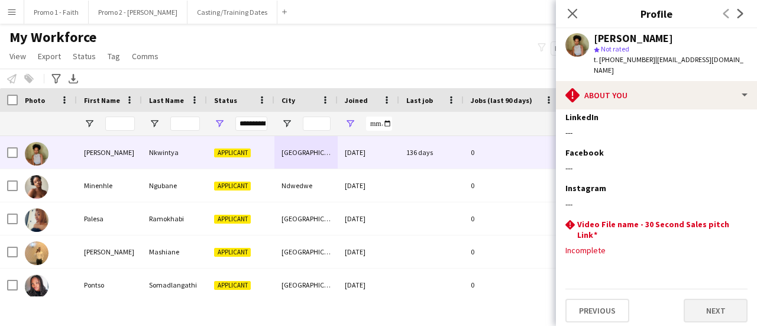
scroll to position [259, 0]
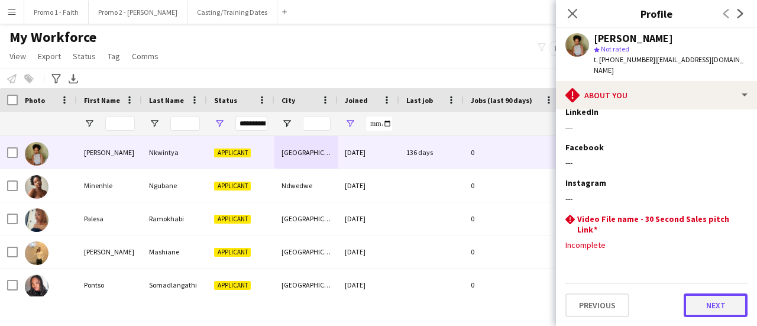
click at [715, 307] on button "Next" at bounding box center [716, 305] width 64 height 24
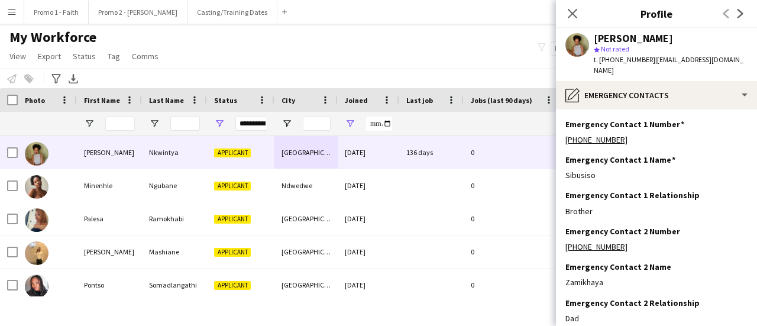
scroll to position [63, 0]
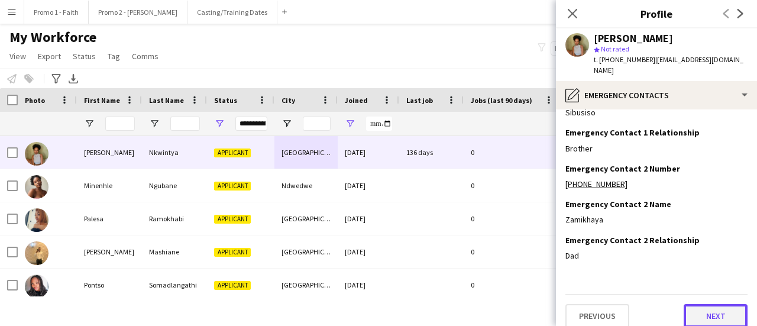
click at [697, 304] on button "Next" at bounding box center [716, 316] width 64 height 24
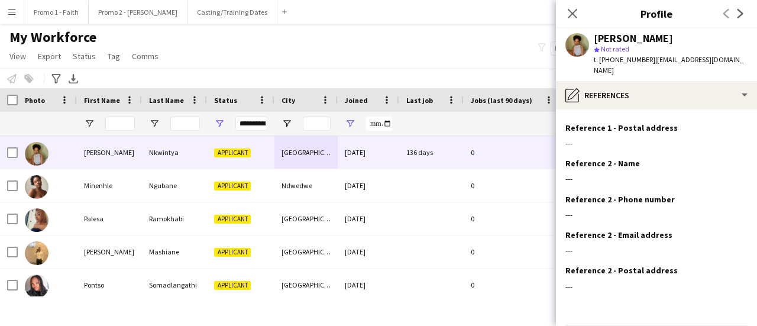
scroll to position [134, 0]
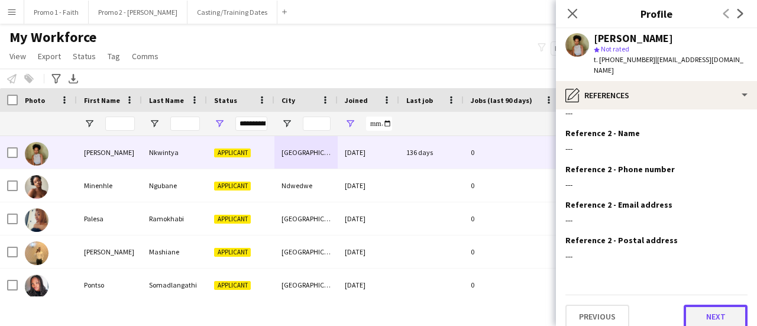
click at [693, 305] on button "Next" at bounding box center [716, 317] width 64 height 24
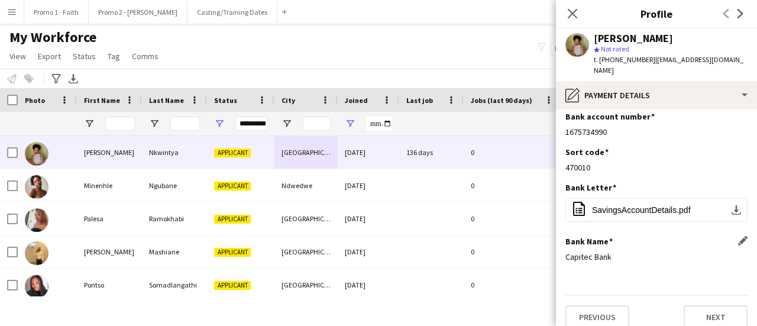
scroll to position [9, 0]
click at [706, 304] on button "Next" at bounding box center [716, 316] width 64 height 24
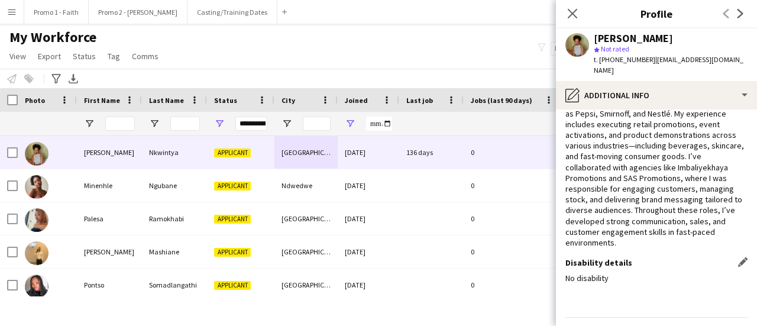
scroll to position [117, 0]
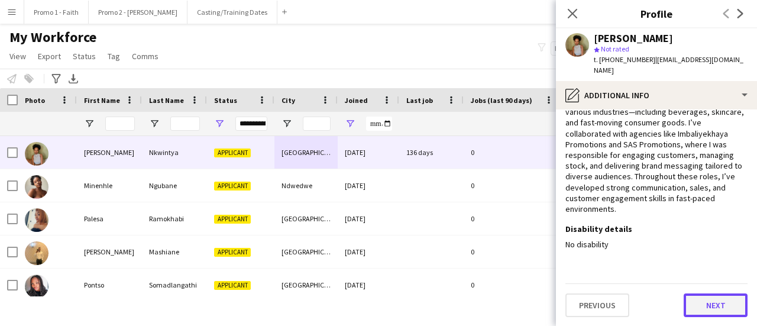
click at [716, 302] on button "Next" at bounding box center [716, 305] width 64 height 24
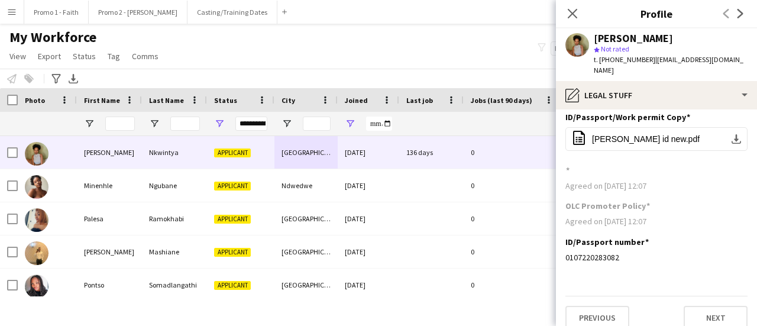
scroll to position [9, 0]
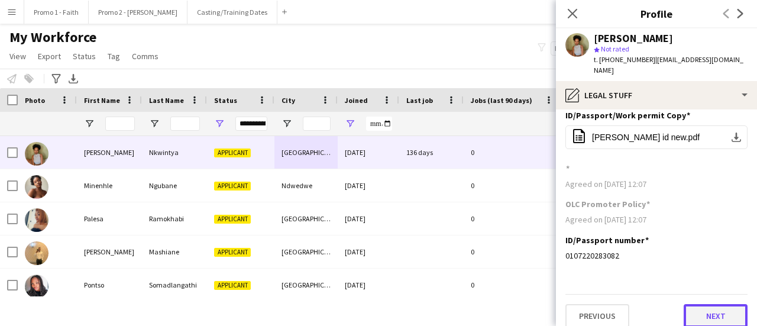
click at [709, 304] on button "Next" at bounding box center [716, 316] width 64 height 24
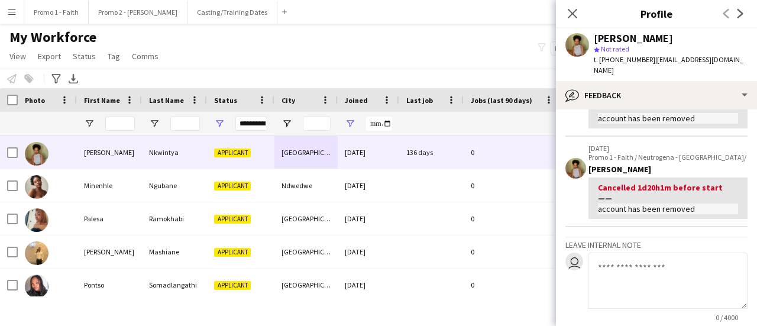
scroll to position [227, 0]
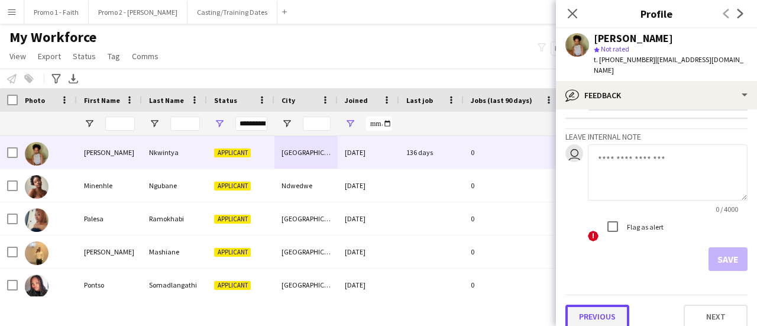
click at [605, 308] on button "Previous" at bounding box center [598, 317] width 64 height 24
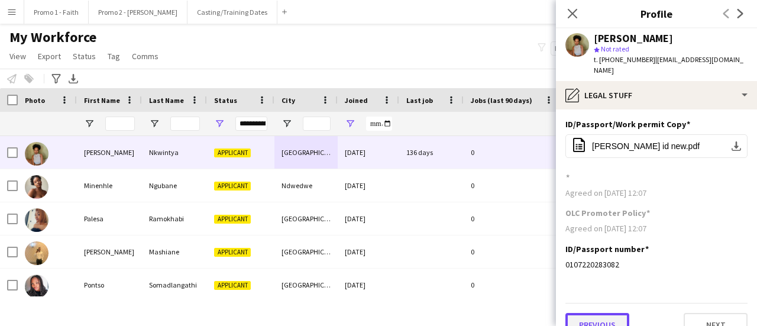
click at [596, 314] on button "Previous" at bounding box center [598, 325] width 64 height 24
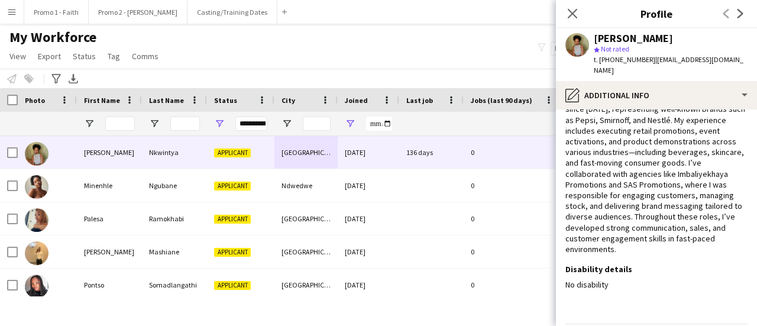
scroll to position [117, 0]
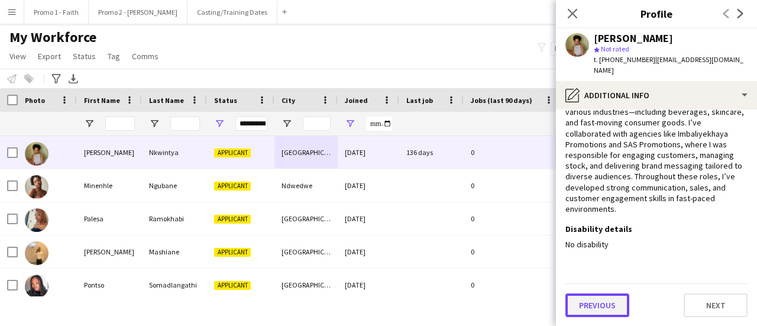
click at [592, 305] on button "Previous" at bounding box center [598, 305] width 64 height 24
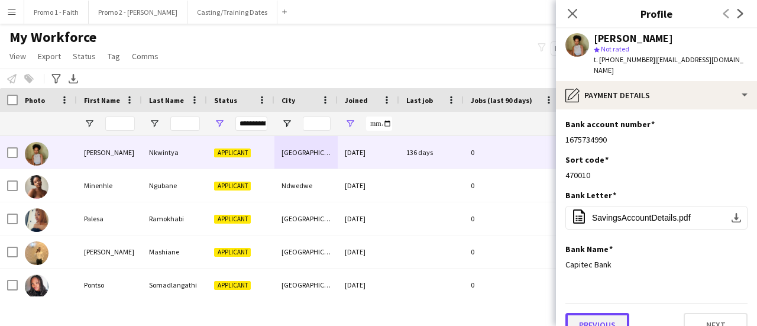
click at [594, 313] on button "Previous" at bounding box center [598, 325] width 64 height 24
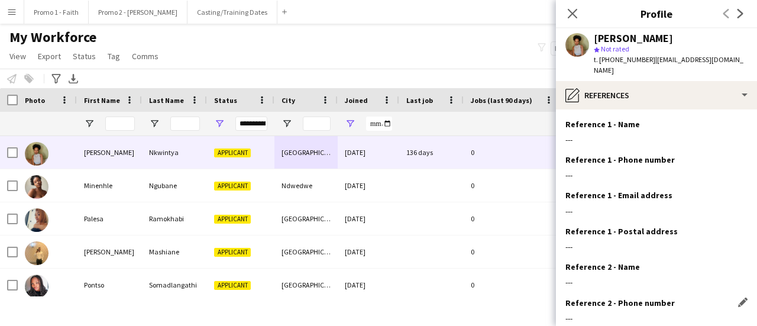
click at [594, 313] on div "---" at bounding box center [657, 318] width 182 height 11
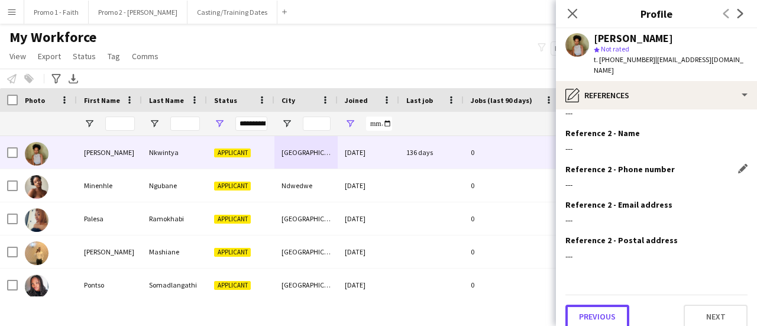
click at [593, 308] on button "Previous" at bounding box center [598, 317] width 64 height 24
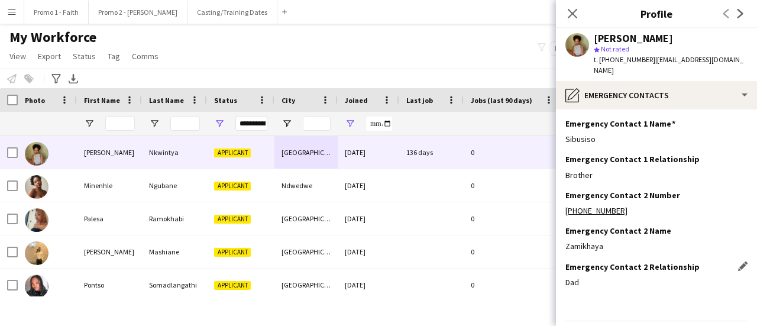
scroll to position [63, 0]
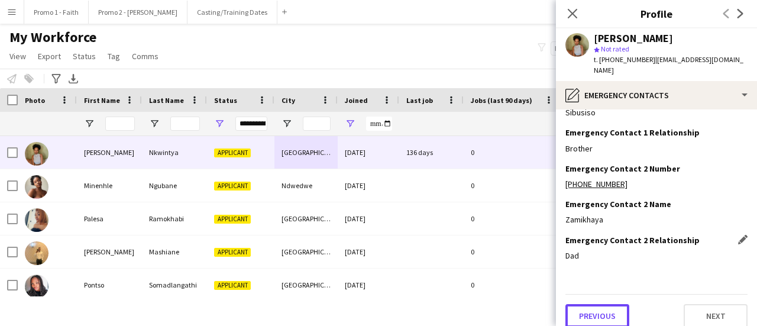
click at [592, 305] on button "Previous" at bounding box center [598, 316] width 64 height 24
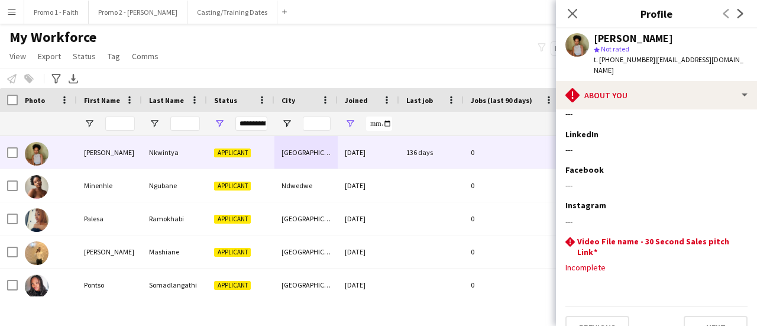
scroll to position [259, 0]
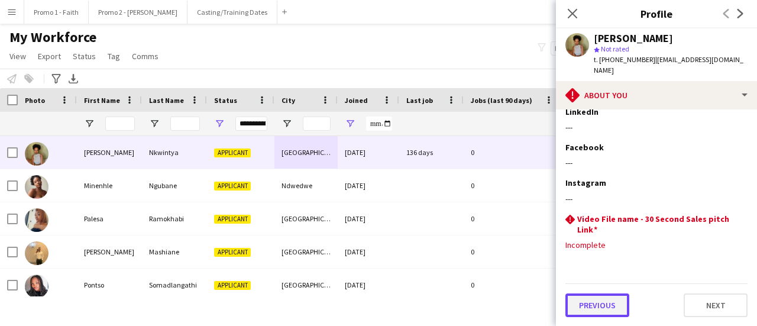
click at [592, 307] on button "Previous" at bounding box center [598, 305] width 64 height 24
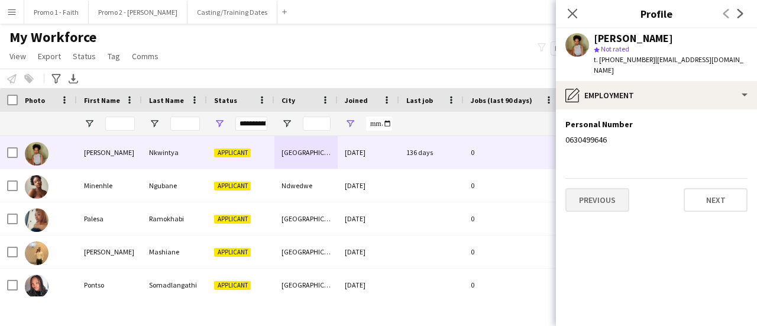
scroll to position [0, 0]
click at [598, 195] on button "Previous" at bounding box center [598, 200] width 64 height 24
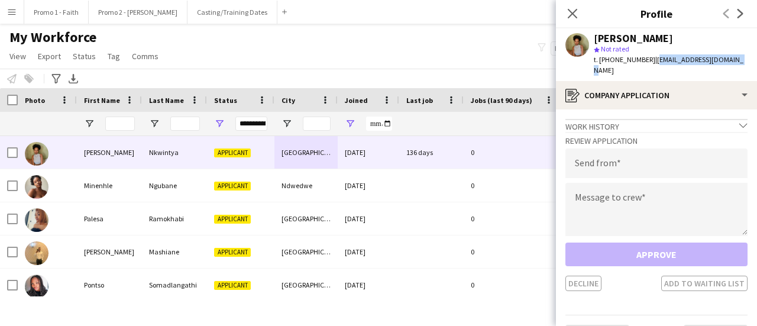
drag, startPoint x: 646, startPoint y: 59, endPoint x: 676, endPoint y: 55, distance: 30.4
click at [755, 60] on app-profile-header "[PERSON_NAME] star Not rated t. [PHONE_NUMBER] | [EMAIL_ADDRESS][DOMAIN_NAME]" at bounding box center [656, 54] width 201 height 53
copy span "[EMAIL_ADDRESS][DOMAIN_NAME]"
click at [581, 158] on input "email" at bounding box center [657, 163] width 182 height 30
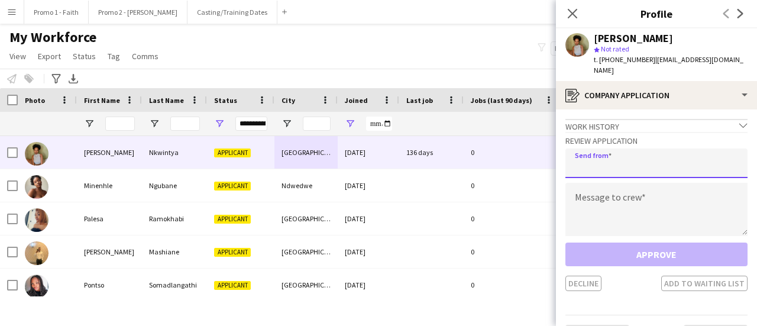
paste input "**********"
type input "**********"
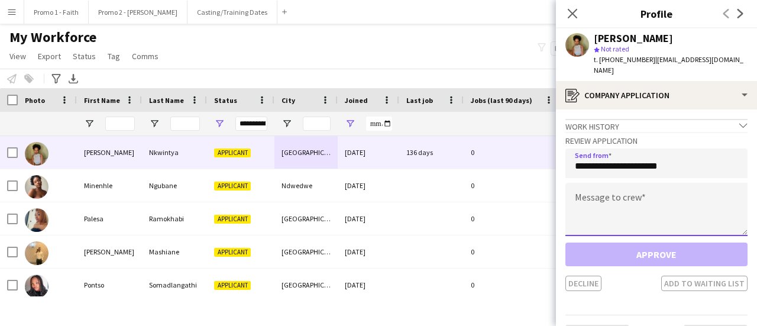
click at [579, 198] on textarea at bounding box center [657, 209] width 182 height 53
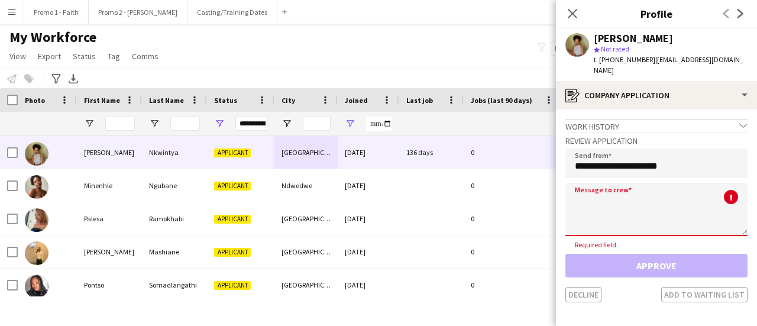
paste textarea "**********"
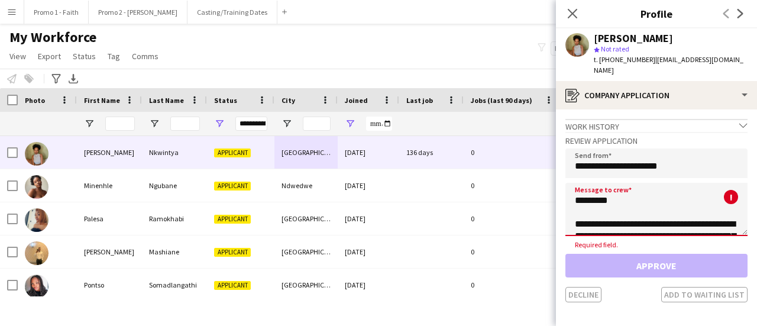
scroll to position [279, 0]
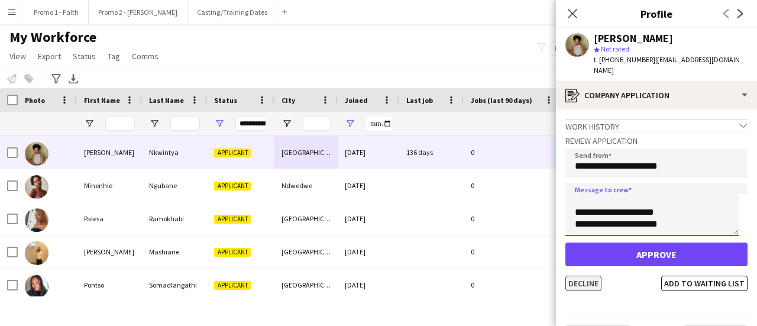
type textarea "**********"
click at [584, 276] on button "Decline" at bounding box center [584, 283] width 36 height 15
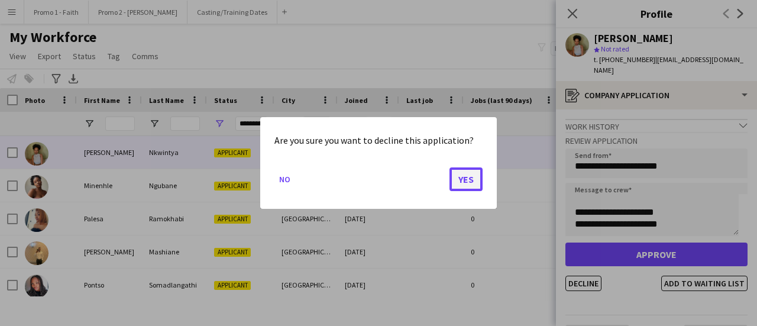
click at [475, 176] on button "Yes" at bounding box center [466, 179] width 33 height 24
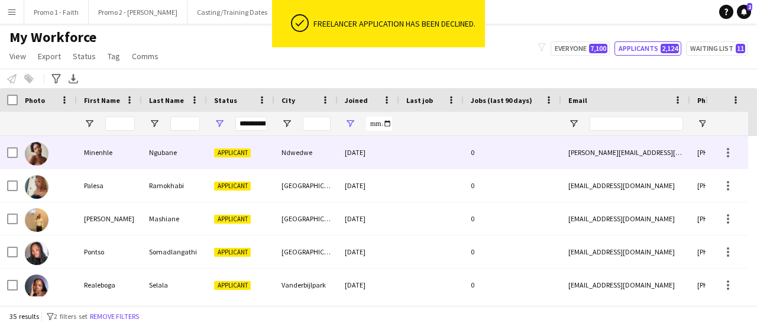
click at [182, 147] on div "Ngubane" at bounding box center [174, 152] width 65 height 33
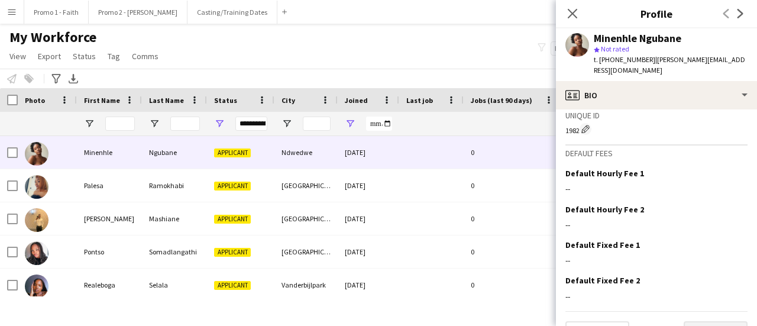
scroll to position [552, 0]
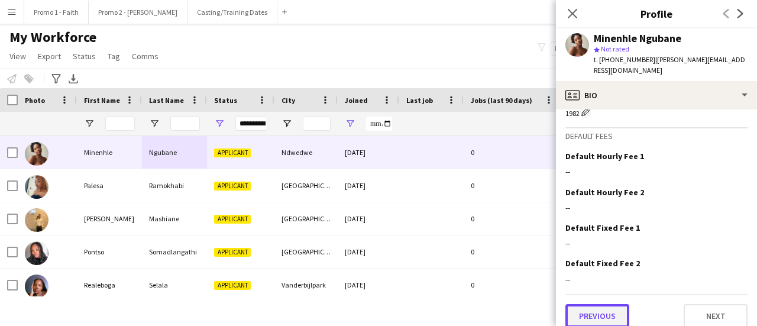
click at [606, 304] on button "Previous" at bounding box center [598, 316] width 64 height 24
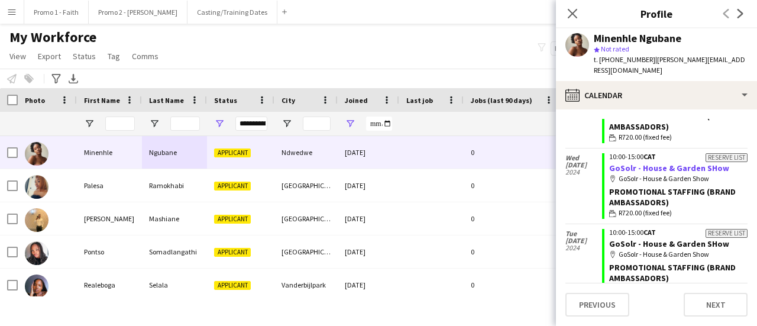
scroll to position [83, 0]
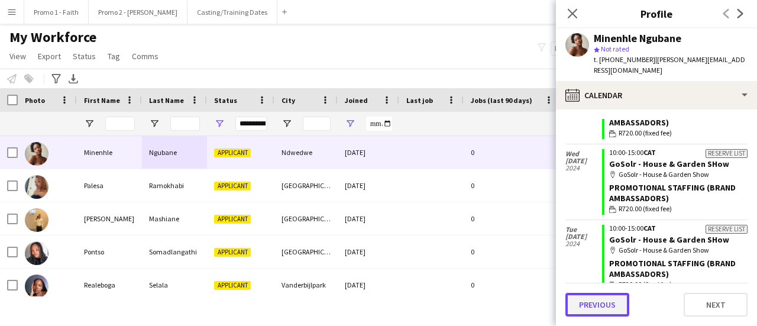
click at [585, 310] on button "Previous" at bounding box center [598, 305] width 64 height 24
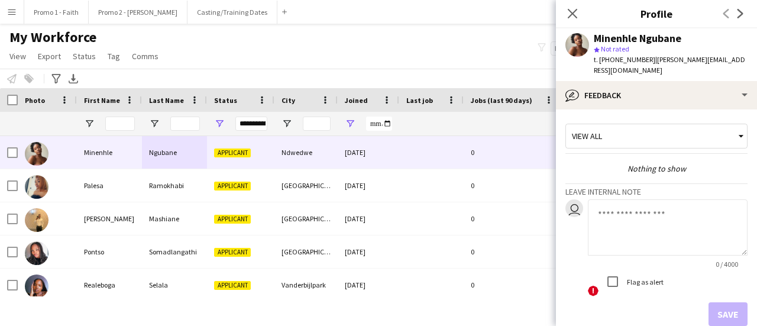
scroll to position [54, 0]
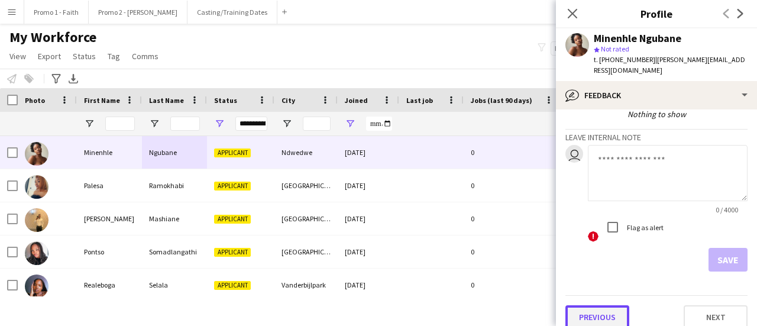
click at [607, 305] on button "Previous" at bounding box center [598, 317] width 64 height 24
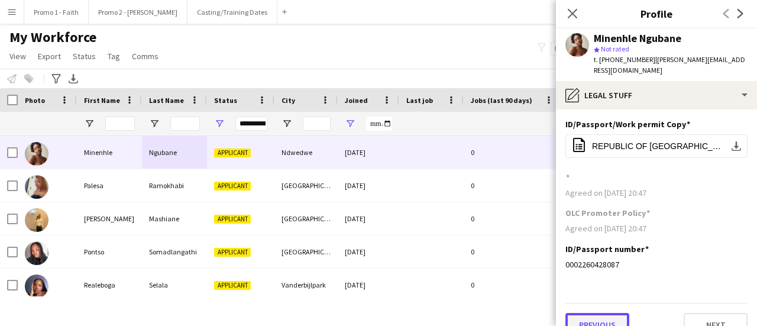
click at [597, 313] on button "Previous" at bounding box center [598, 325] width 64 height 24
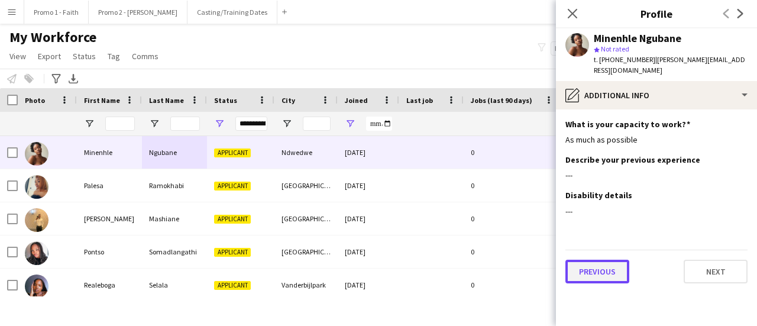
click at [596, 267] on button "Previous" at bounding box center [598, 272] width 64 height 24
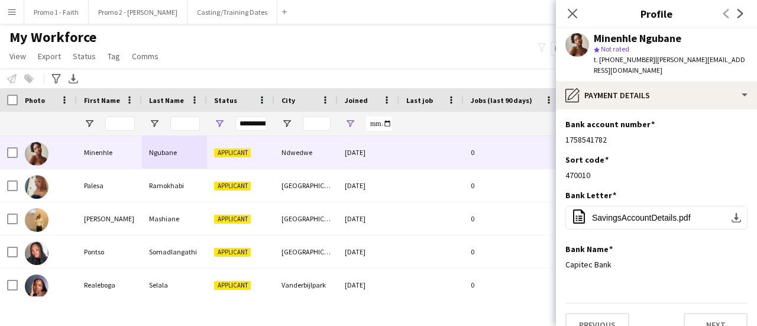
scroll to position [9, 0]
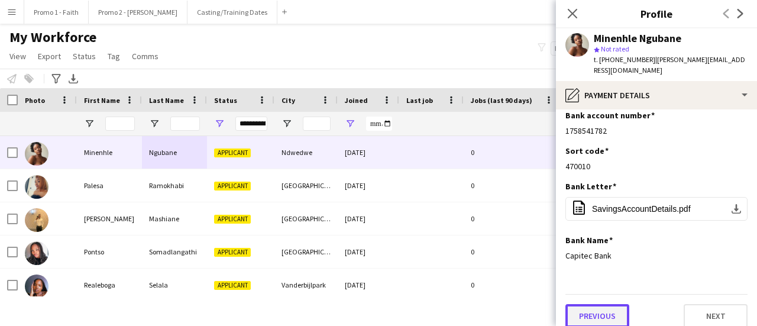
click at [592, 304] on button "Previous" at bounding box center [598, 316] width 64 height 24
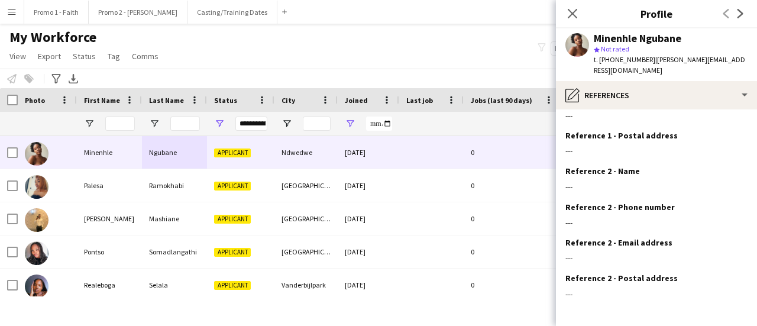
scroll to position [134, 0]
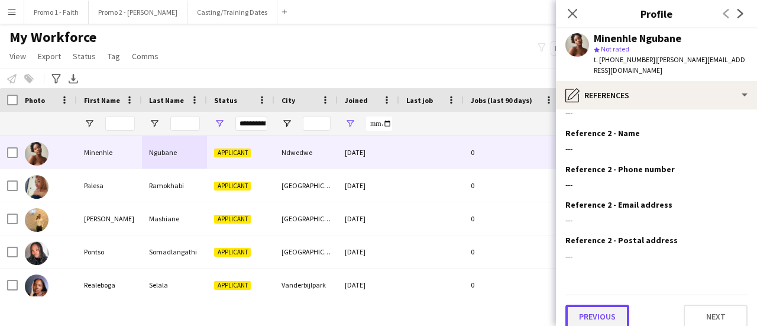
click at [593, 306] on button "Previous" at bounding box center [598, 317] width 64 height 24
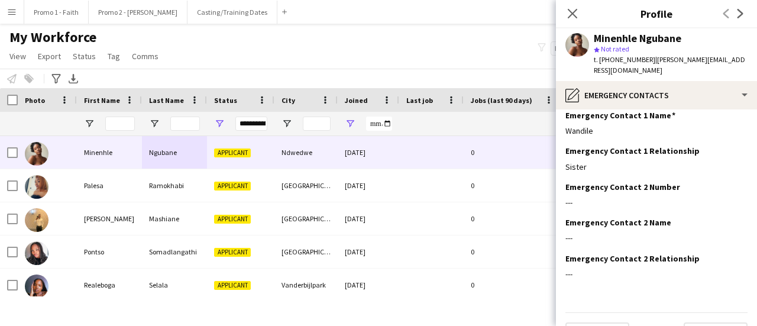
scroll to position [63, 0]
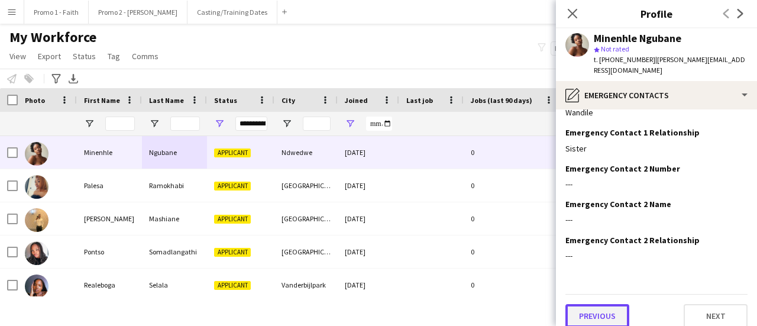
click at [591, 304] on button "Previous" at bounding box center [598, 316] width 64 height 24
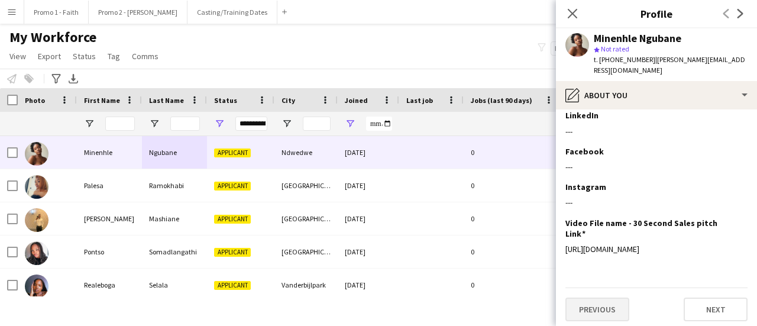
scroll to position [220, 0]
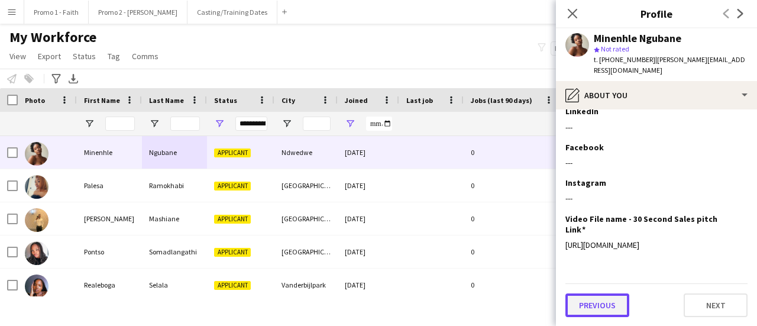
click at [586, 307] on button "Previous" at bounding box center [598, 305] width 64 height 24
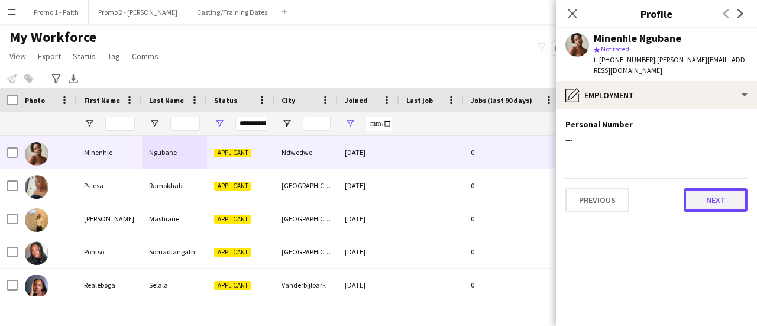
click at [723, 188] on button "Next" at bounding box center [716, 200] width 64 height 24
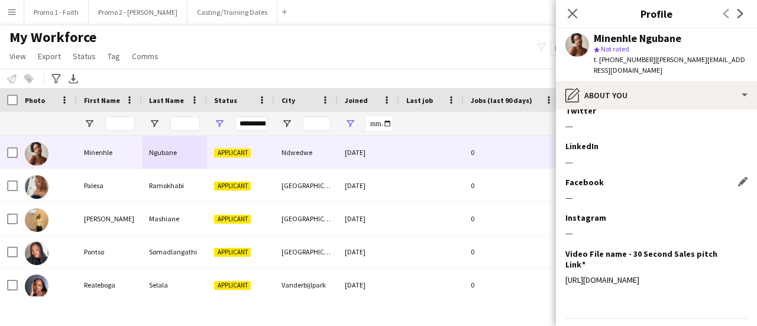
scroll to position [220, 0]
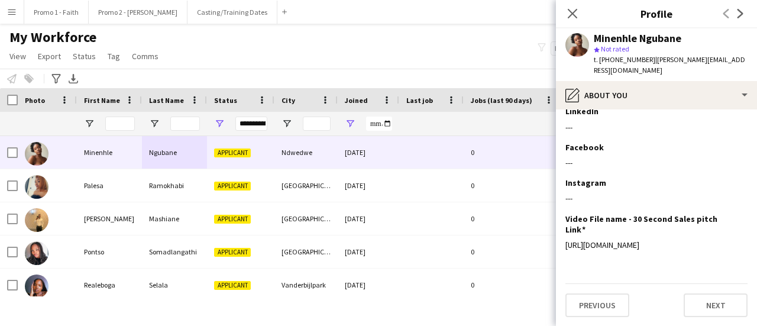
drag, startPoint x: 725, startPoint y: 243, endPoint x: 560, endPoint y: 231, distance: 165.4
click at [560, 231] on app-section-data-types "Bio Edit this field I am a bubbly, outspoken individual who prides herself in h…" at bounding box center [656, 217] width 201 height 217
copy div "[URL][DOMAIN_NAME]"
click at [598, 306] on button "Previous" at bounding box center [598, 305] width 64 height 24
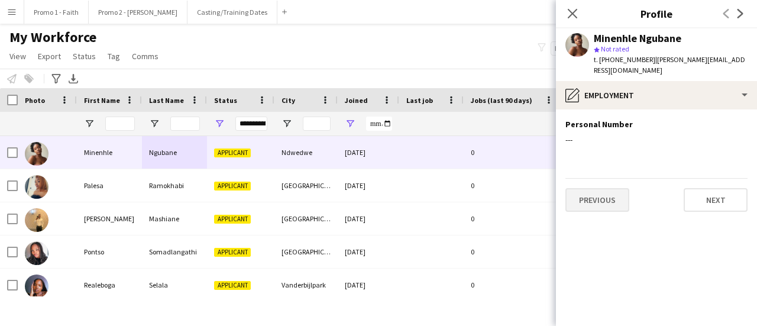
scroll to position [0, 0]
click at [588, 188] on button "Previous" at bounding box center [598, 200] width 64 height 24
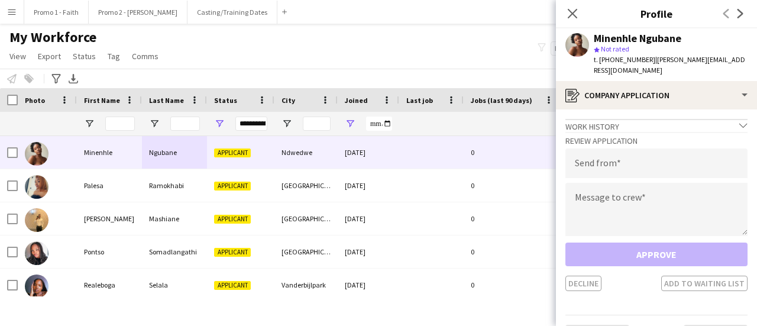
drag, startPoint x: 645, startPoint y: 61, endPoint x: 750, endPoint y: 57, distance: 104.2
click at [757, 60] on app-profile-header "Minenhle Ngubane star Not rated t. [PHONE_NUMBER] | [PERSON_NAME][EMAIL_ADDRESS…" at bounding box center [656, 54] width 201 height 53
click at [589, 148] on input "email" at bounding box center [657, 163] width 182 height 30
paste input "**********"
type input "**********"
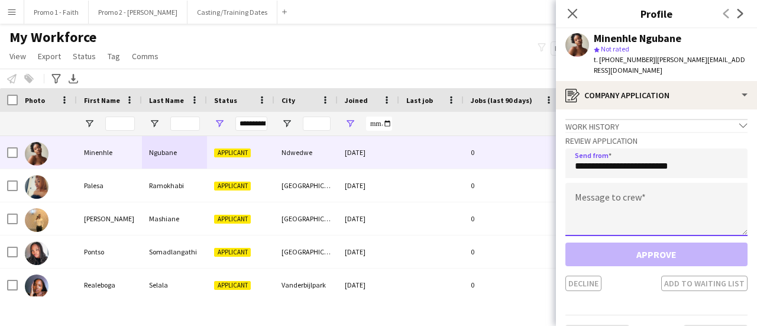
click at [598, 197] on textarea at bounding box center [657, 209] width 182 height 53
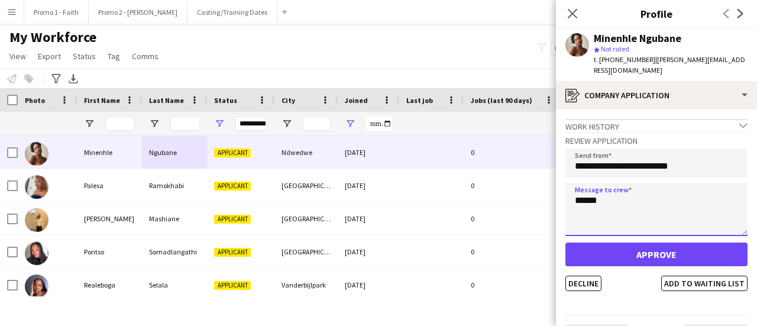
type textarea "******"
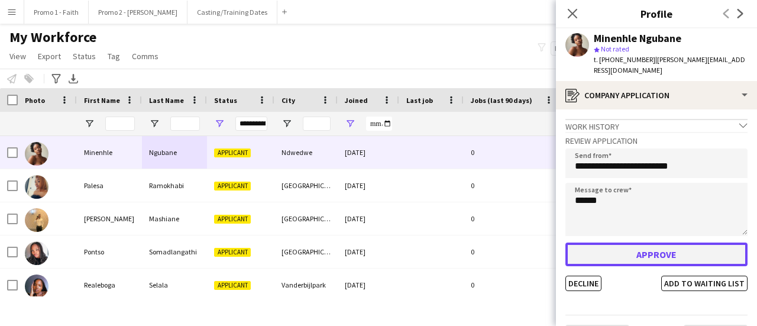
click at [638, 246] on button "Approve" at bounding box center [657, 255] width 182 height 24
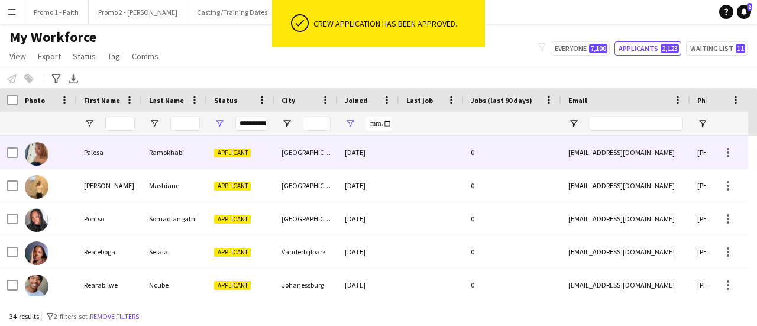
click at [166, 148] on div "Ramokhabi" at bounding box center [174, 152] width 65 height 33
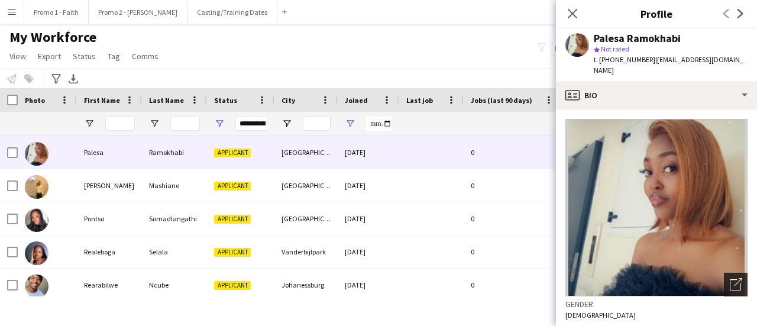
click at [734, 278] on icon at bounding box center [738, 282] width 8 height 8
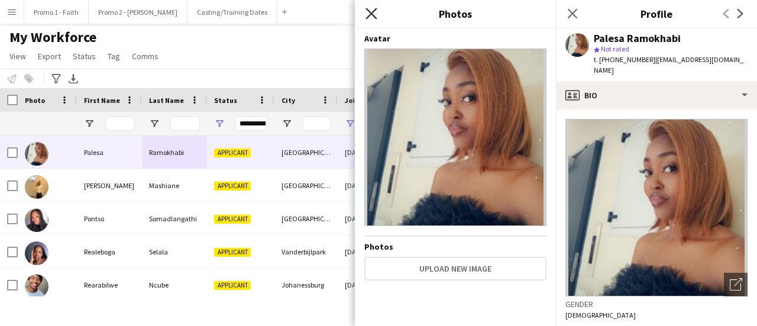
drag, startPoint x: 367, startPoint y: 14, endPoint x: 492, endPoint y: 98, distance: 151.0
click at [367, 14] on icon "Close pop-in" at bounding box center [371, 13] width 11 height 11
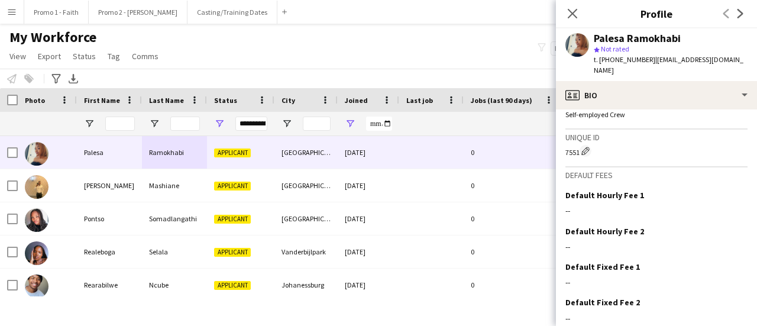
scroll to position [535, 0]
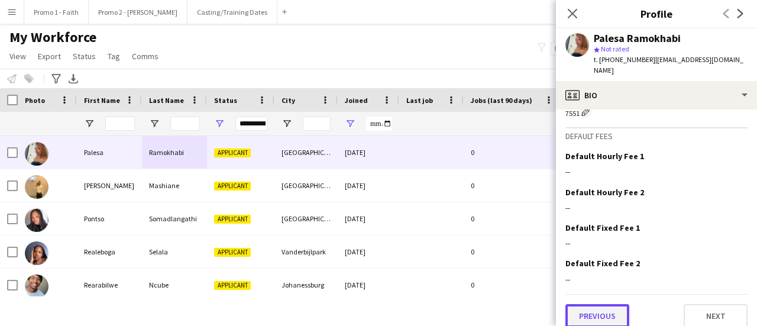
click at [615, 308] on button "Previous" at bounding box center [598, 316] width 64 height 24
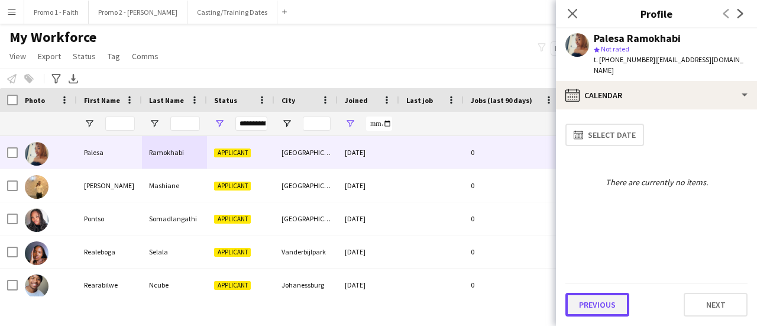
click at [594, 305] on button "Previous" at bounding box center [598, 305] width 64 height 24
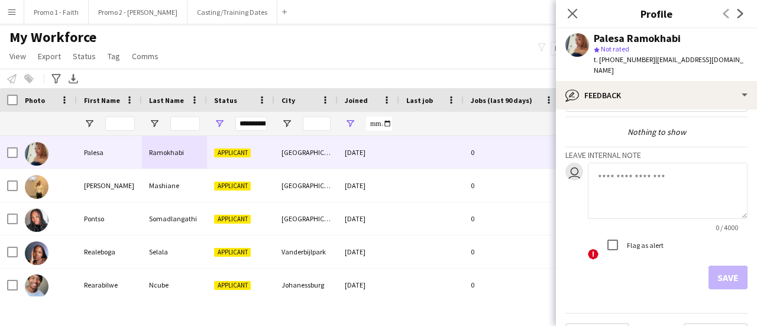
scroll to position [54, 0]
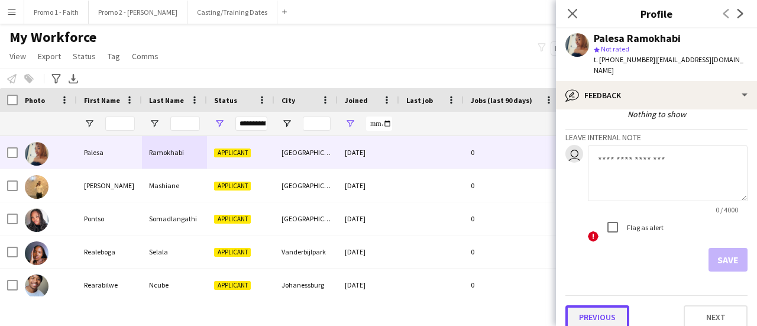
click at [604, 307] on button "Previous" at bounding box center [598, 317] width 64 height 24
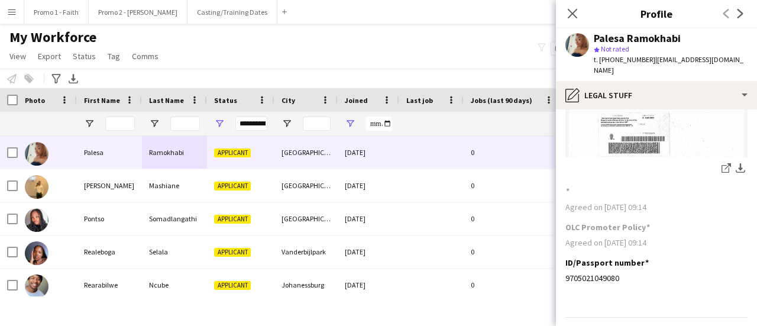
scroll to position [173, 0]
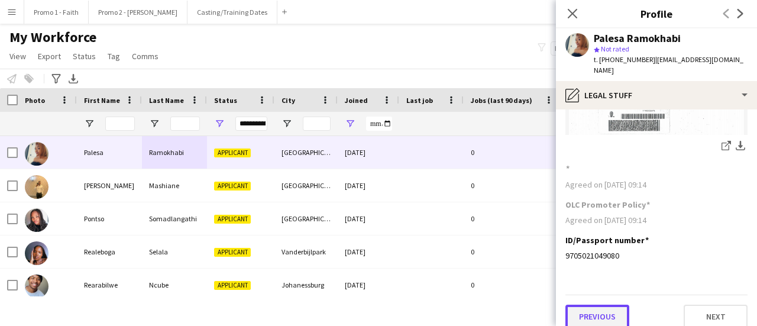
click at [598, 307] on button "Previous" at bounding box center [598, 317] width 64 height 24
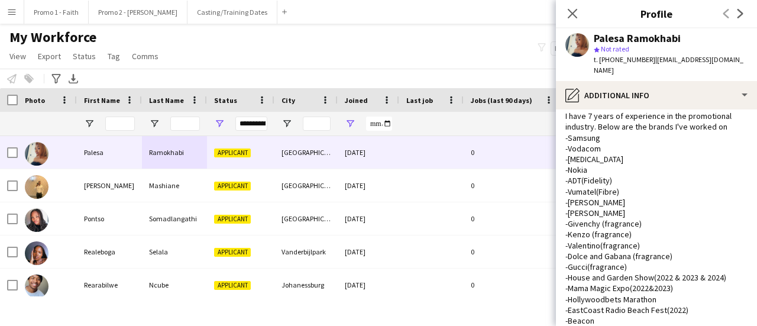
scroll to position [414, 0]
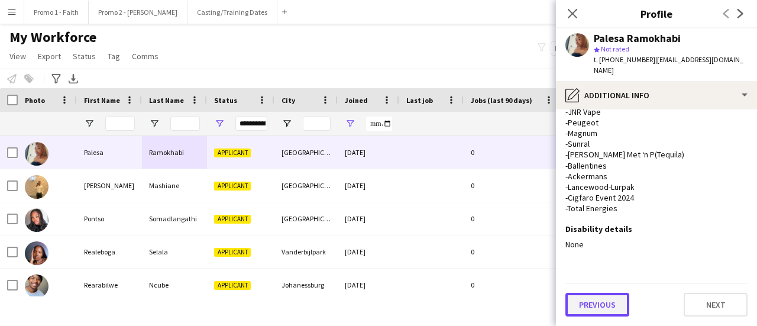
click at [591, 317] on button "Previous" at bounding box center [598, 305] width 64 height 24
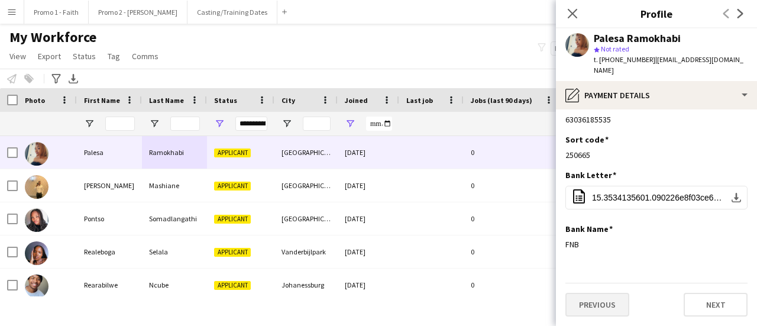
scroll to position [0, 0]
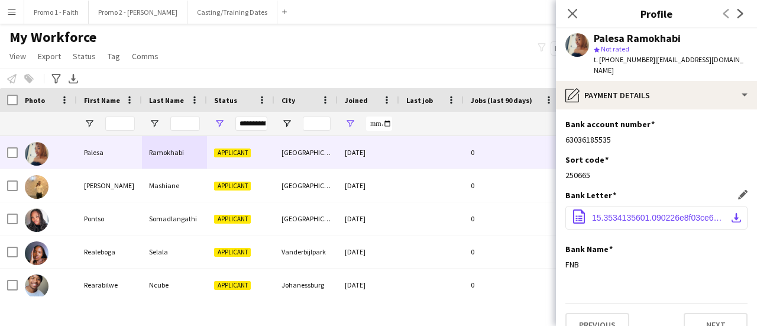
click at [619, 213] on span "15.3534135601.090226e8f03ce6a9.pdf" at bounding box center [659, 217] width 134 height 9
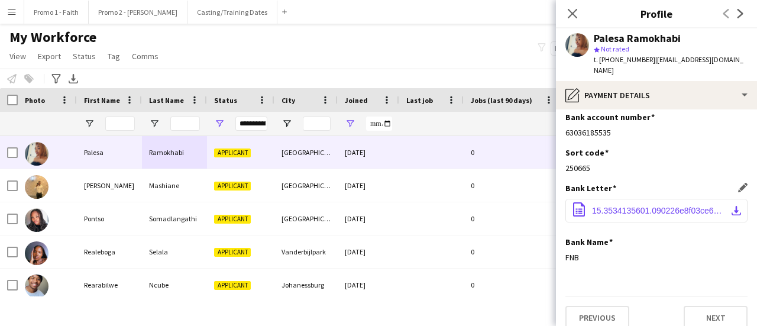
scroll to position [9, 0]
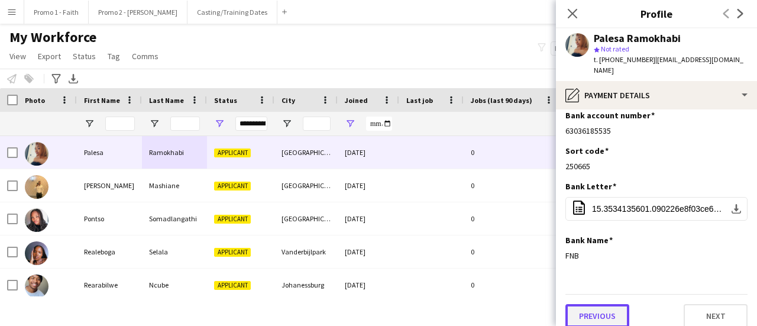
click at [603, 308] on button "Previous" at bounding box center [598, 316] width 64 height 24
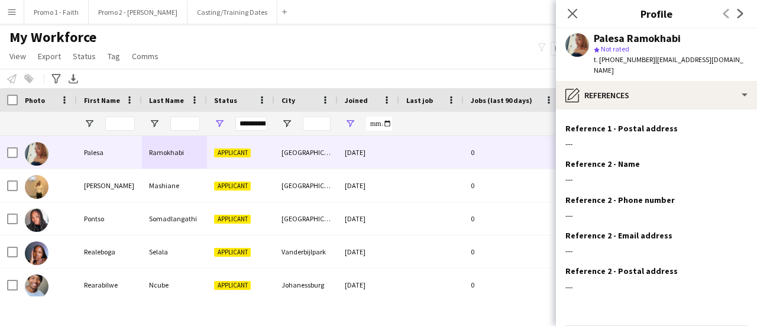
scroll to position [134, 0]
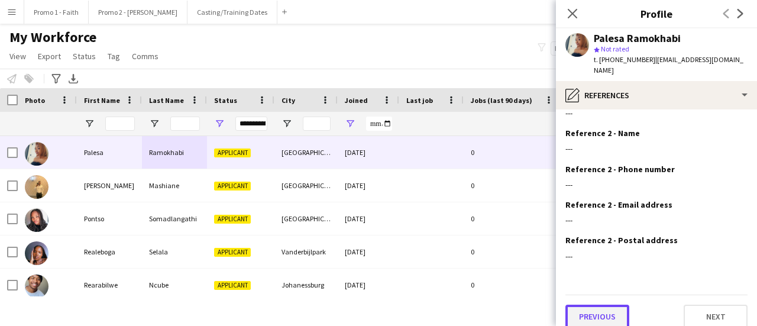
click at [593, 305] on button "Previous" at bounding box center [598, 317] width 64 height 24
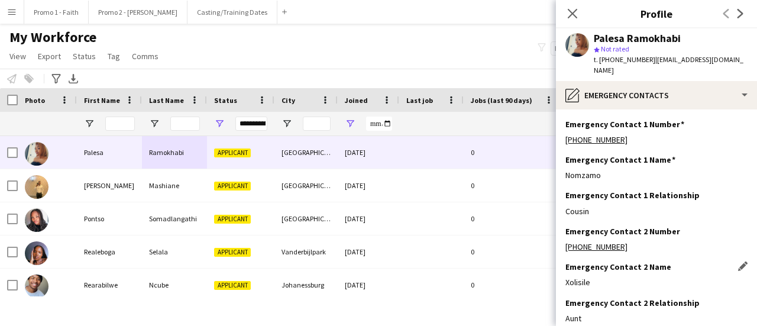
scroll to position [63, 0]
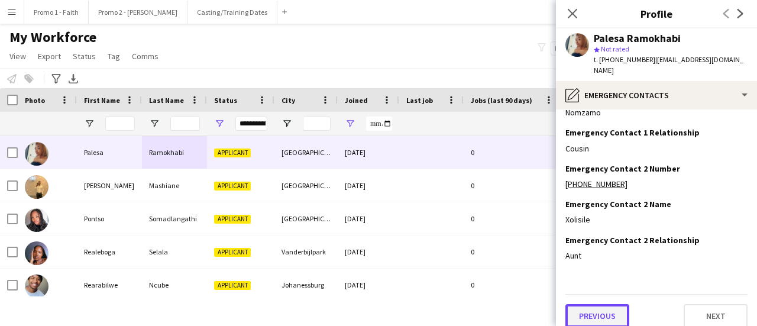
click at [598, 304] on button "Previous" at bounding box center [598, 316] width 64 height 24
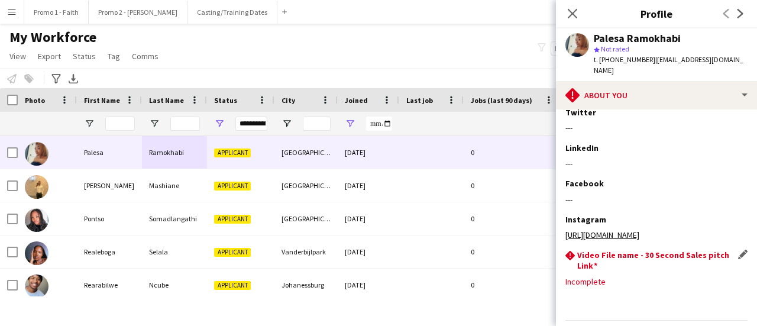
scroll to position [238, 0]
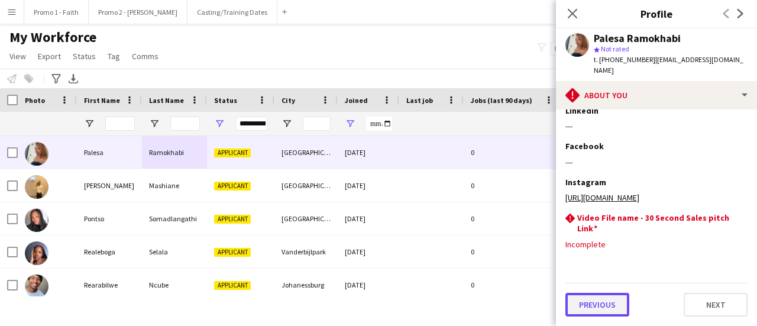
click at [592, 303] on button "Previous" at bounding box center [598, 305] width 64 height 24
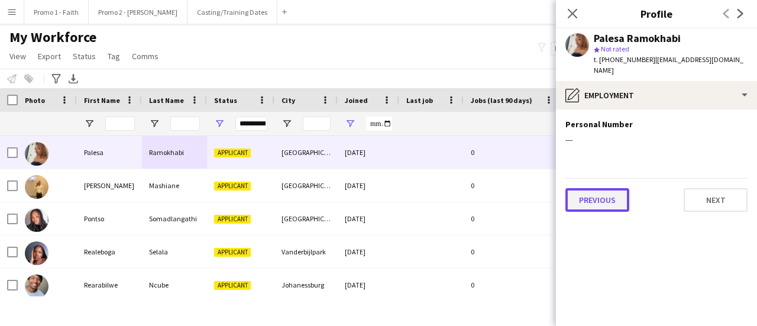
click at [592, 188] on button "Previous" at bounding box center [598, 200] width 64 height 24
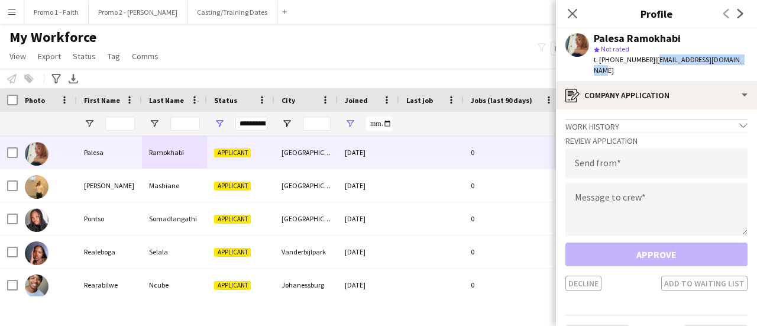
drag, startPoint x: 646, startPoint y: 56, endPoint x: 757, endPoint y: 60, distance: 110.7
click at [757, 60] on app-profile-header "Palesa Ramokhabi star Not rated t. [PHONE_NUMBER] | [EMAIL_ADDRESS][DOMAIN_NAME]" at bounding box center [656, 54] width 201 height 53
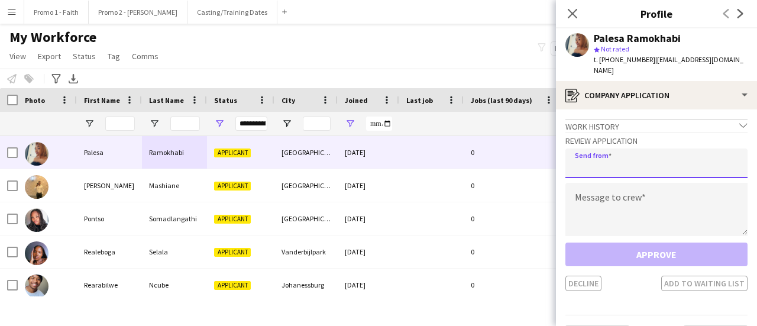
click at [637, 155] on input "email" at bounding box center [657, 163] width 182 height 30
paste input "**********"
type input "**********"
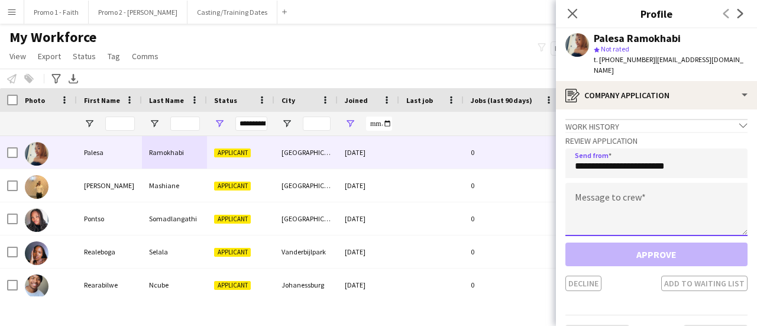
click at [591, 187] on textarea at bounding box center [657, 209] width 182 height 53
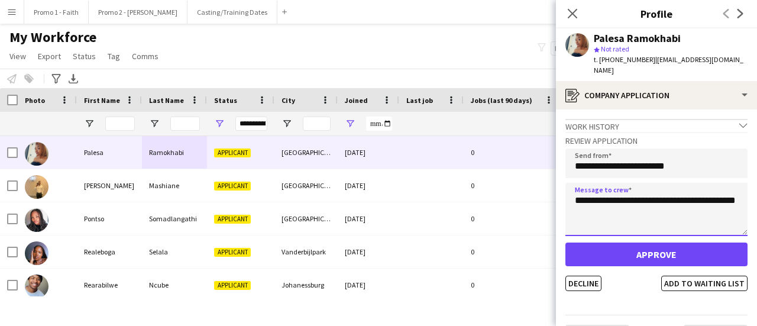
type textarea "**********"
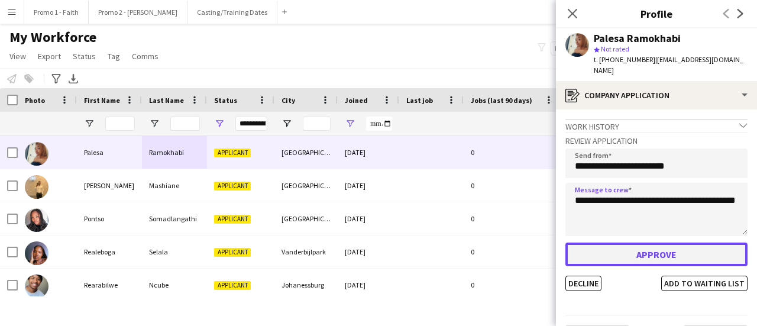
click at [637, 250] on button "Approve" at bounding box center [657, 255] width 182 height 24
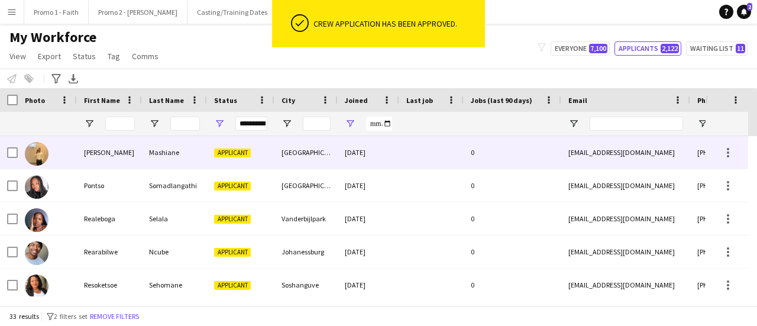
click at [207, 150] on div "Applicant" at bounding box center [240, 152] width 67 height 33
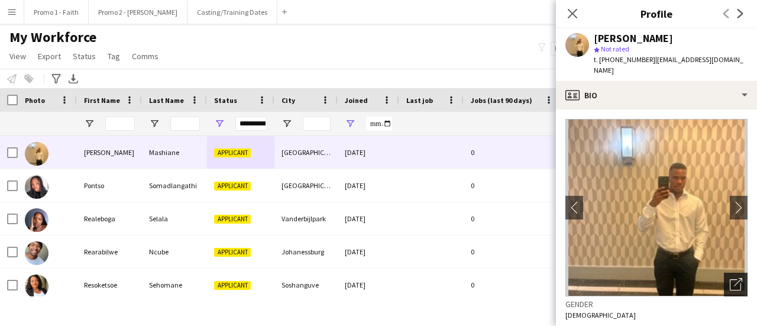
click at [730, 278] on icon "Open photos pop-in" at bounding box center [736, 284] width 12 height 12
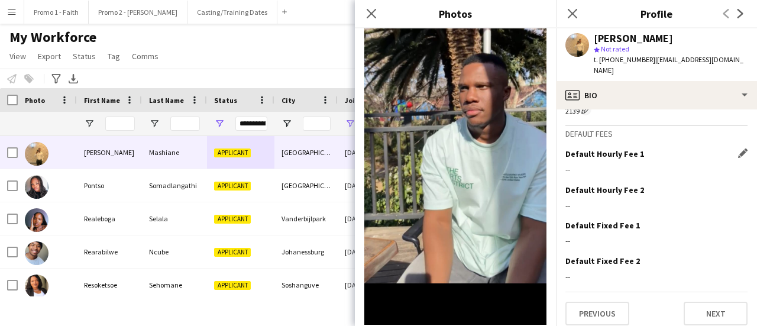
scroll to position [554, 0]
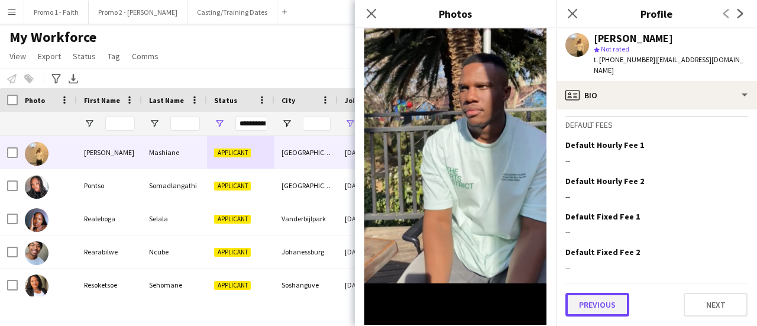
click at [611, 305] on button "Previous" at bounding box center [598, 305] width 64 height 24
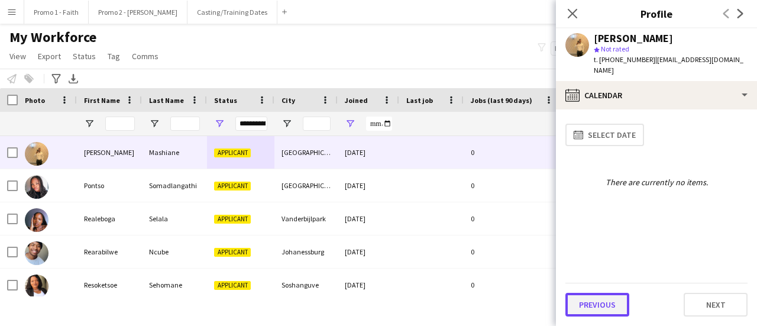
click at [606, 313] on button "Previous" at bounding box center [598, 305] width 64 height 24
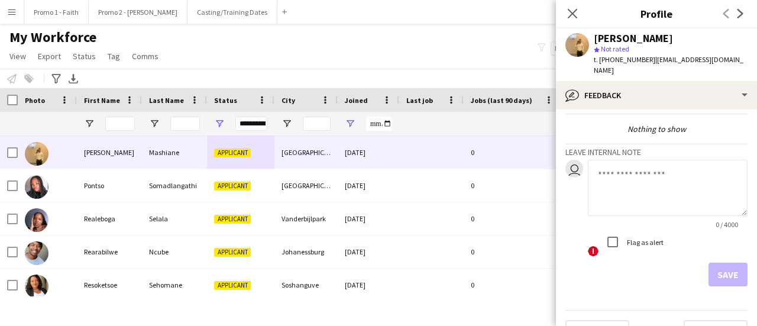
scroll to position [54, 0]
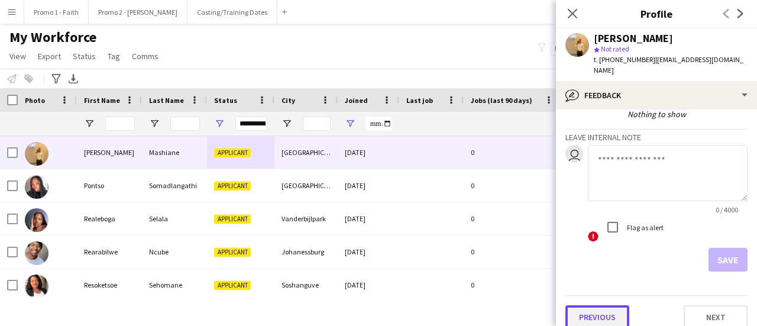
click at [611, 305] on button "Previous" at bounding box center [598, 317] width 64 height 24
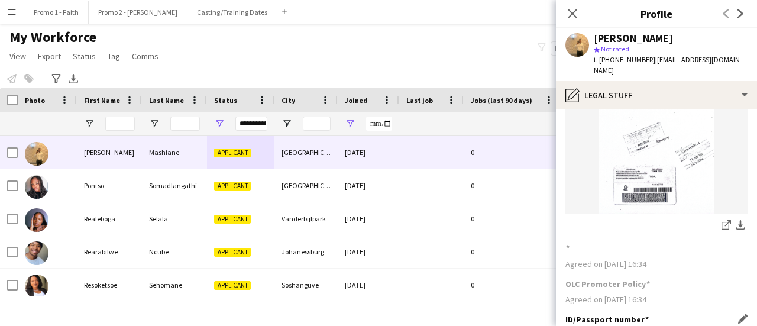
scroll to position [173, 0]
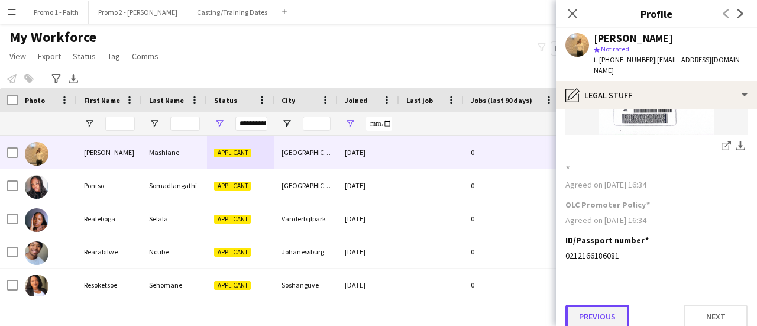
click at [597, 305] on button "Previous" at bounding box center [598, 317] width 64 height 24
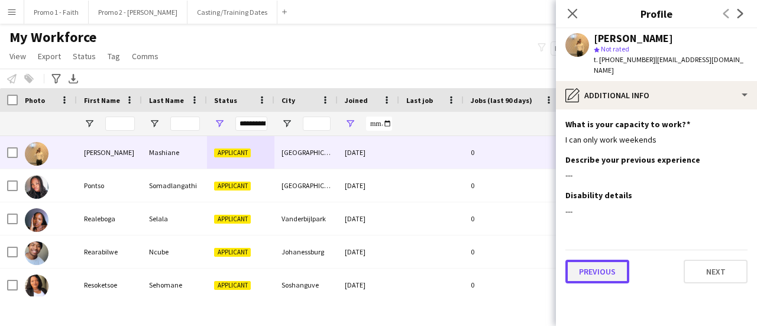
click at [594, 264] on button "Previous" at bounding box center [598, 272] width 64 height 24
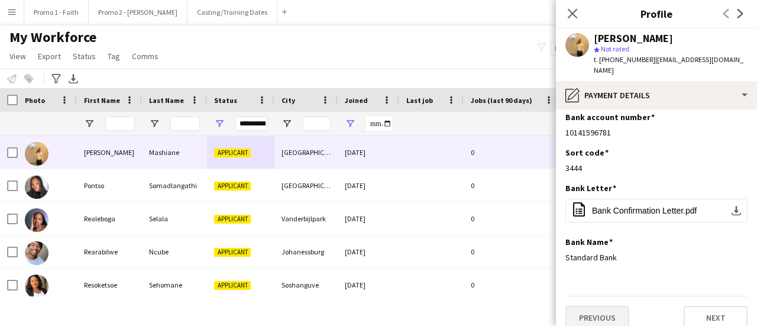
scroll to position [9, 0]
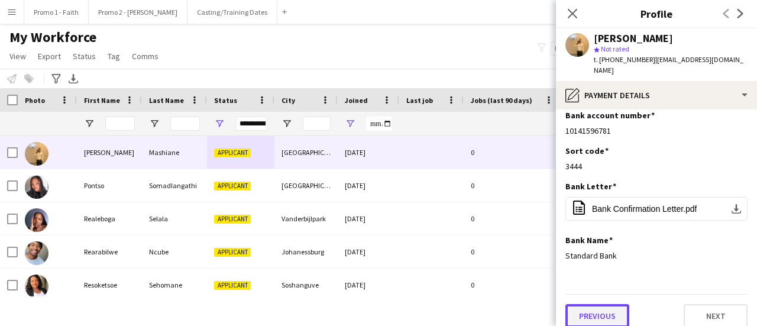
click at [604, 304] on button "Previous" at bounding box center [598, 316] width 64 height 24
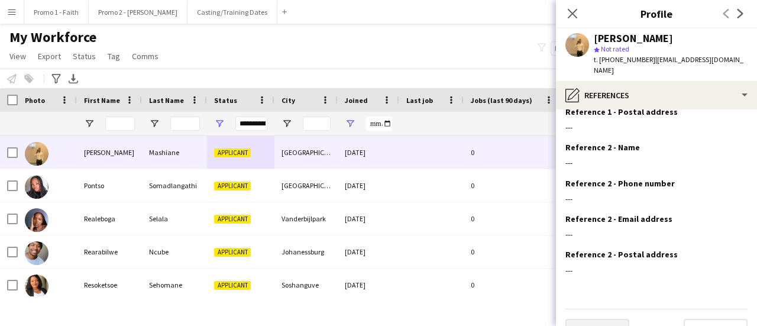
scroll to position [134, 0]
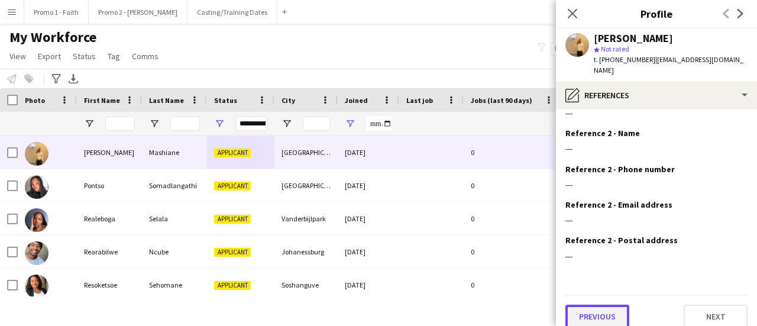
click at [605, 310] on button "Previous" at bounding box center [598, 317] width 64 height 24
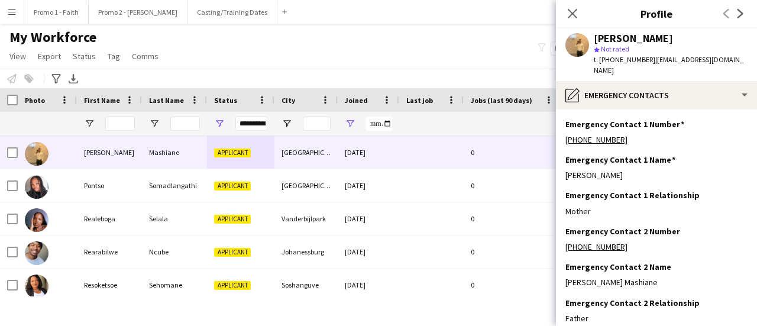
scroll to position [63, 0]
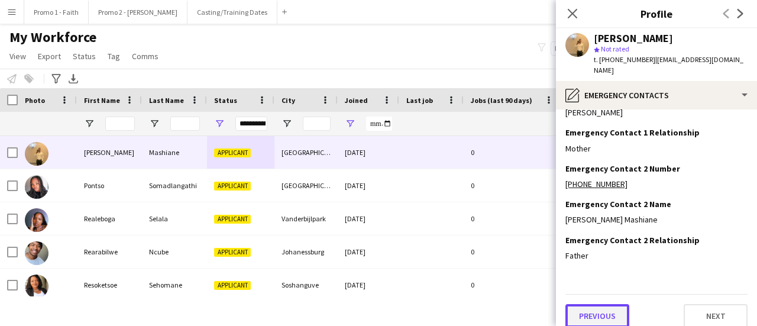
click at [600, 315] on button "Previous" at bounding box center [598, 316] width 64 height 24
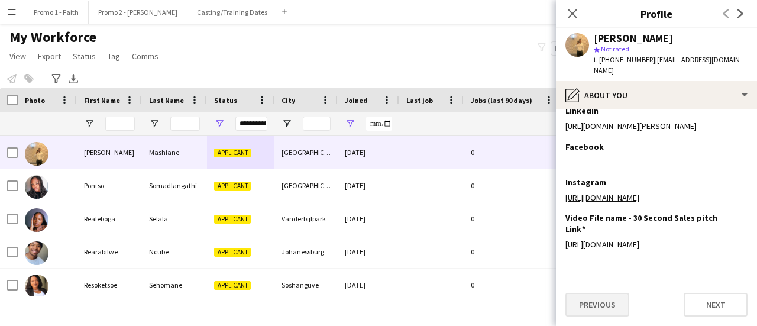
scroll to position [270, 0]
click at [602, 306] on button "Previous" at bounding box center [598, 305] width 64 height 24
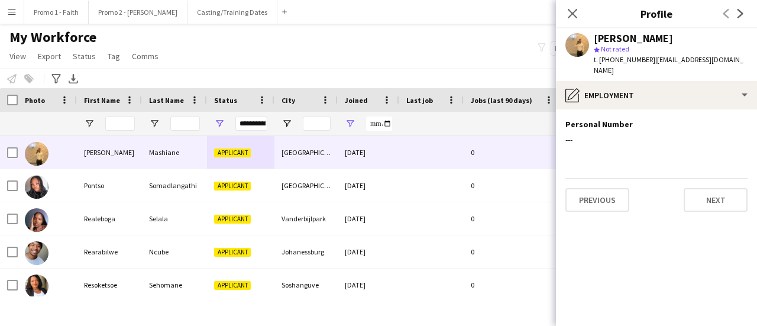
scroll to position [0, 0]
click at [590, 188] on button "Previous" at bounding box center [598, 200] width 64 height 24
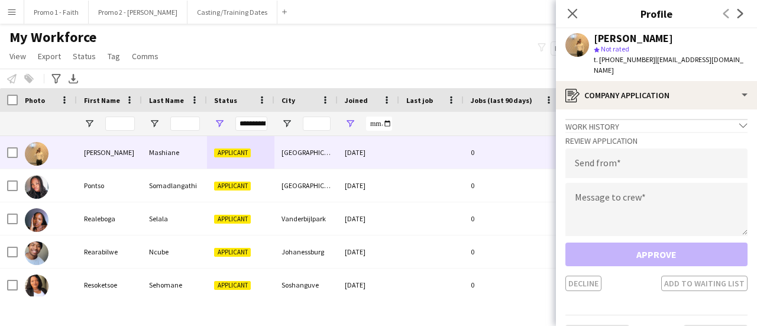
drag, startPoint x: 648, startPoint y: 59, endPoint x: 757, endPoint y: 67, distance: 108.6
click at [757, 67] on app-profile-header "[PERSON_NAME] star Not rated t. [PHONE_NUMBER] | [EMAIL_ADDRESS][DOMAIN_NAME]" at bounding box center [656, 54] width 201 height 53
drag, startPoint x: 716, startPoint y: 61, endPoint x: 609, endPoint y: 63, distance: 106.5
click at [609, 63] on span "t. [PHONE_NUMBER]" at bounding box center [625, 59] width 62 height 9
drag, startPoint x: 651, startPoint y: 62, endPoint x: 757, endPoint y: 68, distance: 106.1
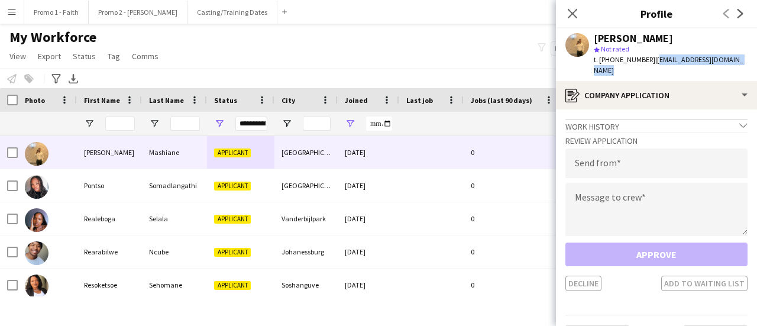
click at [757, 68] on app-profile-header "[PERSON_NAME] star Not rated t. [PHONE_NUMBER] | [EMAIL_ADDRESS][DOMAIN_NAME]" at bounding box center [656, 54] width 201 height 53
drag, startPoint x: 713, startPoint y: 62, endPoint x: 606, endPoint y: 66, distance: 107.2
click at [606, 66] on div "[PERSON_NAME] star Not rated t. [PHONE_NUMBER] | [EMAIL_ADDRESS][DOMAIN_NAME]" at bounding box center [656, 54] width 201 height 53
drag, startPoint x: 651, startPoint y: 60, endPoint x: 757, endPoint y: 66, distance: 106.1
click at [757, 66] on app-profile-header "[PERSON_NAME] star Not rated t. [PHONE_NUMBER] | [EMAIL_ADDRESS][DOMAIN_NAME]" at bounding box center [656, 54] width 201 height 53
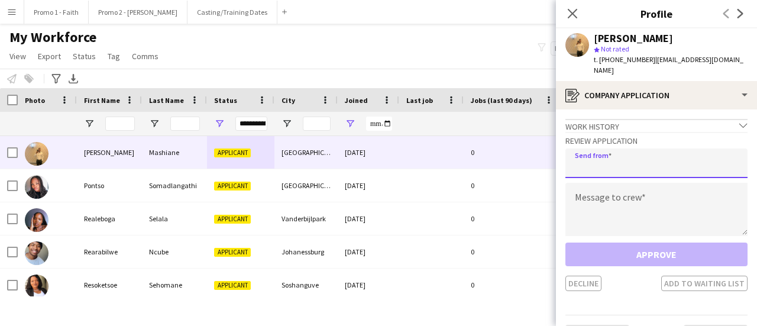
click at [586, 156] on input "email" at bounding box center [657, 163] width 182 height 30
paste input "**********"
type input "**********"
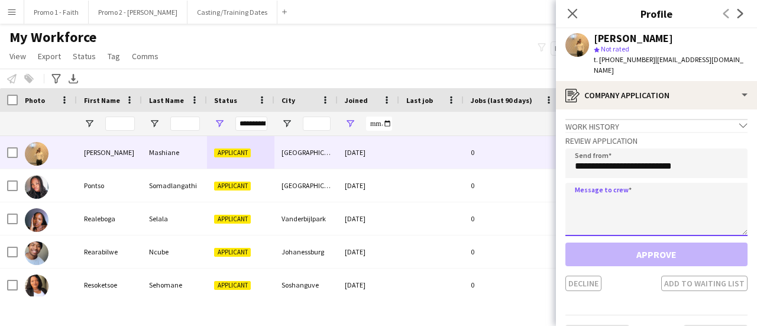
click at [594, 192] on textarea at bounding box center [657, 209] width 182 height 53
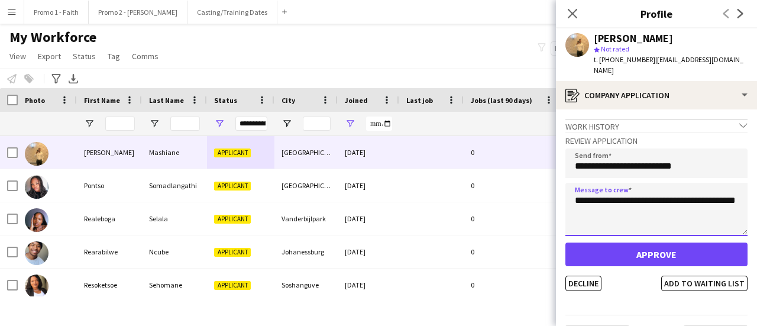
type textarea "**********"
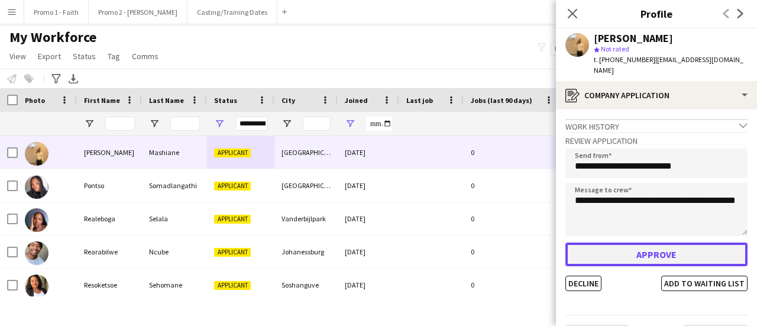
click at [654, 243] on button "Approve" at bounding box center [657, 255] width 182 height 24
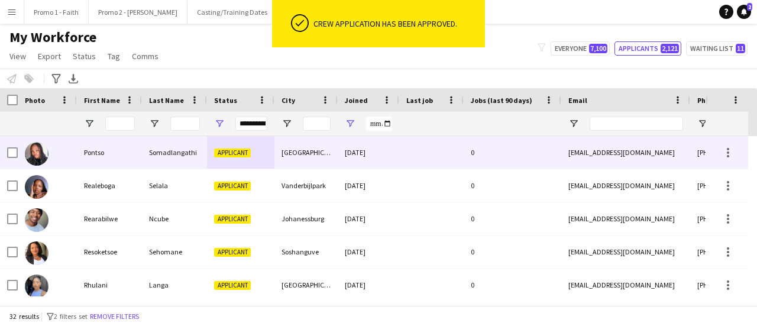
click at [318, 154] on div "[GEOGRAPHIC_DATA]" at bounding box center [306, 152] width 63 height 33
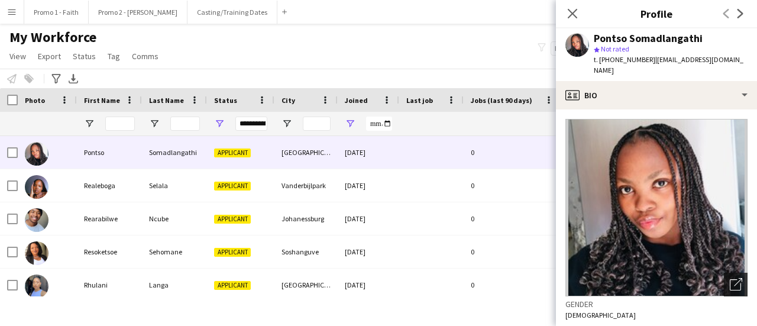
click at [730, 287] on icon "Open photos pop-in" at bounding box center [736, 284] width 12 height 12
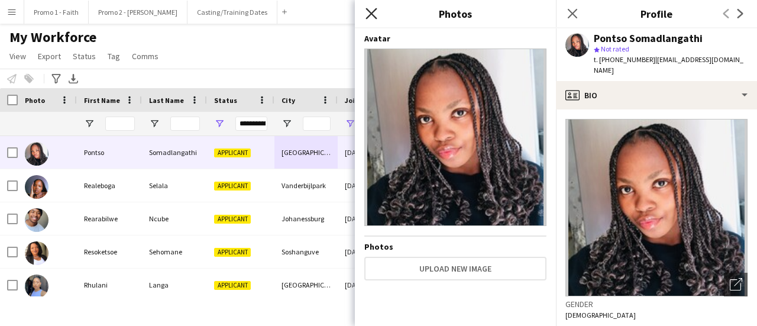
click at [372, 12] on icon at bounding box center [371, 13] width 11 height 11
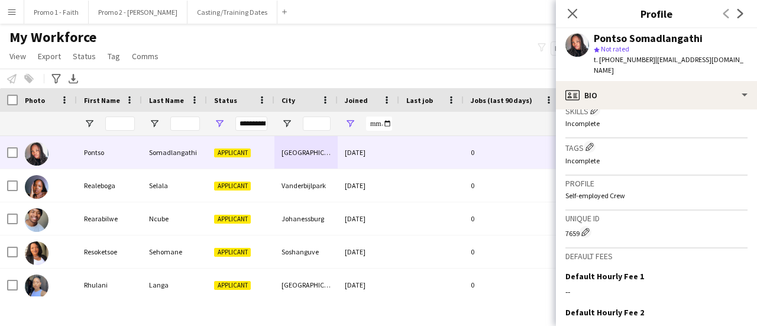
scroll to position [545, 0]
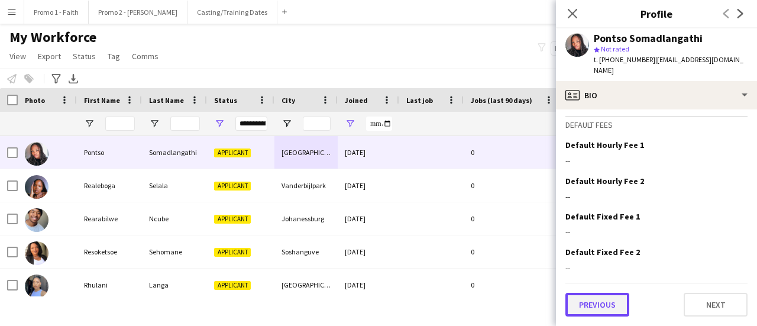
click at [582, 314] on button "Previous" at bounding box center [598, 305] width 64 height 24
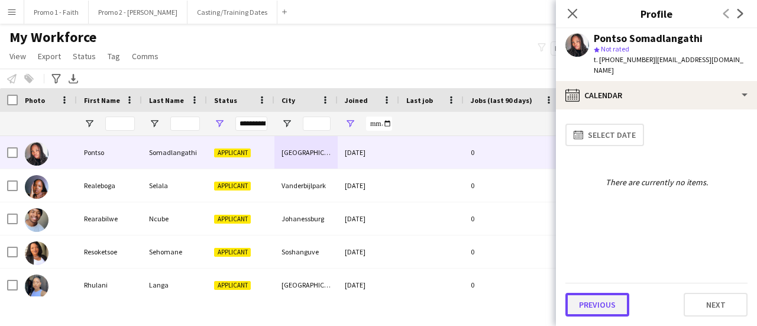
click at [592, 301] on button "Previous" at bounding box center [598, 305] width 64 height 24
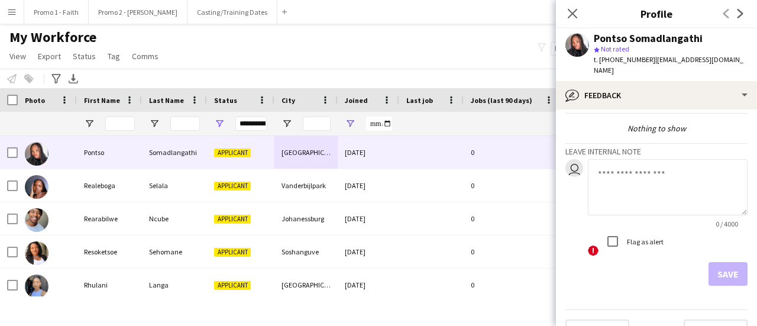
scroll to position [66, 0]
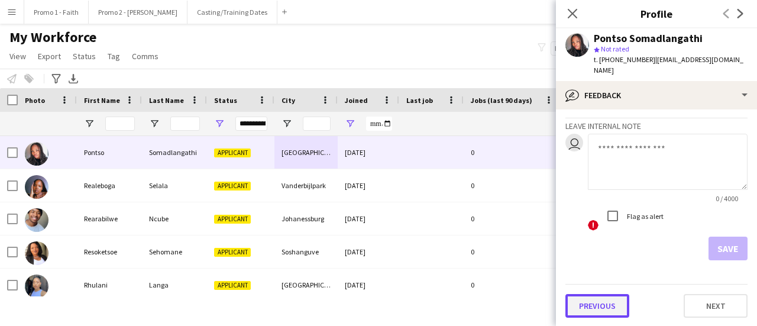
click at [598, 307] on button "Previous" at bounding box center [598, 306] width 64 height 24
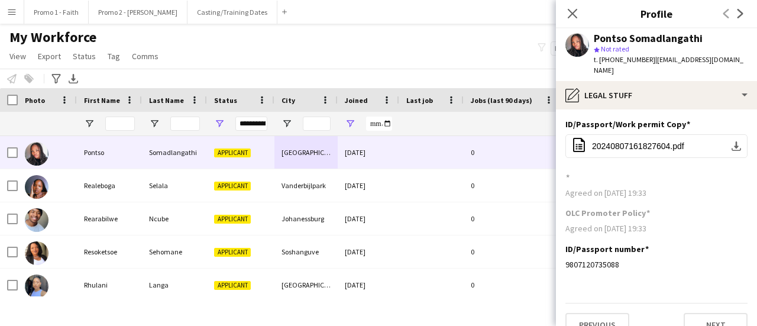
scroll to position [20, 0]
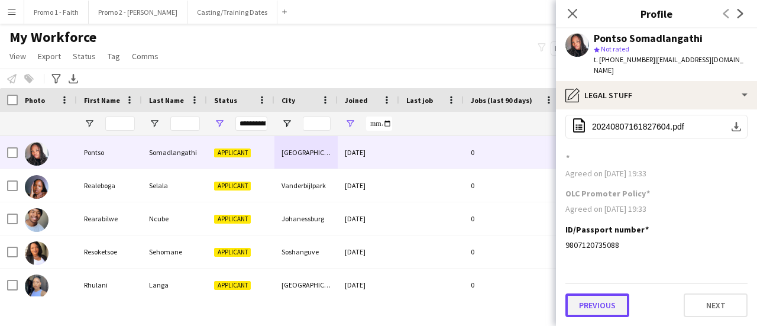
click at [600, 298] on button "Previous" at bounding box center [598, 305] width 64 height 24
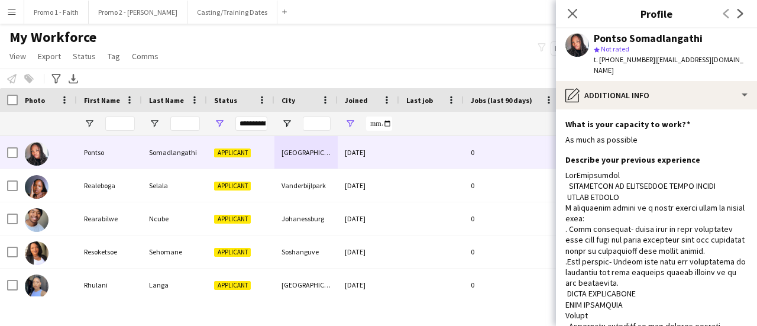
scroll to position [397, 0]
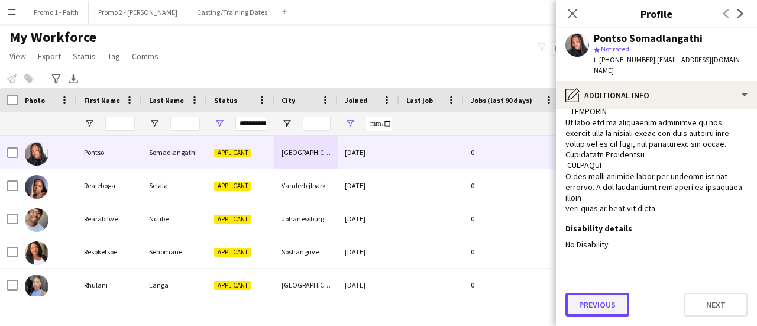
click at [601, 299] on button "Previous" at bounding box center [598, 305] width 64 height 24
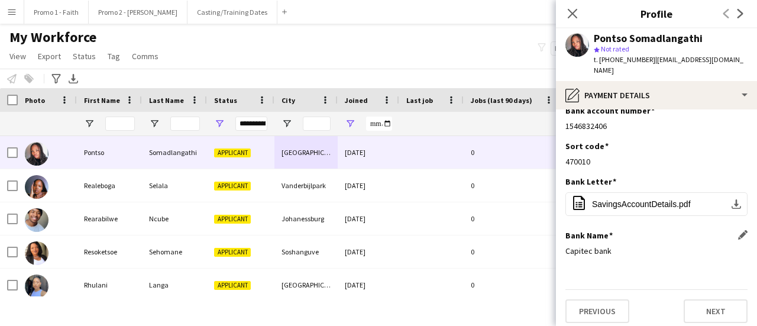
scroll to position [20, 0]
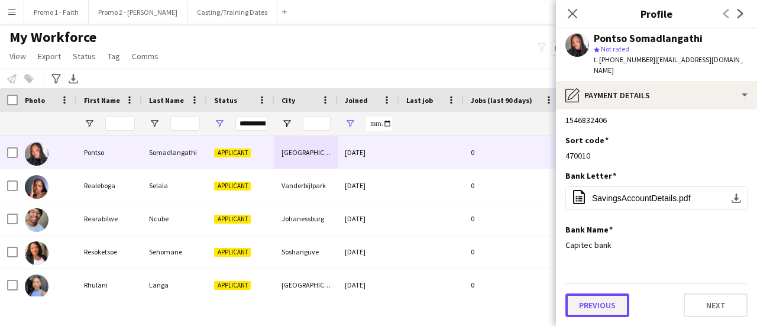
click at [602, 303] on button "Previous" at bounding box center [598, 305] width 64 height 24
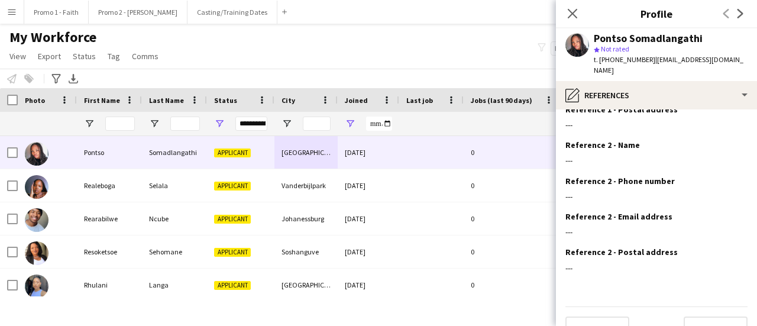
scroll to position [145, 0]
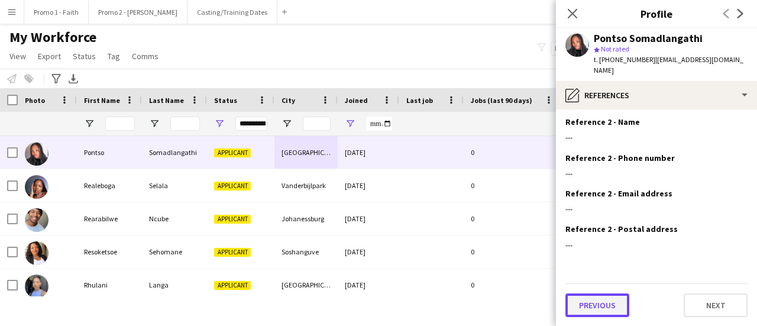
click at [601, 297] on button "Previous" at bounding box center [598, 305] width 64 height 24
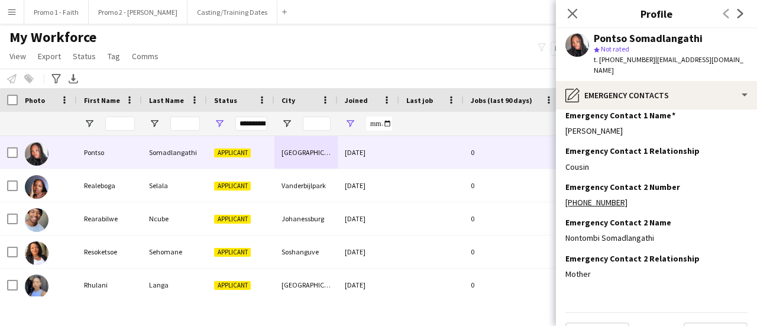
scroll to position [73, 0]
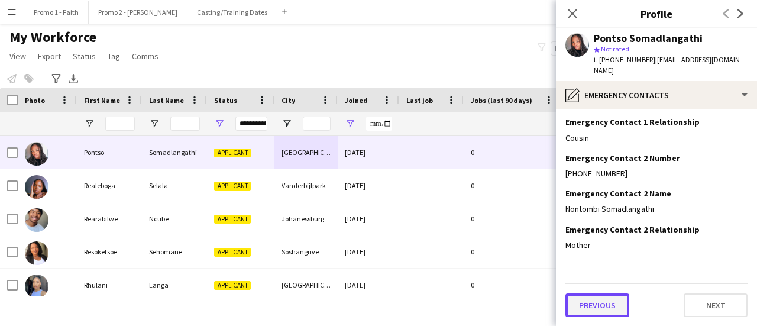
click at [605, 309] on button "Previous" at bounding box center [598, 305] width 64 height 24
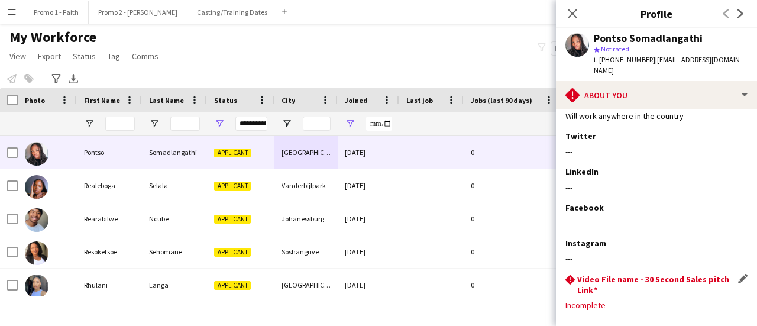
scroll to position [238, 0]
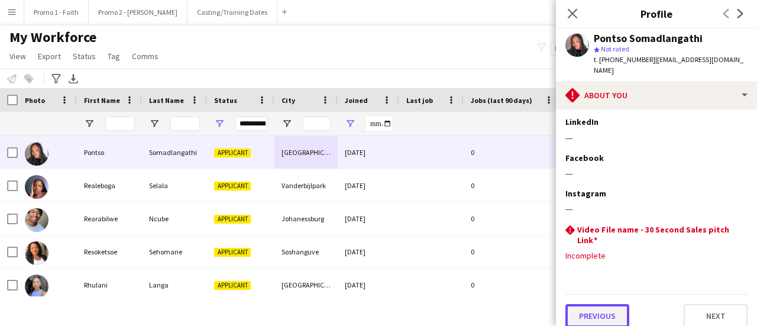
click at [589, 304] on button "Previous" at bounding box center [598, 316] width 64 height 24
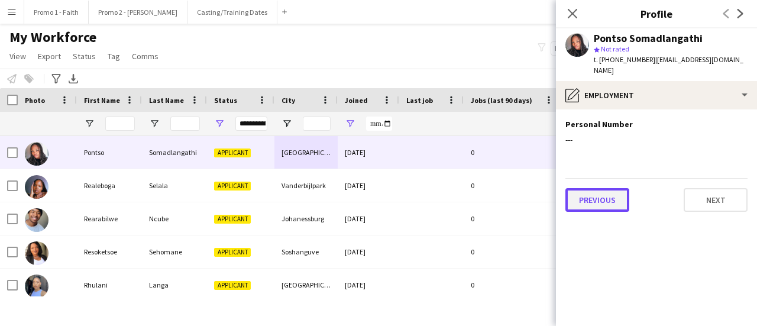
click at [605, 203] on button "Previous" at bounding box center [598, 200] width 64 height 24
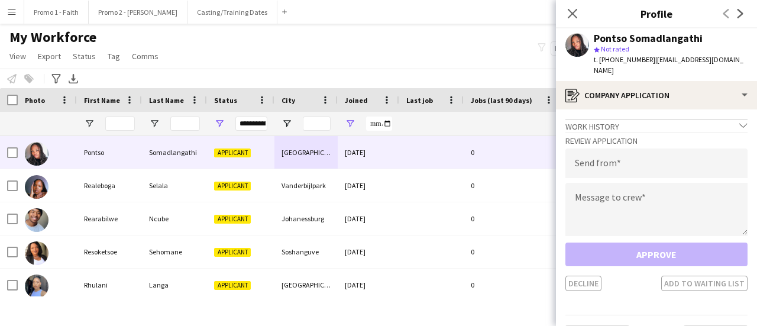
drag, startPoint x: 649, startPoint y: 59, endPoint x: 757, endPoint y: 74, distance: 108.7
click at [757, 74] on div "Pontso Somadlangathi star Not rated t. [PHONE_NUMBER] | [EMAIL_ADDRESS][DOMAIN_…" at bounding box center [656, 54] width 201 height 53
click at [588, 162] on input "email" at bounding box center [657, 163] width 182 height 30
paste input "**********"
type input "**********"
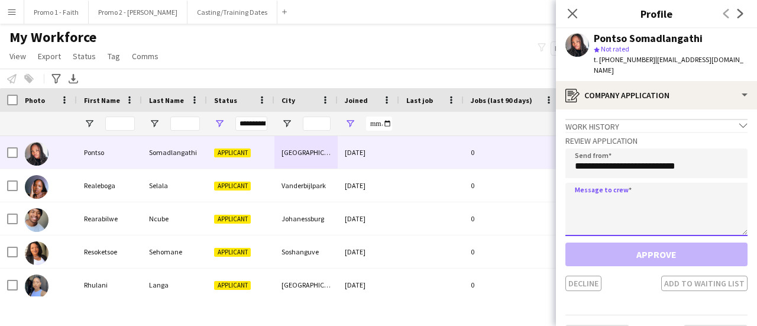
click at [595, 209] on textarea at bounding box center [657, 209] width 182 height 53
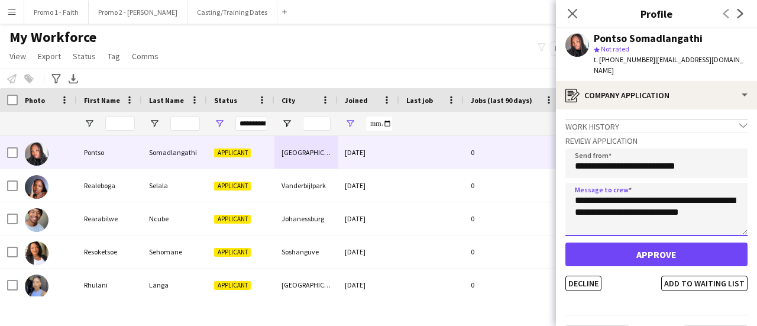
type textarea "**********"
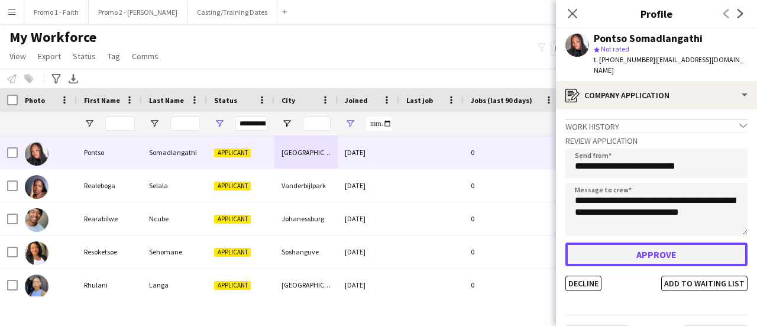
click at [634, 248] on button "Approve" at bounding box center [657, 255] width 182 height 24
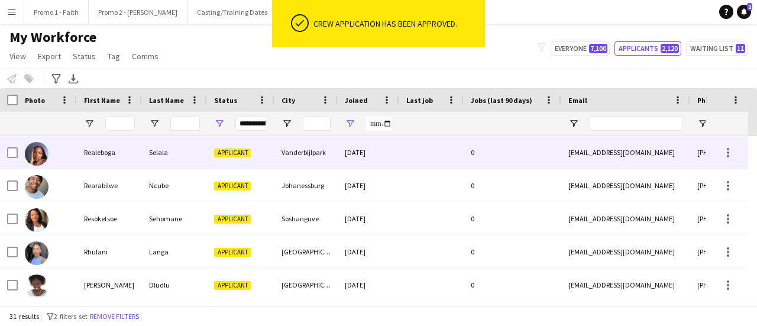
click at [241, 157] on div "Applicant" at bounding box center [240, 152] width 67 height 33
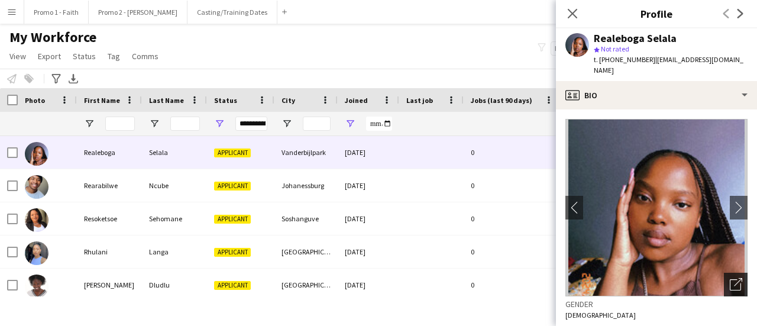
click at [734, 278] on icon at bounding box center [738, 282] width 8 height 8
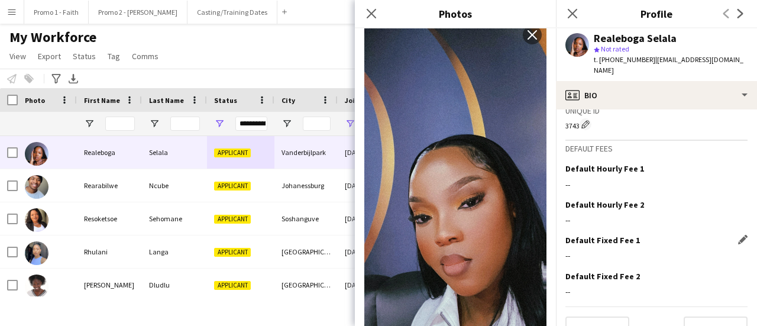
scroll to position [545, 0]
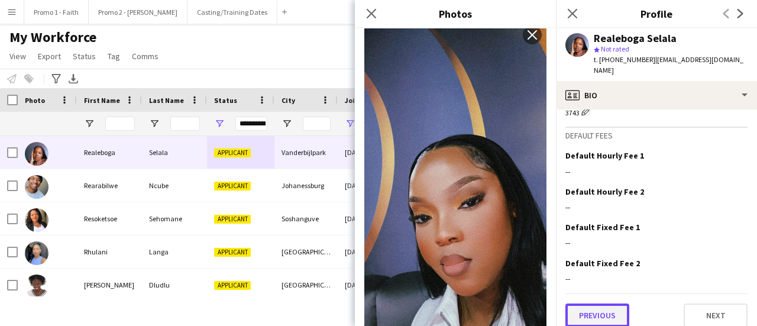
click at [598, 312] on button "Previous" at bounding box center [598, 315] width 64 height 24
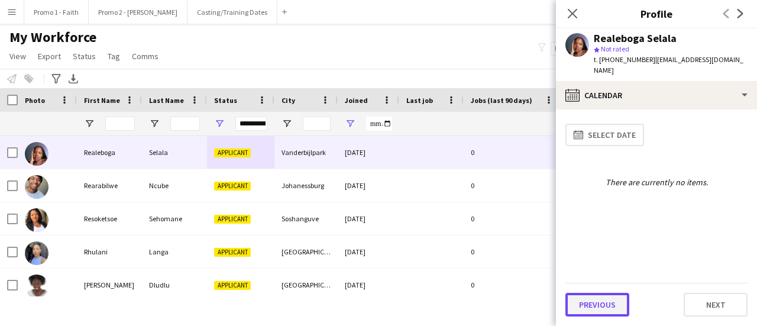
click at [600, 305] on button "Previous" at bounding box center [598, 305] width 64 height 24
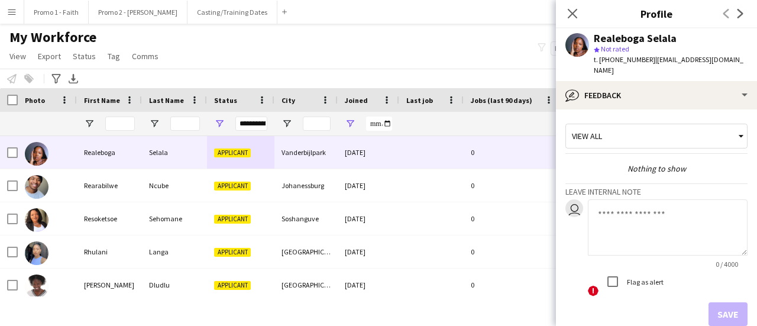
scroll to position [54, 0]
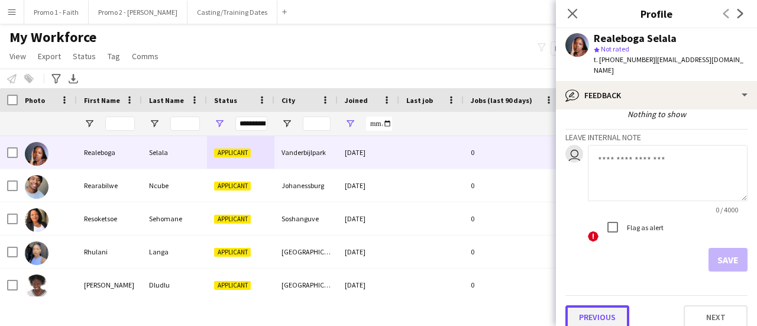
click at [600, 308] on button "Previous" at bounding box center [598, 317] width 64 height 24
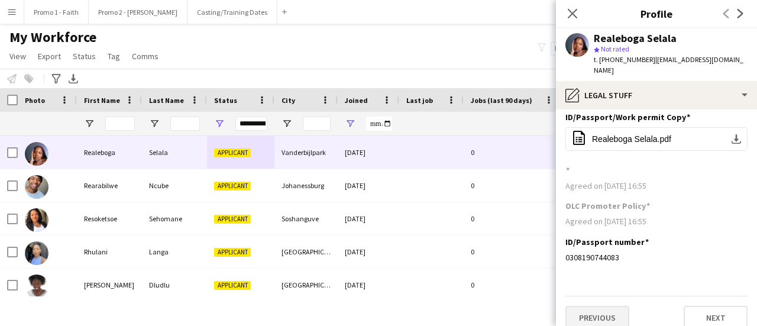
scroll to position [9, 0]
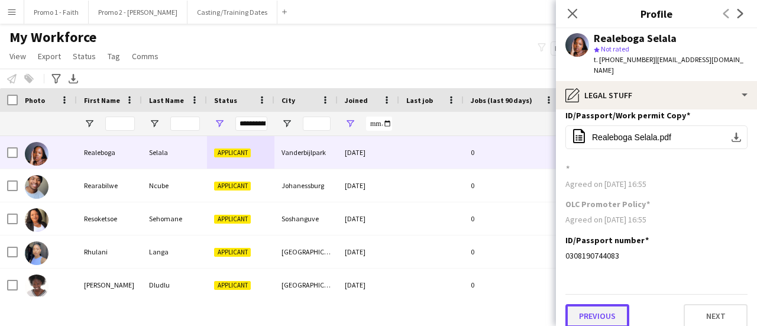
click at [596, 304] on button "Previous" at bounding box center [598, 316] width 64 height 24
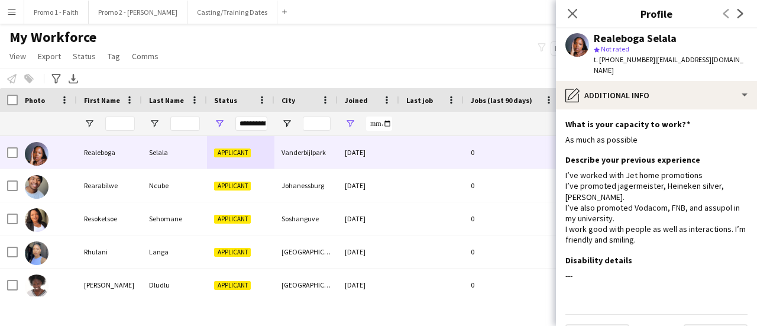
scroll to position [20, 0]
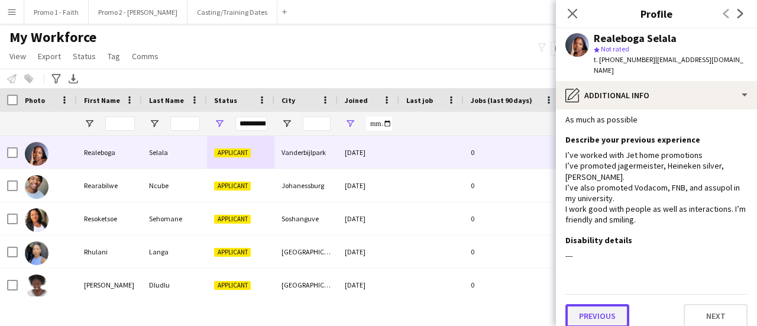
click at [594, 309] on button "Previous" at bounding box center [598, 316] width 64 height 24
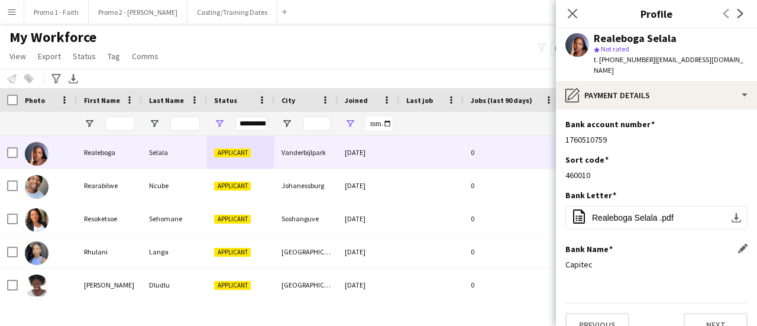
scroll to position [9, 0]
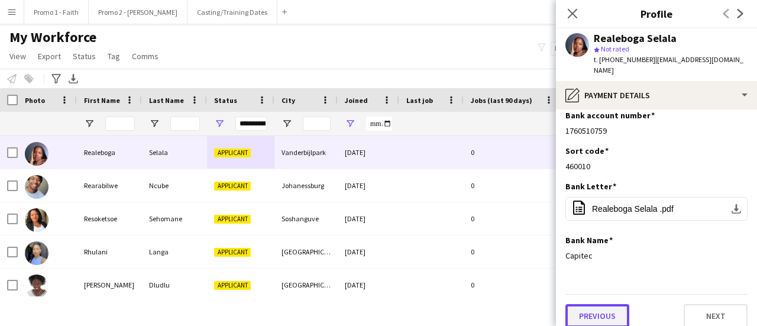
click at [599, 309] on button "Previous" at bounding box center [598, 316] width 64 height 24
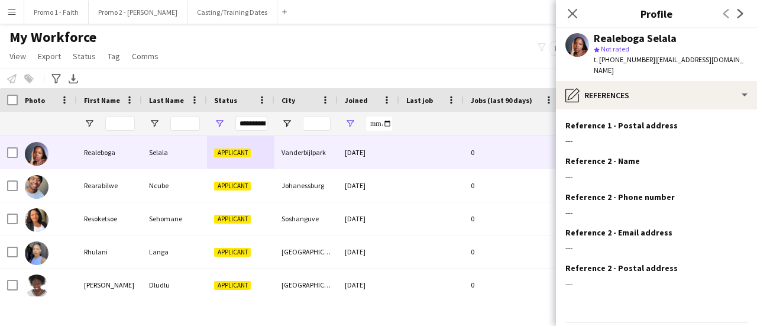
scroll to position [134, 0]
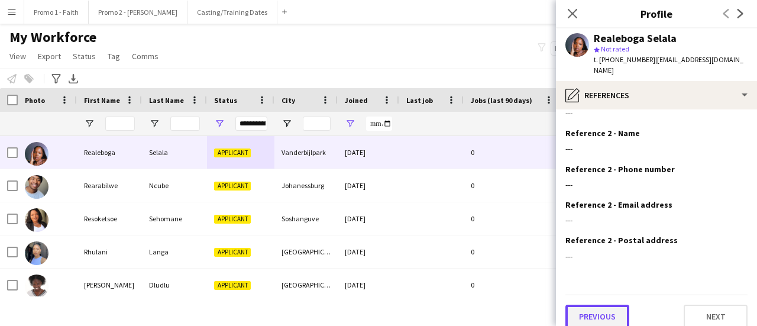
click at [595, 305] on button "Previous" at bounding box center [598, 317] width 64 height 24
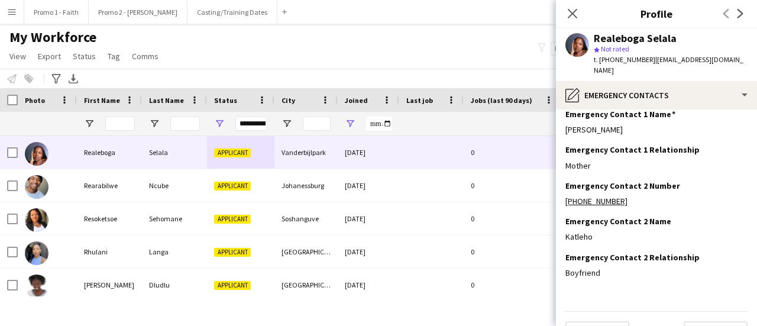
scroll to position [63, 0]
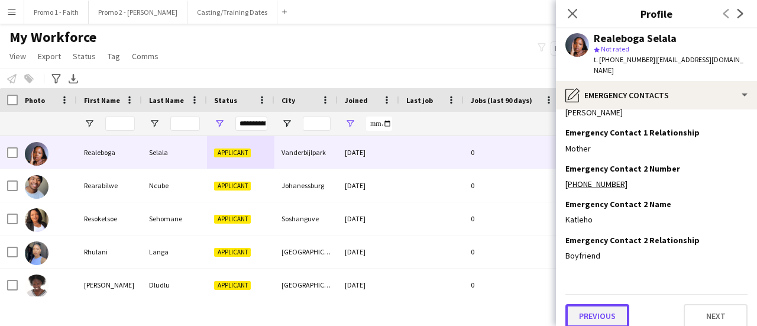
click at [596, 304] on button "Previous" at bounding box center [598, 316] width 64 height 24
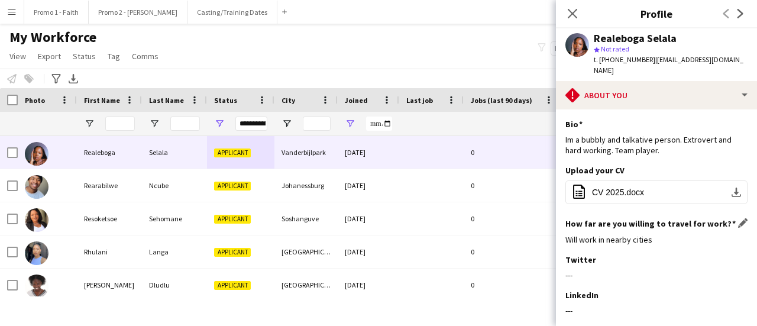
scroll to position [173, 0]
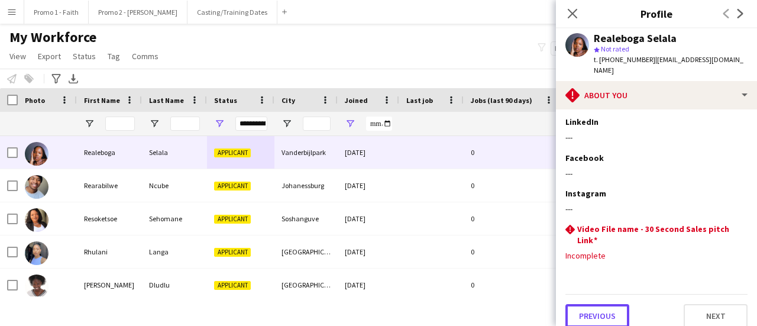
drag, startPoint x: 598, startPoint y: 301, endPoint x: 598, endPoint y: 289, distance: 11.8
click at [598, 304] on button "Previous" at bounding box center [598, 316] width 64 height 24
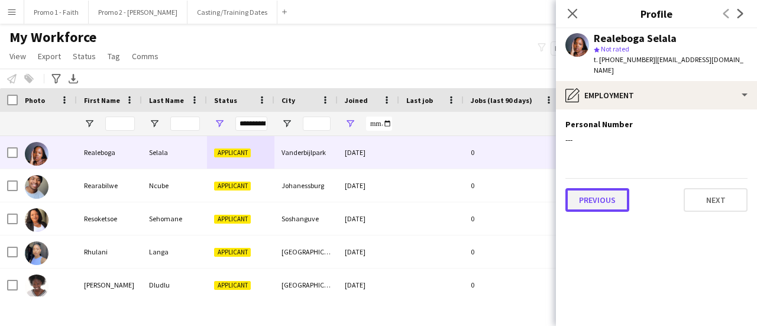
click at [601, 188] on button "Previous" at bounding box center [598, 200] width 64 height 24
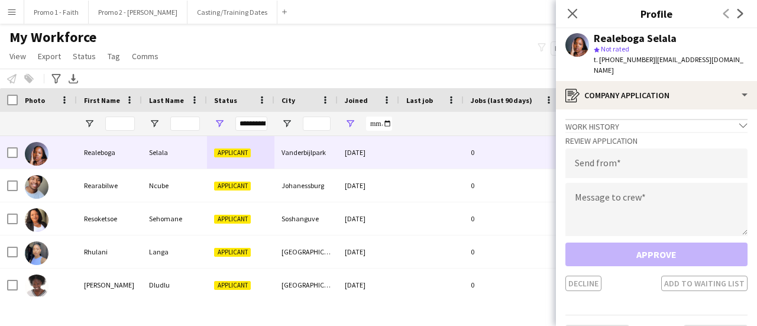
drag, startPoint x: 646, startPoint y: 59, endPoint x: 744, endPoint y: 63, distance: 97.7
click at [744, 63] on div "Realeboga Selala star Not rated t. [PHONE_NUMBER] | [EMAIL_ADDRESS][DOMAIN_NAME]" at bounding box center [656, 54] width 201 height 53
click at [606, 157] on input "email" at bounding box center [657, 163] width 182 height 30
paste input "**********"
type input "**********"
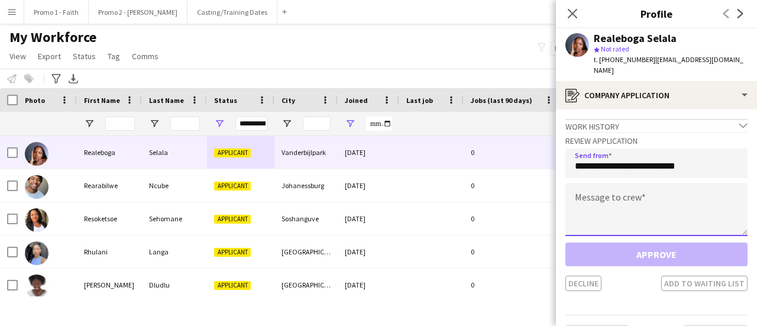
click at [579, 198] on textarea at bounding box center [657, 209] width 182 height 53
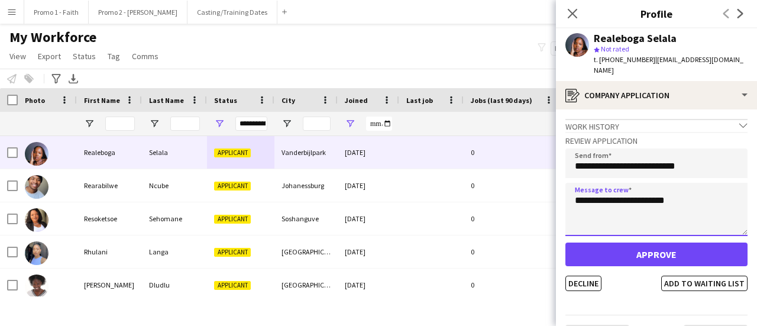
click at [606, 189] on textarea "**********" at bounding box center [657, 209] width 182 height 53
click at [595, 188] on textarea "**********" at bounding box center [657, 209] width 182 height 53
type textarea "**********"
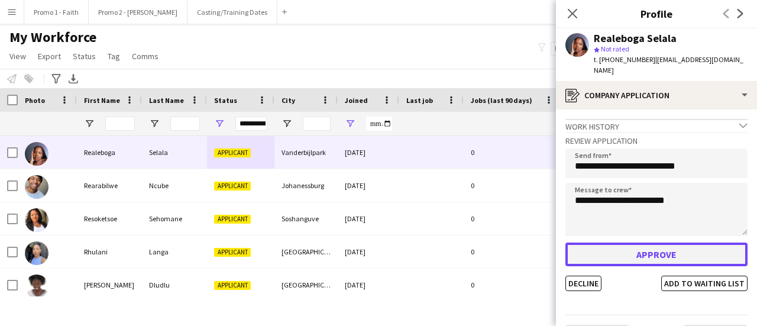
click at [635, 244] on button "Approve" at bounding box center [657, 255] width 182 height 24
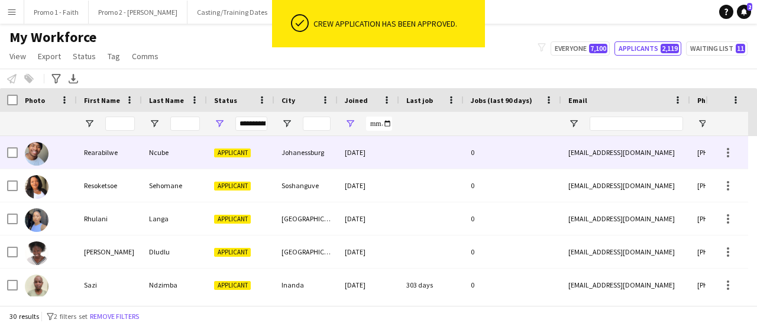
click at [244, 154] on span "Applicant" at bounding box center [232, 152] width 37 height 9
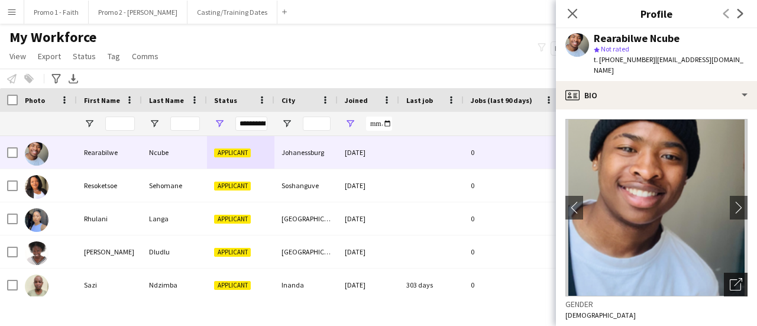
click at [730, 278] on icon "Open photos pop-in" at bounding box center [736, 284] width 12 height 12
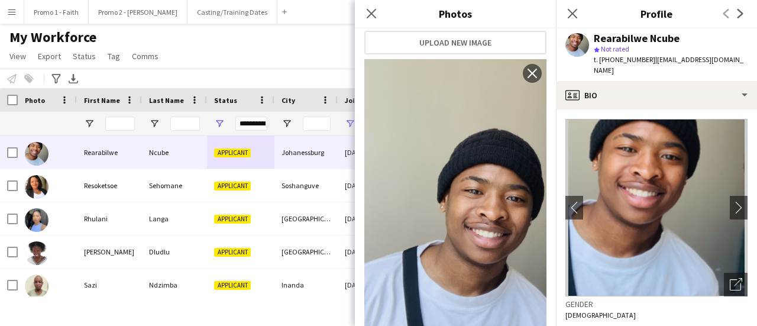
scroll to position [344, 0]
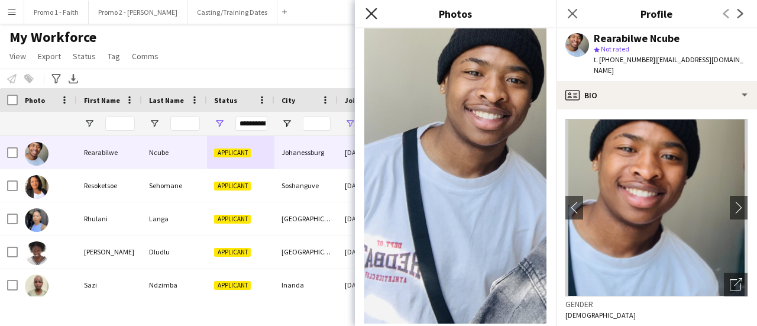
click at [368, 11] on icon at bounding box center [371, 13] width 11 height 11
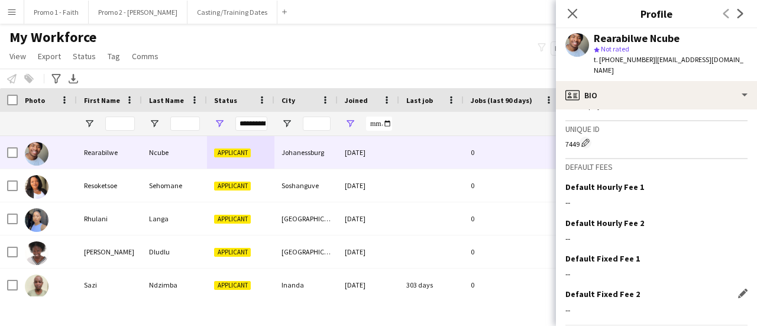
scroll to position [552, 0]
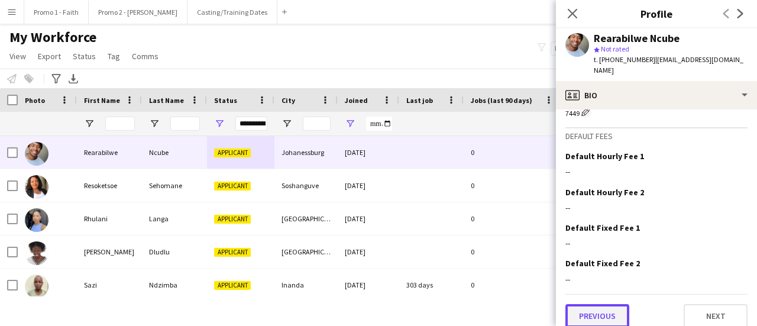
click at [598, 304] on button "Previous" at bounding box center [598, 316] width 64 height 24
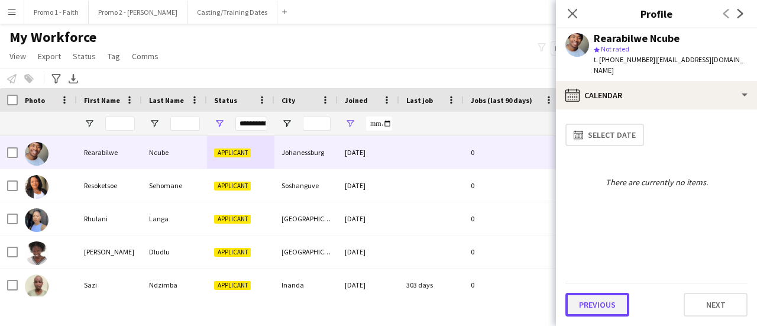
click at [598, 300] on button "Previous" at bounding box center [598, 305] width 64 height 24
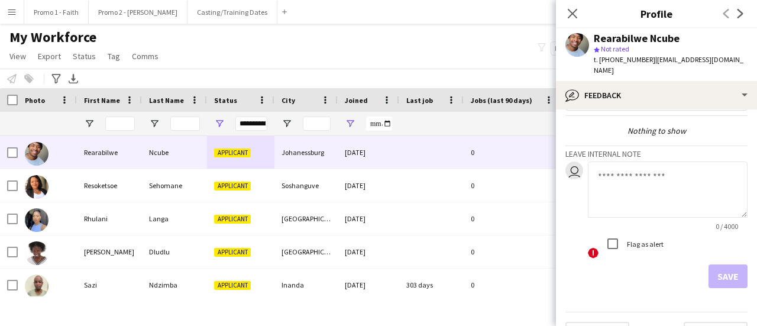
scroll to position [54, 0]
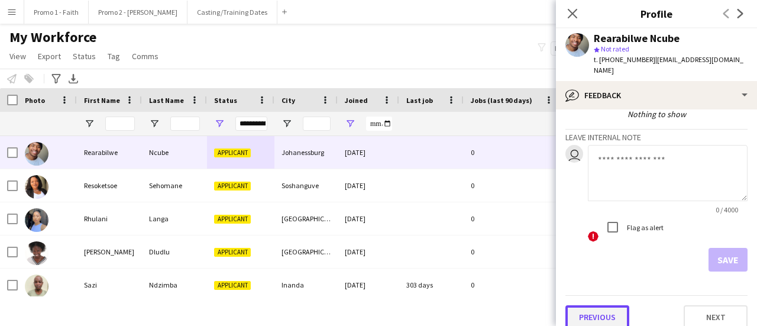
click at [605, 307] on button "Previous" at bounding box center [598, 317] width 64 height 24
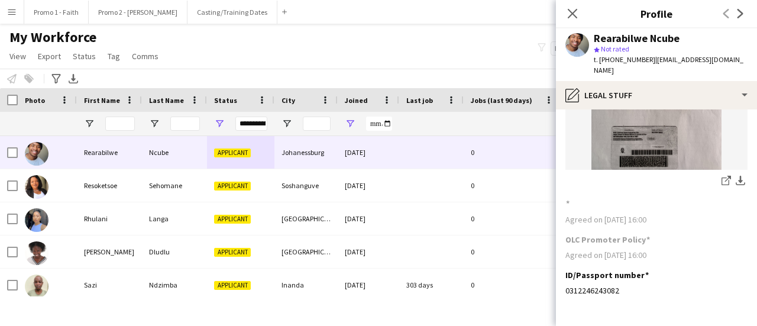
scroll to position [173, 0]
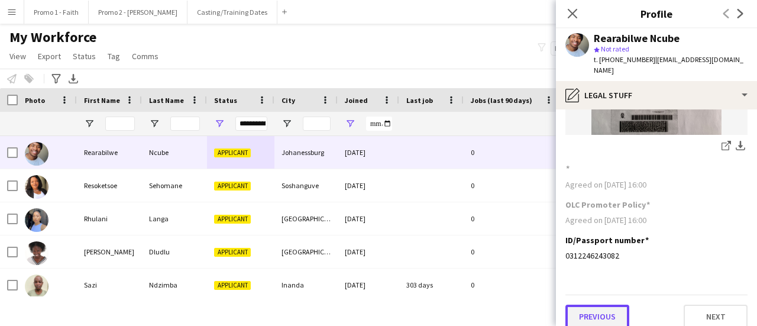
click at [592, 305] on button "Previous" at bounding box center [598, 317] width 64 height 24
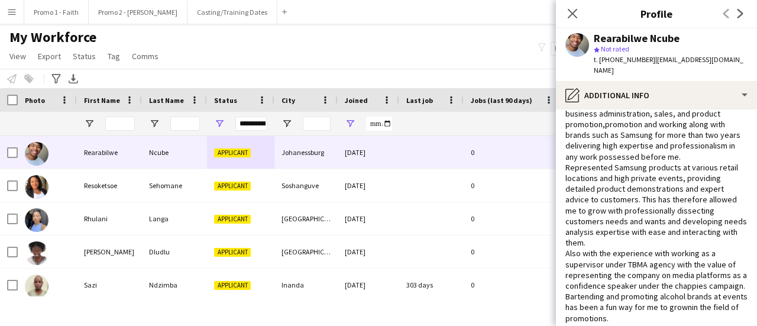
scroll to position [203, 0]
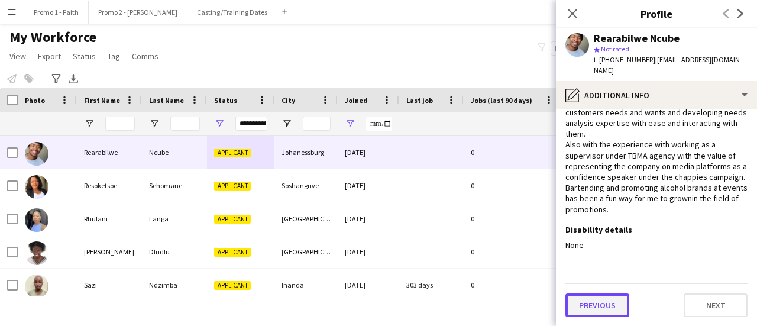
click at [590, 311] on button "Previous" at bounding box center [598, 305] width 64 height 24
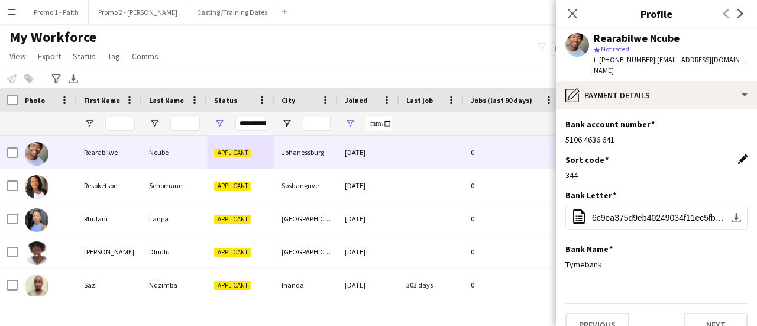
click at [738, 154] on app-icon "Edit this field" at bounding box center [742, 158] width 9 height 9
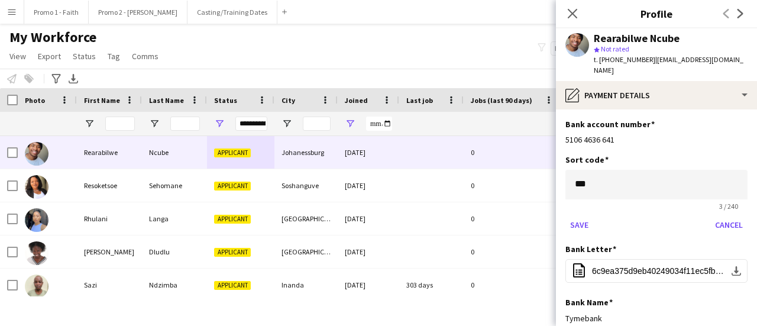
click at [632, 160] on div "Sort code *** 3 / 240 Save Cancel" at bounding box center [657, 198] width 182 height 89
click at [602, 177] on input "***" at bounding box center [657, 185] width 182 height 30
type input "*"
type input "******"
click at [579, 215] on button "Save" at bounding box center [580, 224] width 28 height 19
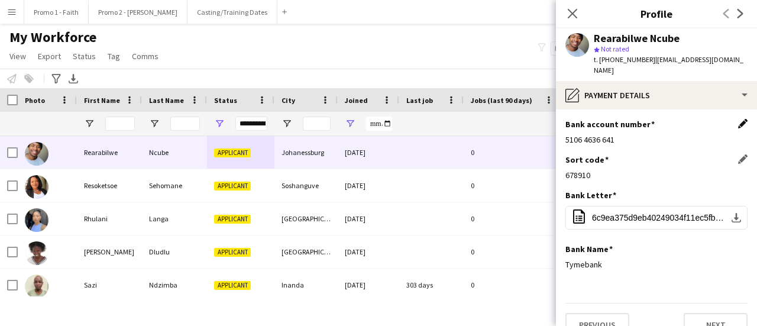
click at [738, 119] on app-icon "Edit this field" at bounding box center [742, 123] width 9 height 9
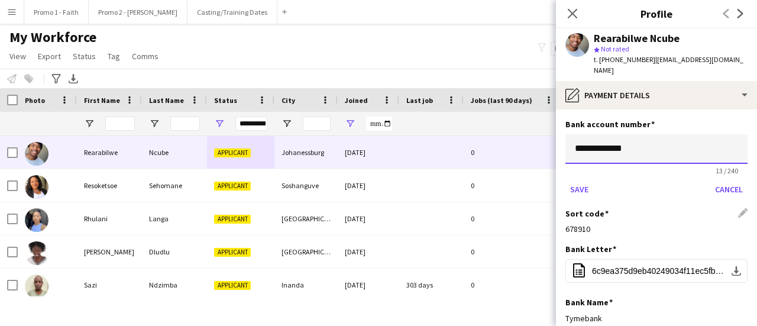
click at [615, 137] on input "**********" at bounding box center [657, 149] width 182 height 30
click at [598, 134] on input "**********" at bounding box center [657, 149] width 182 height 30
type input "**********"
click at [580, 180] on button "Save" at bounding box center [580, 189] width 28 height 19
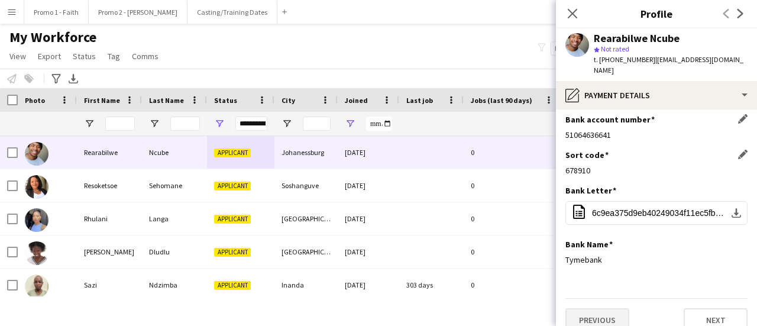
scroll to position [9, 0]
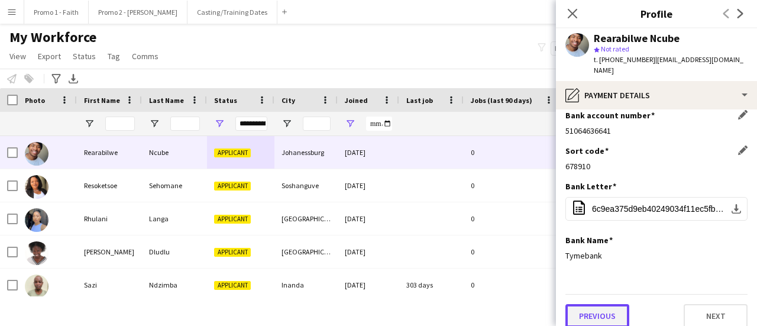
click at [607, 304] on button "Previous" at bounding box center [598, 316] width 64 height 24
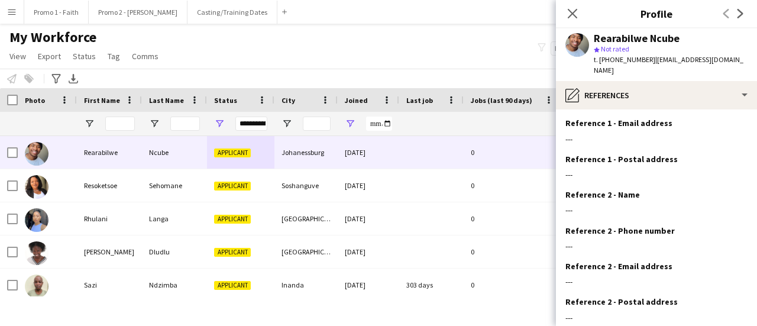
scroll to position [134, 0]
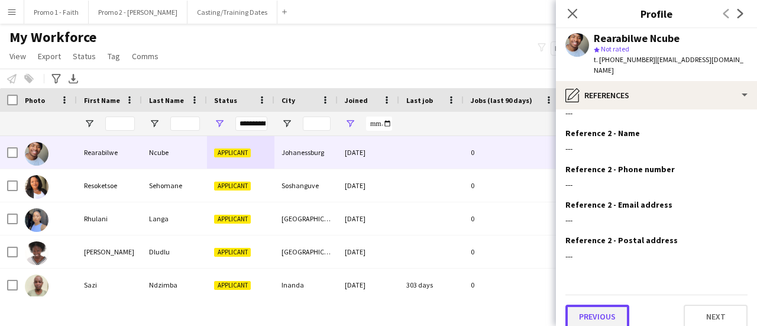
click at [606, 309] on button "Previous" at bounding box center [598, 317] width 64 height 24
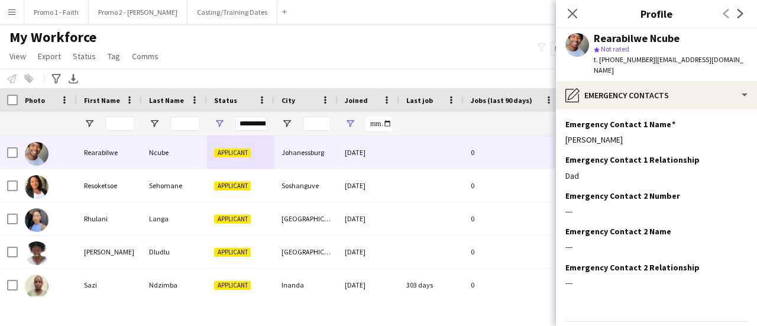
scroll to position [63, 0]
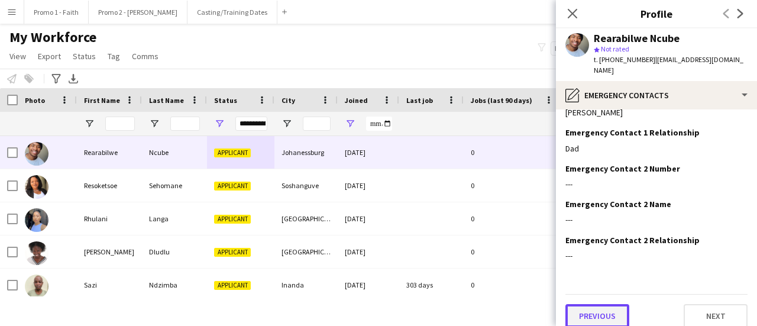
click at [594, 308] on button "Previous" at bounding box center [598, 316] width 64 height 24
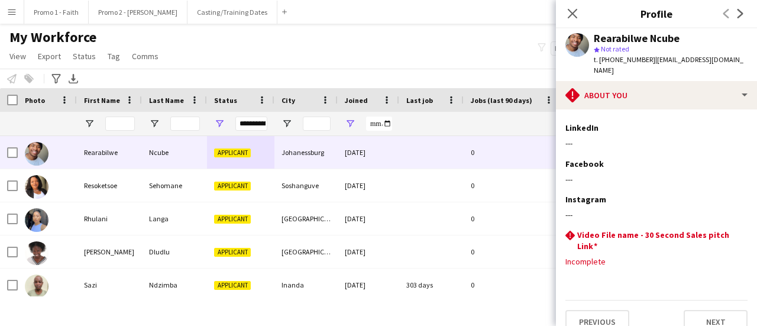
scroll to position [281, 0]
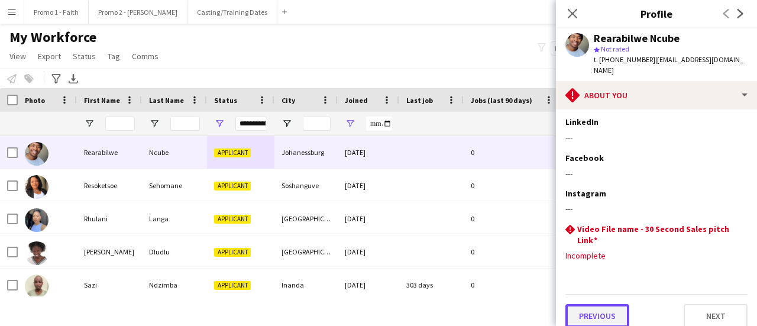
click at [602, 305] on button "Previous" at bounding box center [598, 316] width 64 height 24
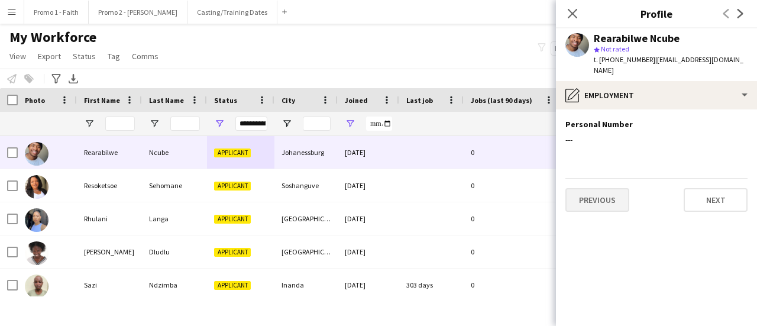
scroll to position [0, 0]
click at [594, 190] on button "Previous" at bounding box center [598, 200] width 64 height 24
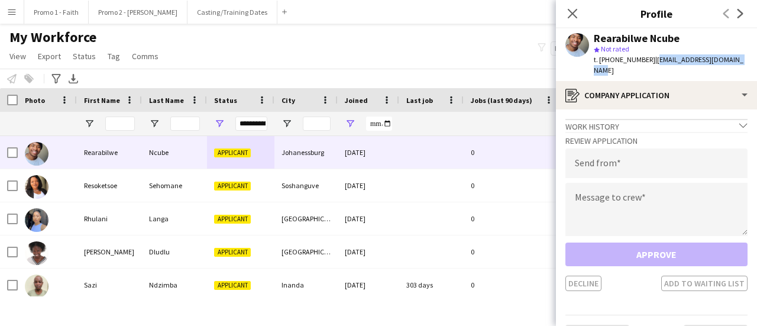
drag, startPoint x: 646, startPoint y: 60, endPoint x: 737, endPoint y: 60, distance: 91.1
click at [737, 60] on div "Rearabilwe Ncube star Not rated t. [PHONE_NUMBER] | [EMAIL_ADDRESS][DOMAIN_NAME]" at bounding box center [656, 54] width 201 height 53
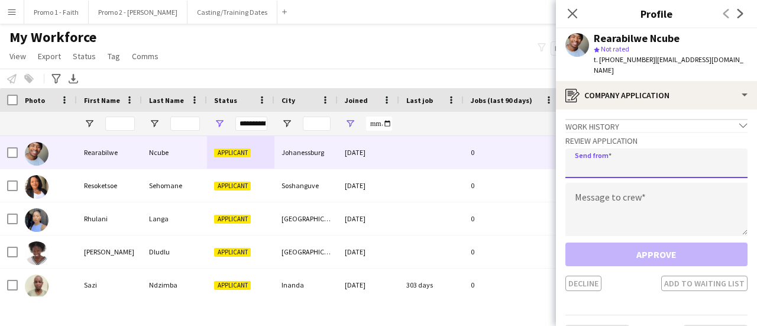
click at [592, 153] on input "email" at bounding box center [657, 163] width 182 height 30
paste input "**********"
type input "**********"
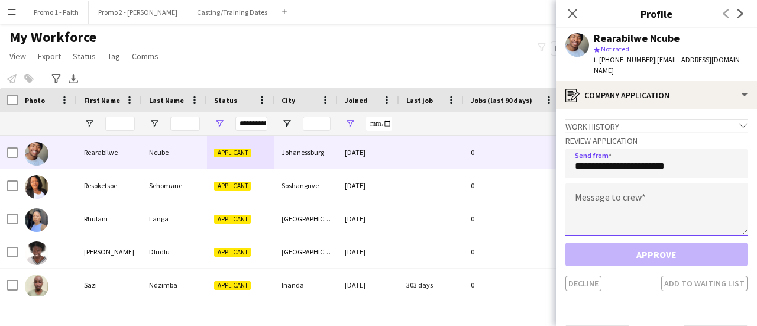
click at [594, 197] on textarea at bounding box center [657, 209] width 182 height 53
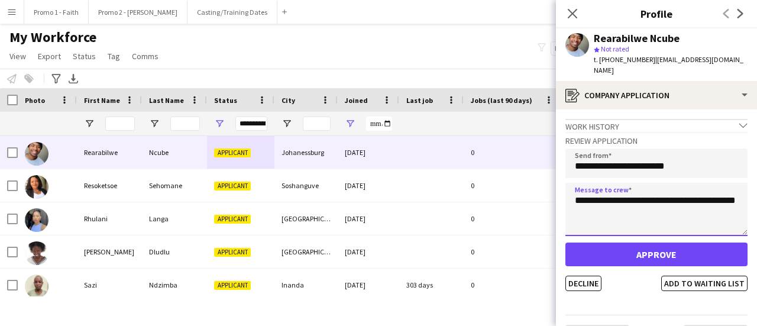
type textarea "**********"
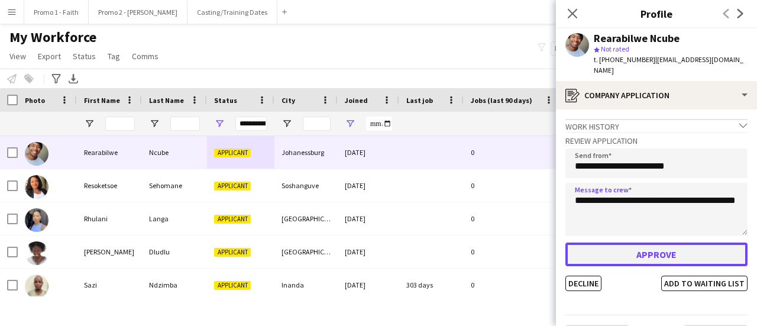
click at [646, 243] on button "Approve" at bounding box center [657, 255] width 182 height 24
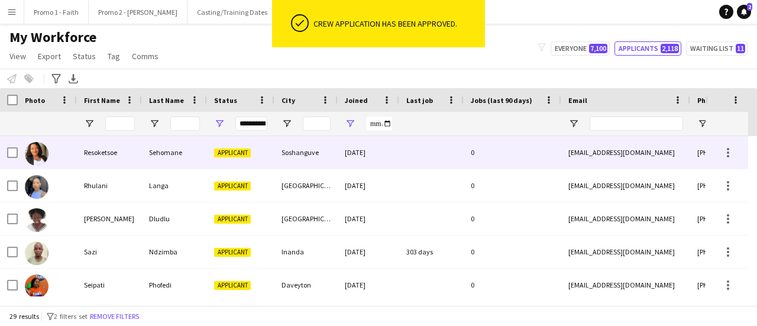
click at [275, 154] on div "Soshanguve" at bounding box center [306, 152] width 63 height 33
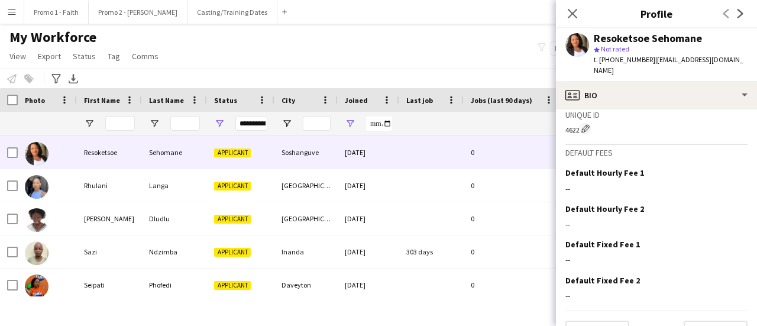
scroll to position [536, 0]
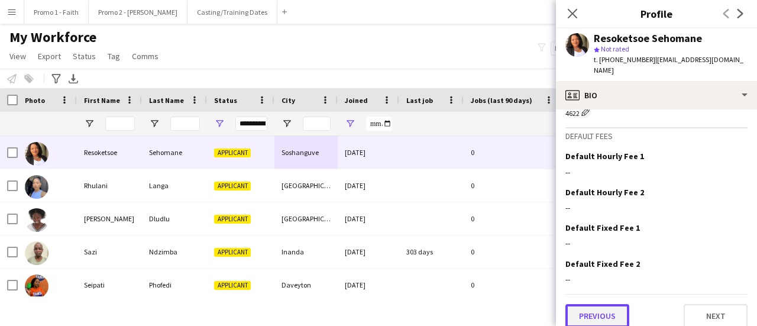
click at [617, 304] on button "Previous" at bounding box center [598, 316] width 64 height 24
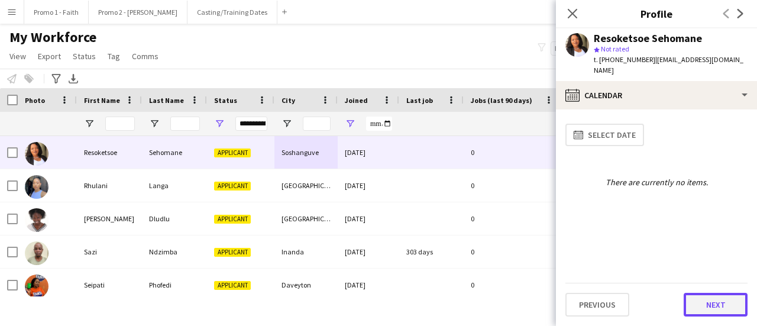
click at [715, 299] on button "Next" at bounding box center [716, 305] width 64 height 24
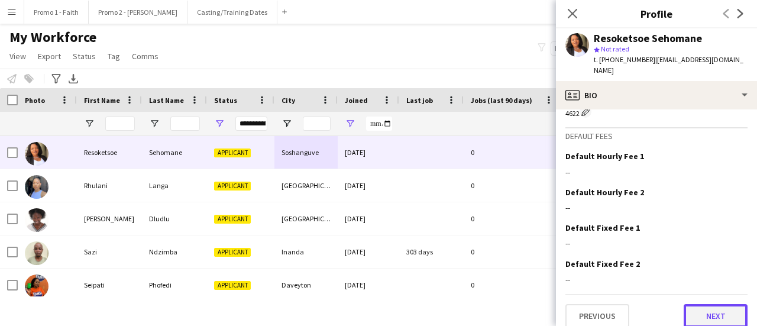
click at [699, 304] on button "Next" at bounding box center [716, 316] width 64 height 24
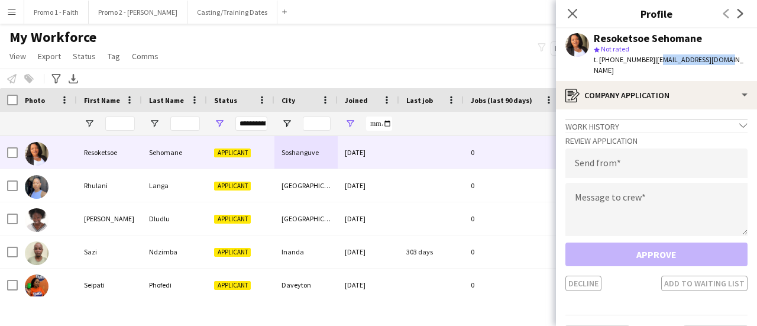
drag, startPoint x: 676, startPoint y: 59, endPoint x: 741, endPoint y: 61, distance: 64.5
click at [741, 61] on app-profile-header "Resoketsoe Sehomane star Not rated t. [PHONE_NUMBER] | [EMAIL_ADDRESS][DOMAIN_N…" at bounding box center [656, 54] width 201 height 53
drag, startPoint x: 645, startPoint y: 57, endPoint x: 757, endPoint y: 68, distance: 112.3
click at [757, 68] on app-profile-header "Resoketsoe Sehomane star Not rated t. [PHONE_NUMBER] | [EMAIL_ADDRESS][DOMAIN_N…" at bounding box center [656, 54] width 201 height 53
drag, startPoint x: 690, startPoint y: 54, endPoint x: 727, endPoint y: 49, distance: 37.6
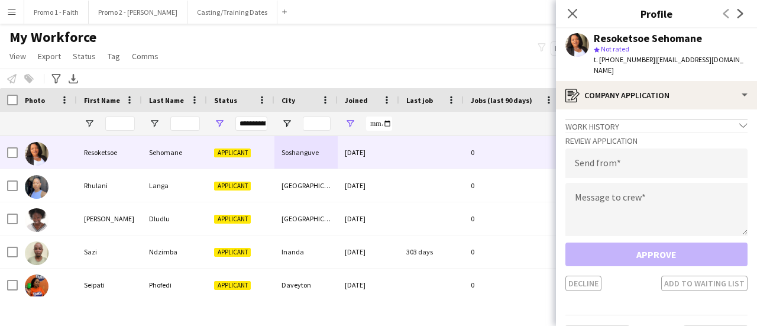
click at [727, 49] on div "Resoketsoe Sehomane star Not rated t. [PHONE_NUMBER] | [EMAIL_ADDRESS][DOMAIN_N…" at bounding box center [656, 54] width 201 height 53
drag, startPoint x: 719, startPoint y: 61, endPoint x: 647, endPoint y: 62, distance: 72.2
click at [647, 62] on span "| [EMAIL_ADDRESS][DOMAIN_NAME]" at bounding box center [669, 65] width 150 height 20
click at [594, 160] on input "email" at bounding box center [657, 163] width 182 height 30
paste input "**********"
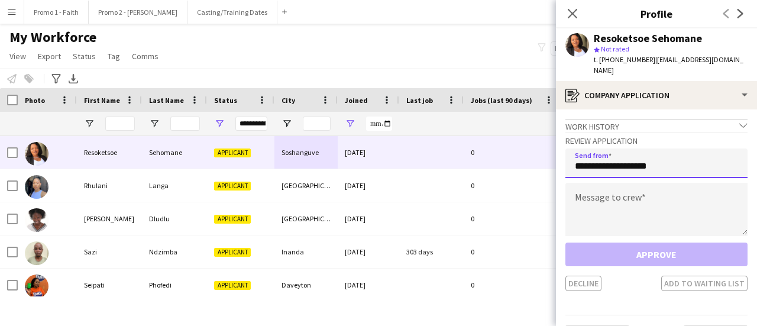
type input "**********"
click at [601, 192] on textarea at bounding box center [657, 209] width 182 height 53
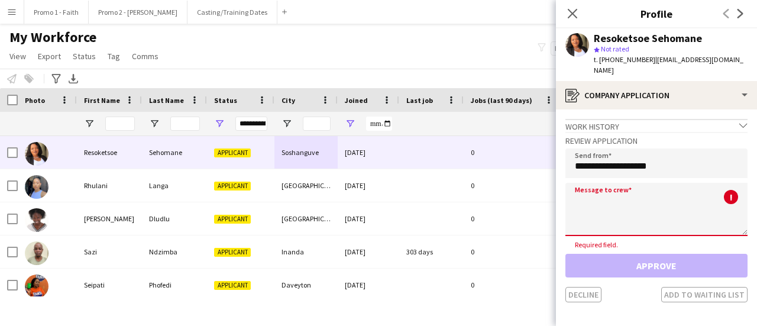
click at [604, 199] on textarea at bounding box center [657, 209] width 182 height 53
paste textarea "**********"
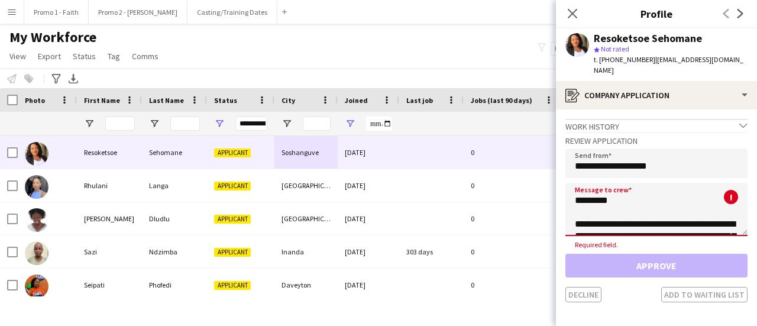
scroll to position [279, 0]
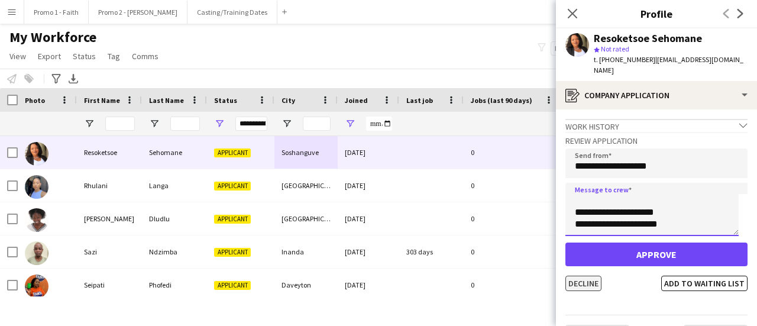
type textarea "**********"
click at [582, 276] on button "Decline" at bounding box center [584, 283] width 36 height 15
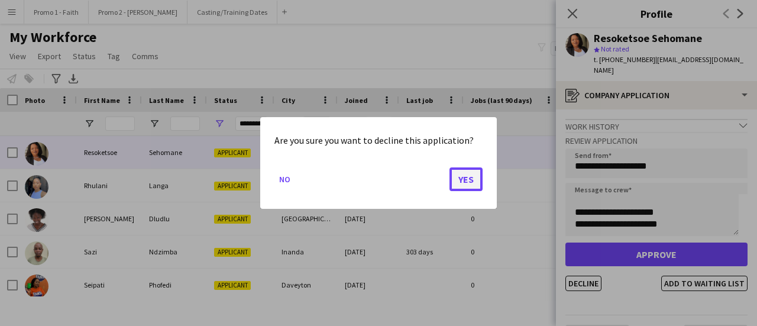
click at [466, 183] on button "Yes" at bounding box center [466, 179] width 33 height 24
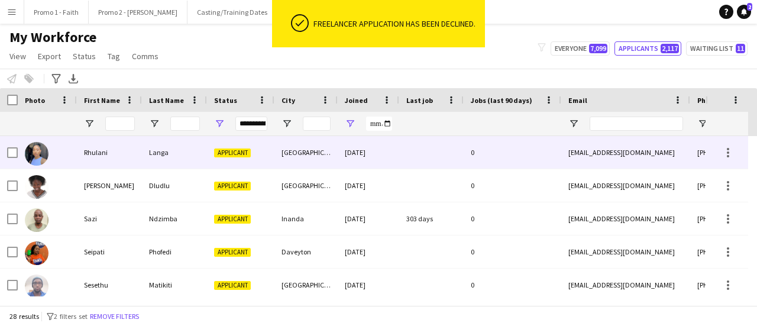
click at [321, 158] on div "[GEOGRAPHIC_DATA]" at bounding box center [306, 152] width 63 height 33
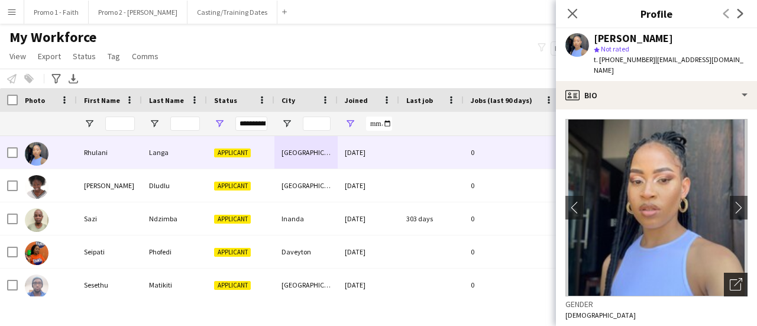
click at [730, 278] on icon "Open photos pop-in" at bounding box center [736, 284] width 12 height 12
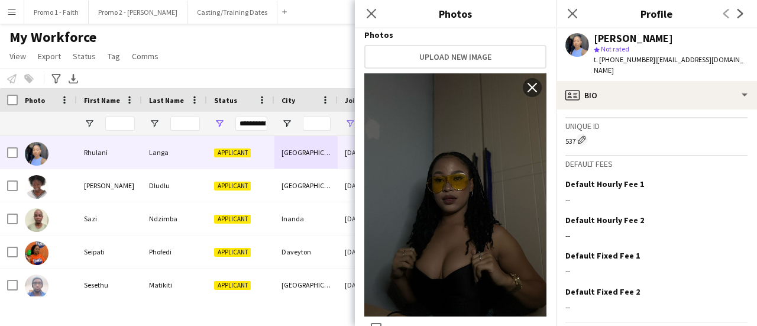
scroll to position [554, 0]
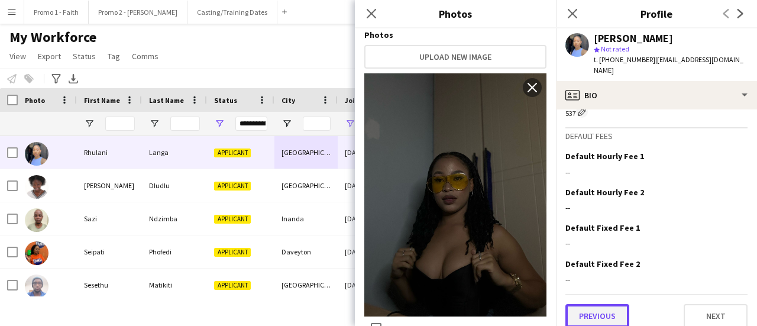
click at [603, 304] on button "Previous" at bounding box center [598, 316] width 64 height 24
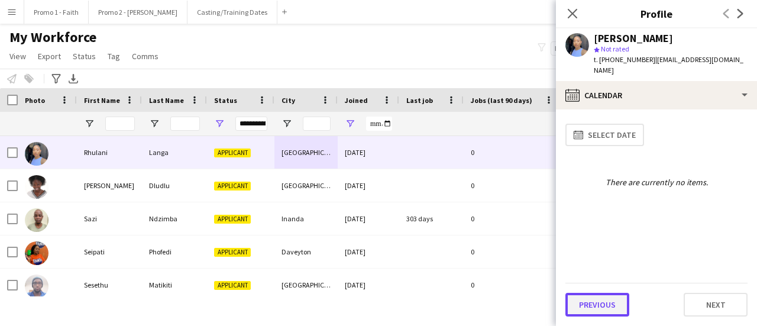
click at [603, 302] on button "Previous" at bounding box center [598, 305] width 64 height 24
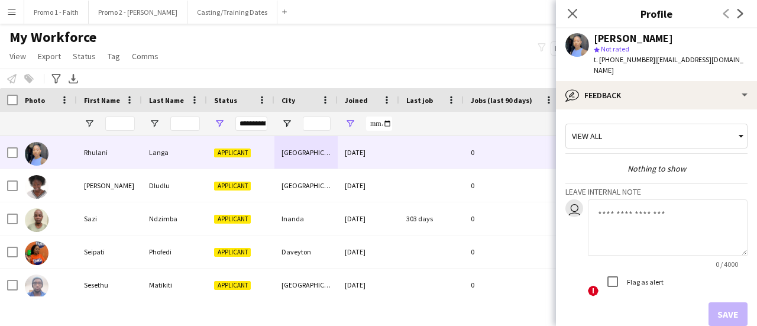
scroll to position [54, 0]
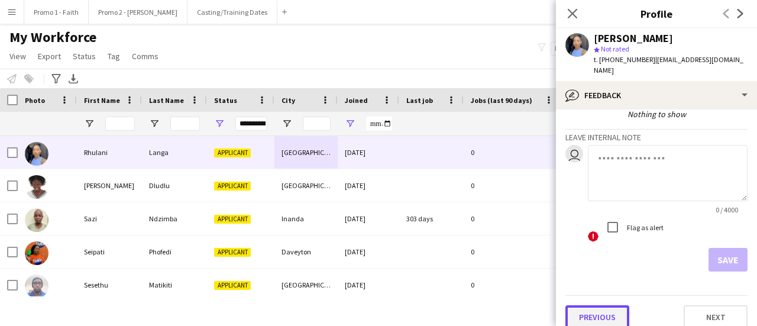
click at [602, 305] on button "Previous" at bounding box center [598, 317] width 64 height 24
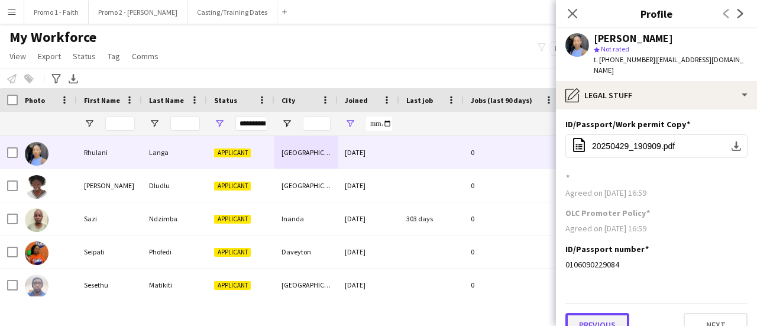
click at [595, 313] on button "Previous" at bounding box center [598, 325] width 64 height 24
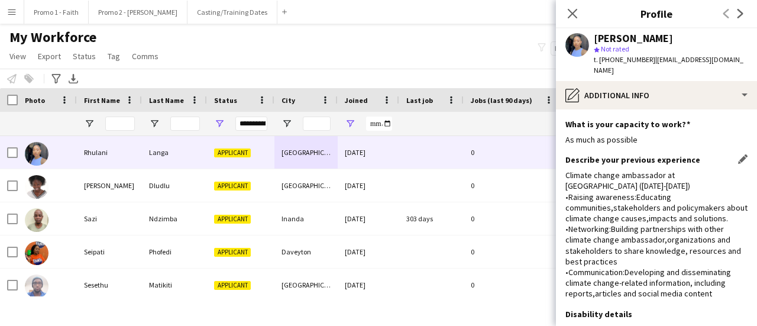
scroll to position [85, 0]
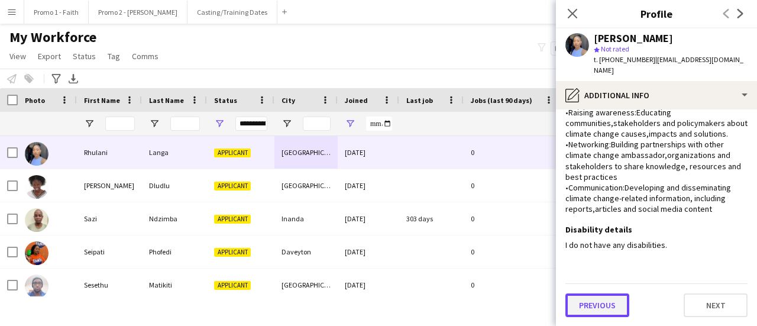
click at [600, 307] on button "Previous" at bounding box center [598, 305] width 64 height 24
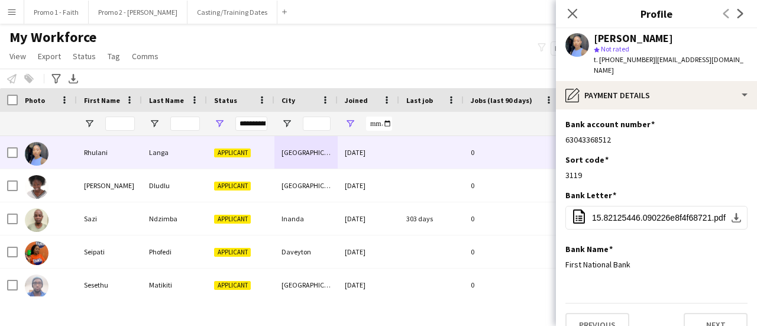
scroll to position [9, 0]
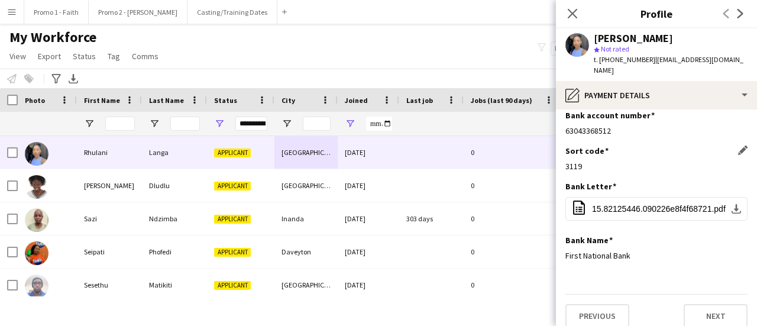
drag, startPoint x: 733, startPoint y: 140, endPoint x: 716, endPoint y: 140, distance: 17.2
click at [738, 146] on app-icon "Edit this field" at bounding box center [742, 150] width 9 height 9
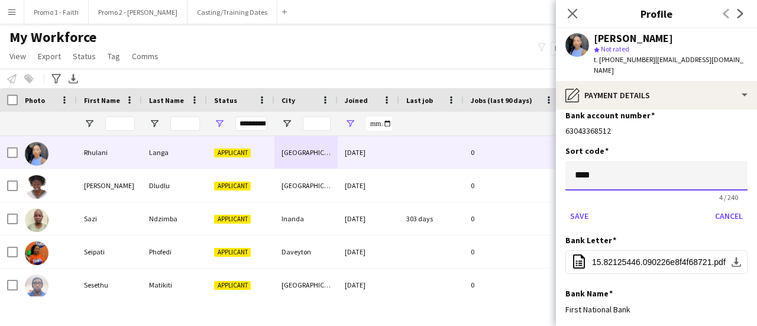
click at [608, 172] on input "****" at bounding box center [657, 176] width 182 height 30
type input "*"
type input "******"
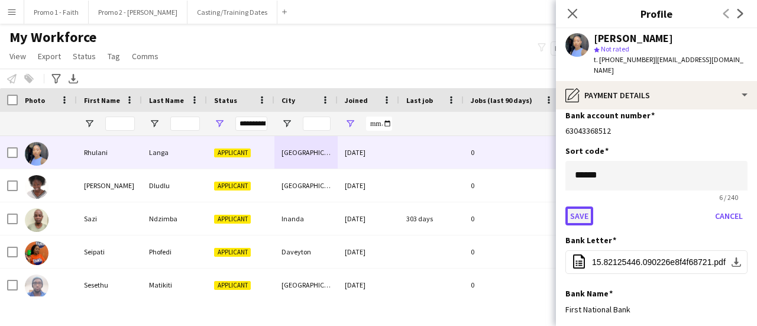
click at [580, 208] on button "Save" at bounding box center [580, 215] width 28 height 19
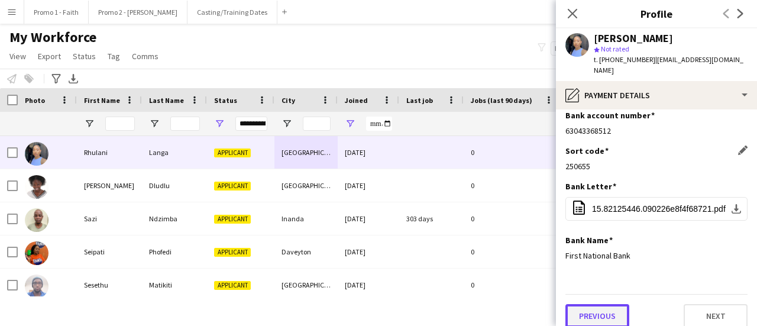
click at [592, 305] on button "Previous" at bounding box center [598, 316] width 64 height 24
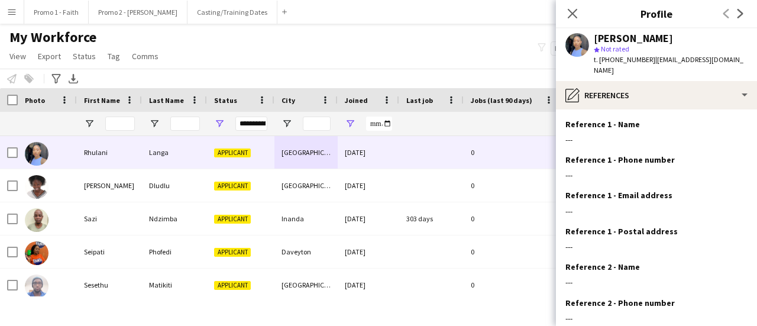
scroll to position [134, 0]
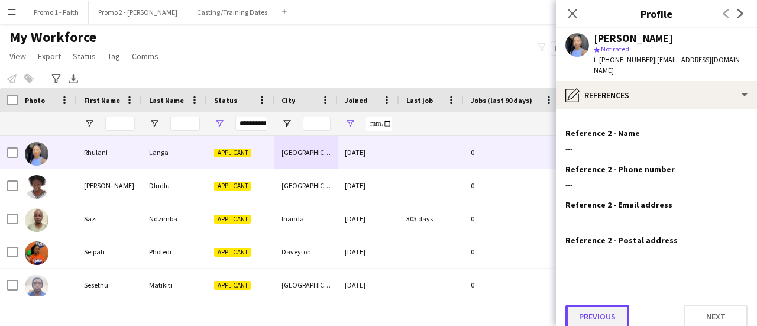
click at [601, 305] on button "Previous" at bounding box center [598, 317] width 64 height 24
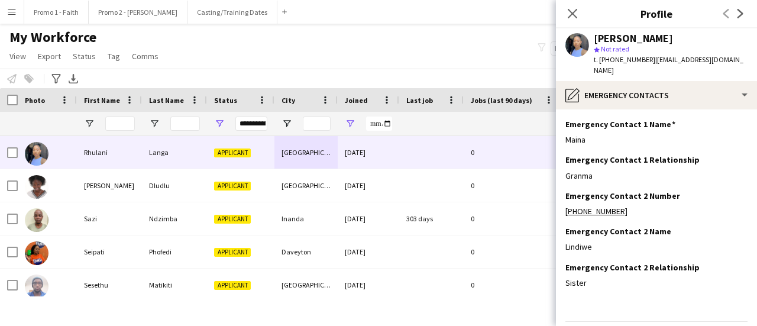
scroll to position [63, 0]
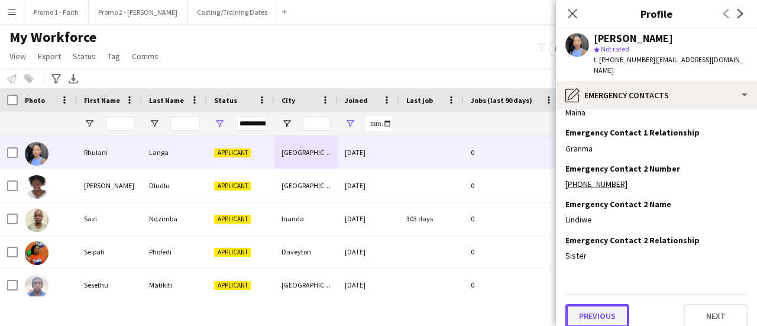
click at [603, 304] on button "Previous" at bounding box center [598, 316] width 64 height 24
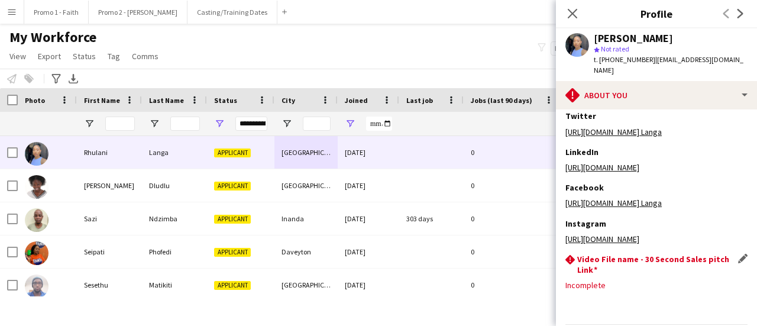
scroll to position [259, 0]
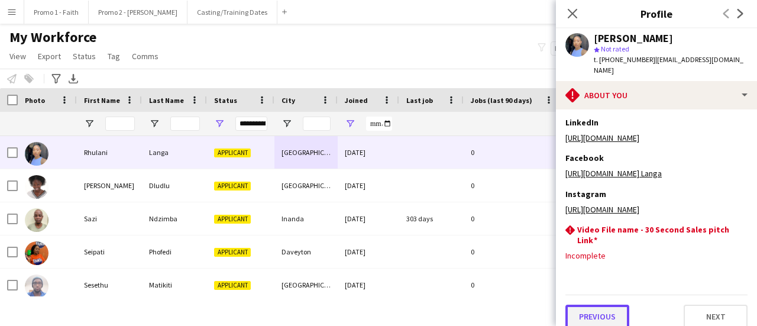
click at [598, 305] on button "Previous" at bounding box center [598, 317] width 64 height 24
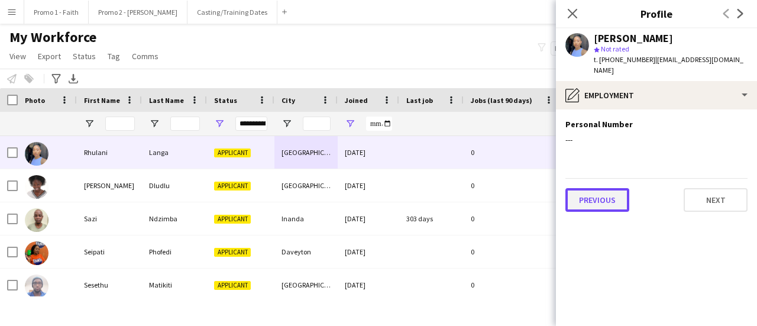
click at [607, 188] on button "Previous" at bounding box center [598, 200] width 64 height 24
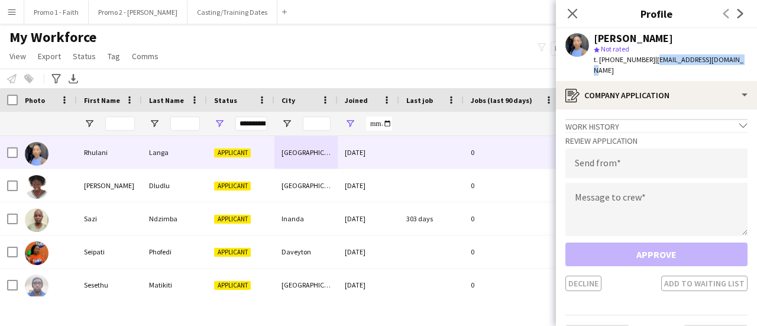
drag, startPoint x: 646, startPoint y: 57, endPoint x: 753, endPoint y: 58, distance: 106.5
click at [753, 58] on app-profile-header "[PERSON_NAME] star Not rated t. [PHONE_NUMBER] | [EMAIL_ADDRESS][DOMAIN_NAME]" at bounding box center [656, 54] width 201 height 53
drag, startPoint x: 616, startPoint y: 167, endPoint x: 618, endPoint y: 160, distance: 7.2
click at [618, 167] on div "Review Application Send from Message to crew Approve Decline Add to waiting list" at bounding box center [657, 211] width 182 height 159
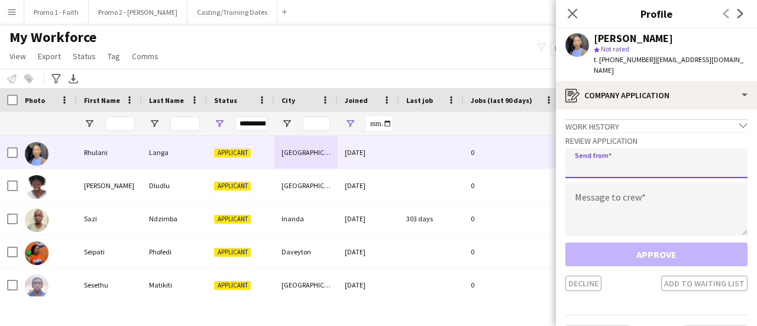
paste input "**********"
type input "**********"
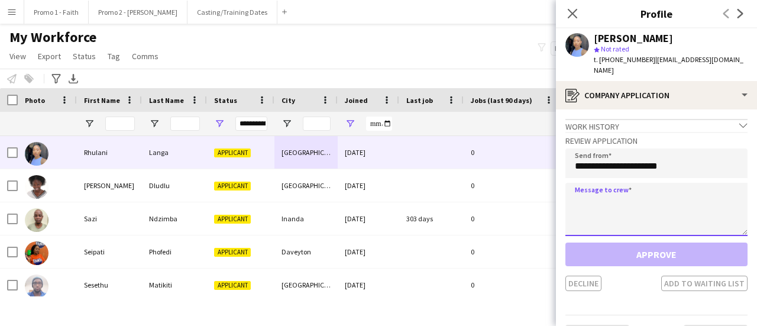
click at [606, 196] on textarea at bounding box center [657, 209] width 182 height 53
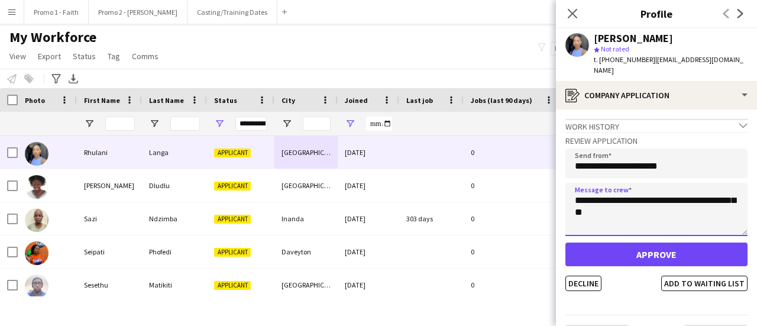
type textarea "**********"
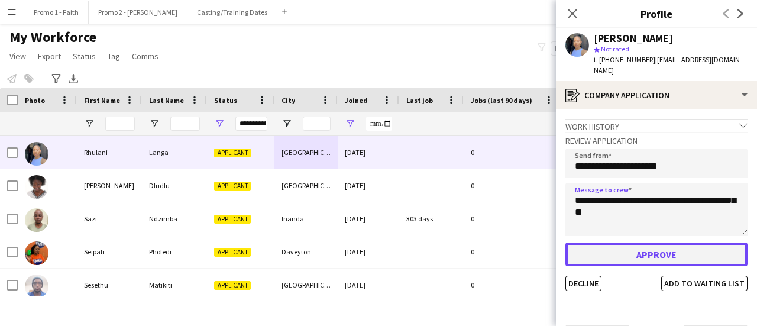
click at [639, 243] on button "Approve" at bounding box center [657, 255] width 182 height 24
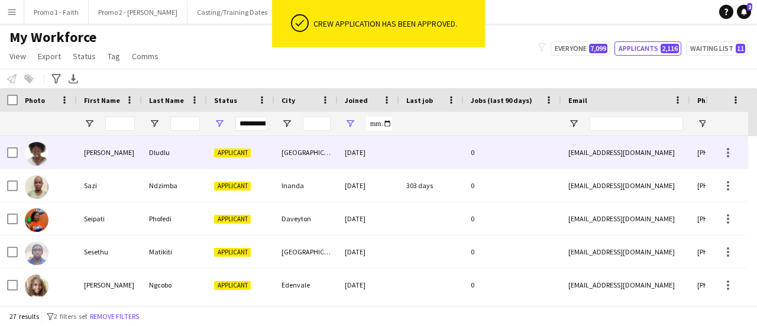
click at [299, 149] on div "[GEOGRAPHIC_DATA]" at bounding box center [306, 152] width 63 height 33
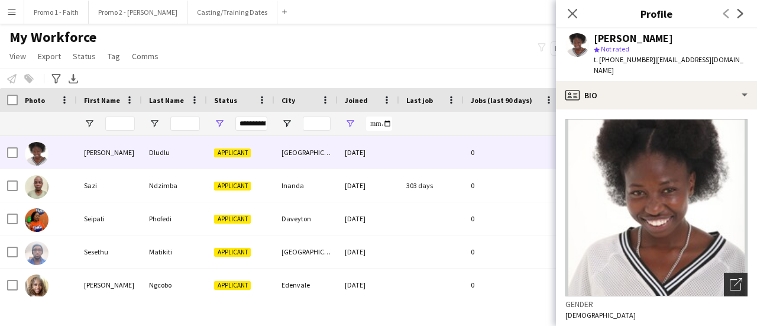
click at [730, 283] on icon "Open photos pop-in" at bounding box center [736, 284] width 12 height 12
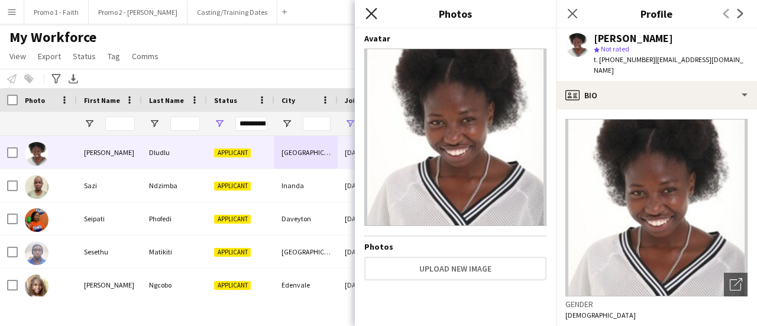
click at [368, 14] on icon "Close pop-in" at bounding box center [371, 13] width 11 height 11
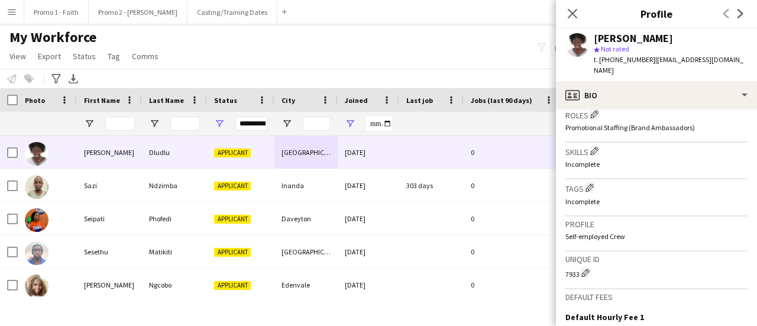
scroll to position [532, 0]
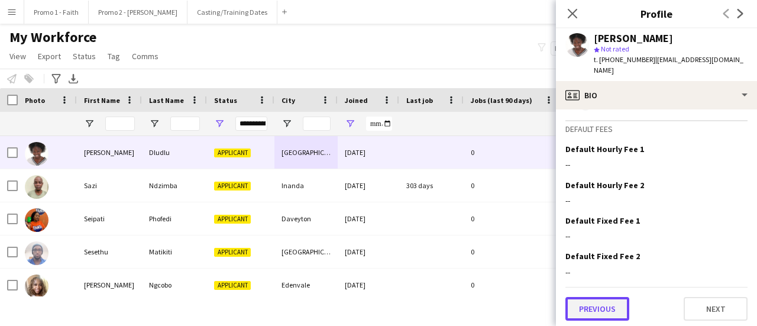
click at [603, 312] on button "Previous" at bounding box center [598, 309] width 64 height 24
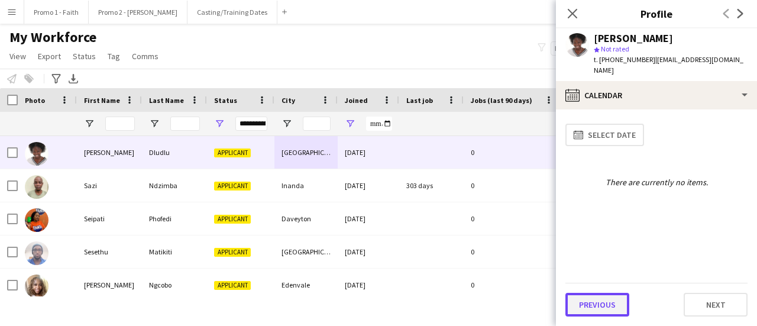
click at [595, 304] on button "Previous" at bounding box center [598, 305] width 64 height 24
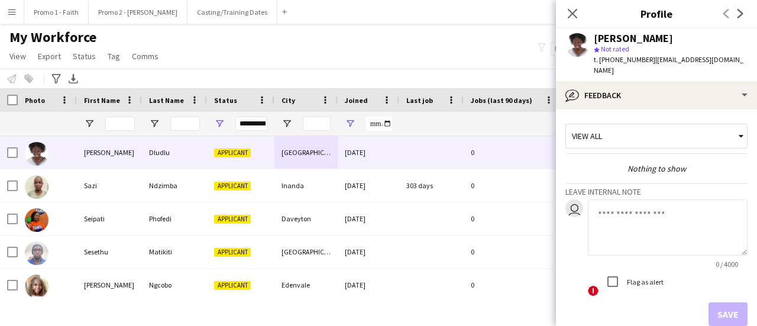
scroll to position [66, 0]
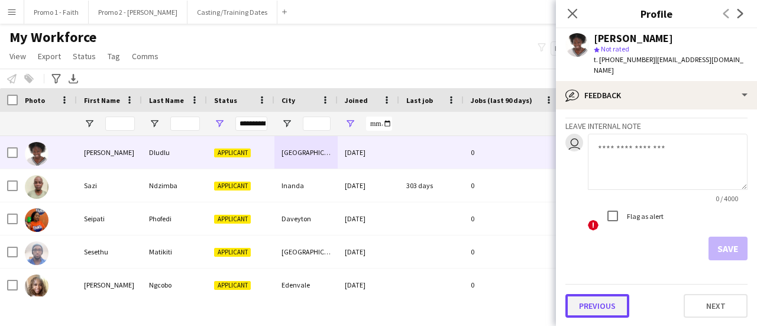
click at [594, 309] on button "Previous" at bounding box center [598, 306] width 64 height 24
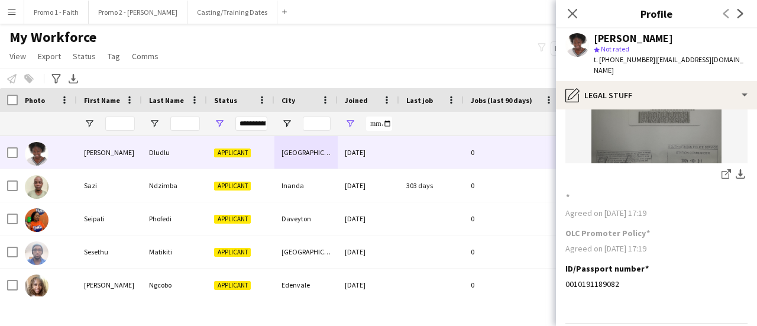
scroll to position [183, 0]
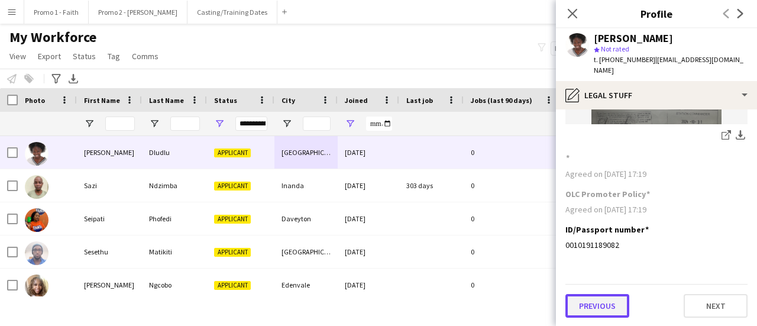
click at [586, 301] on button "Previous" at bounding box center [598, 306] width 64 height 24
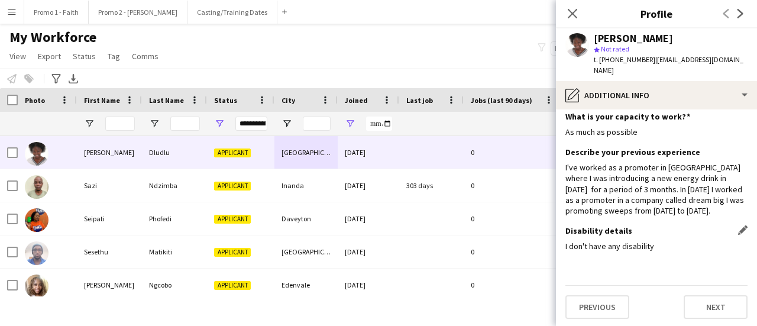
scroll to position [9, 0]
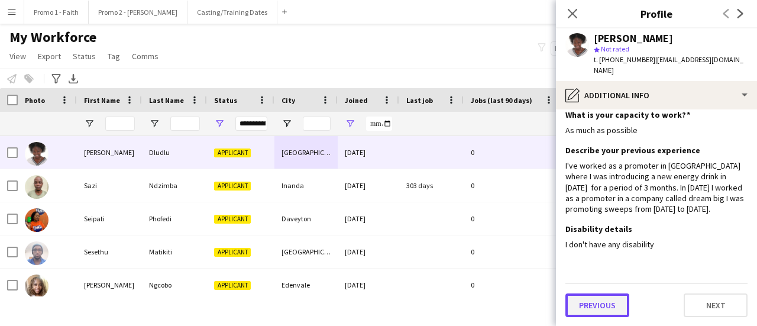
click at [589, 309] on button "Previous" at bounding box center [598, 305] width 64 height 24
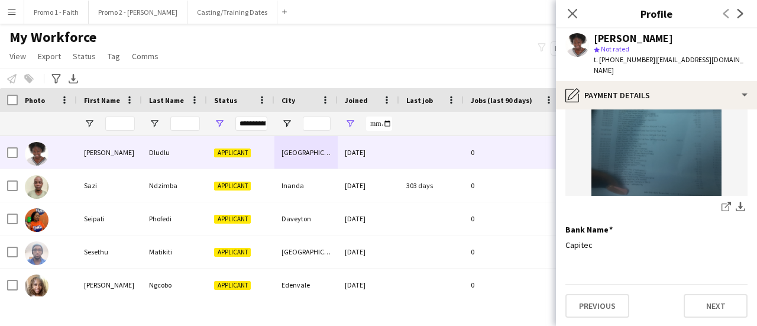
scroll to position [183, 0]
click at [590, 301] on button "Previous" at bounding box center [598, 306] width 64 height 24
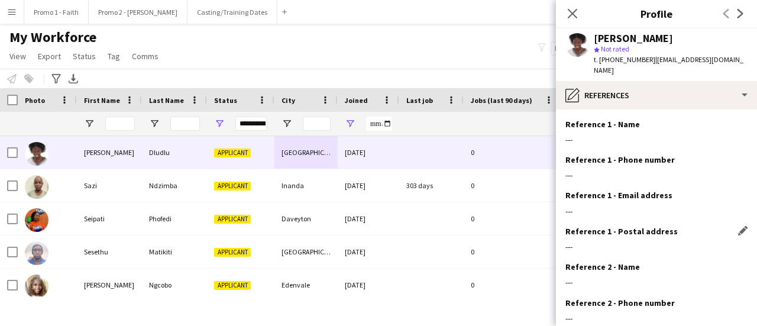
scroll to position [145, 0]
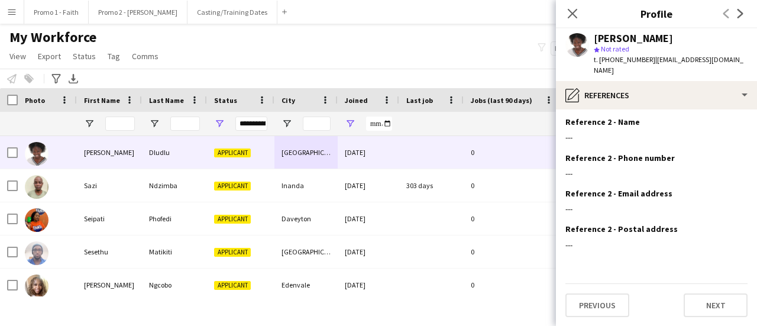
click at [580, 16] on div "Close pop-in" at bounding box center [572, 13] width 33 height 27
click at [573, 11] on icon "Close pop-in" at bounding box center [572, 13] width 11 height 11
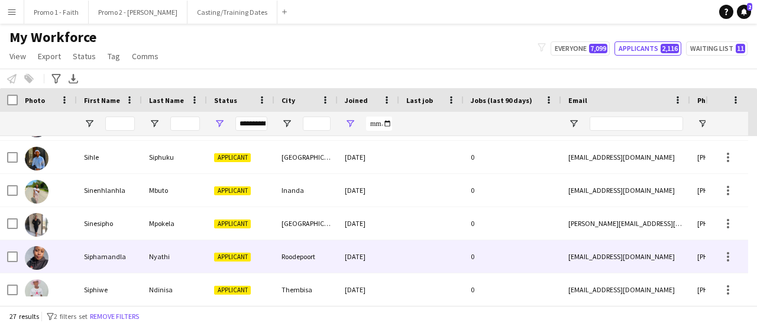
scroll to position [0, 0]
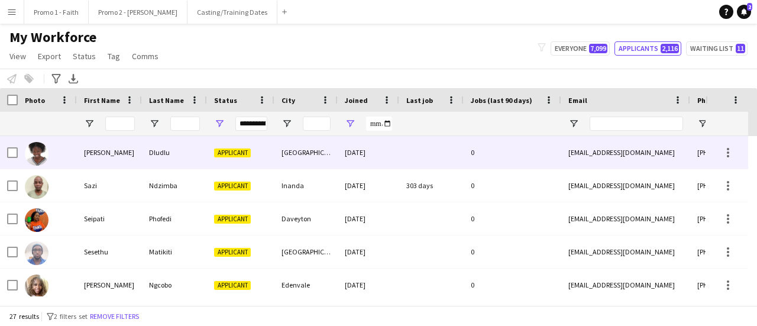
click at [312, 153] on div "[GEOGRAPHIC_DATA]" at bounding box center [306, 152] width 63 height 33
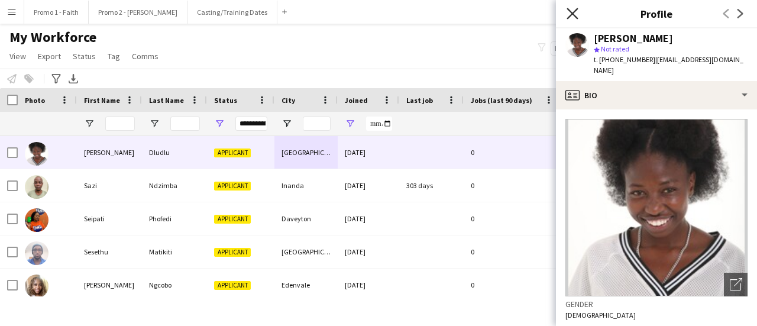
click at [575, 14] on icon "Close pop-in" at bounding box center [572, 13] width 11 height 11
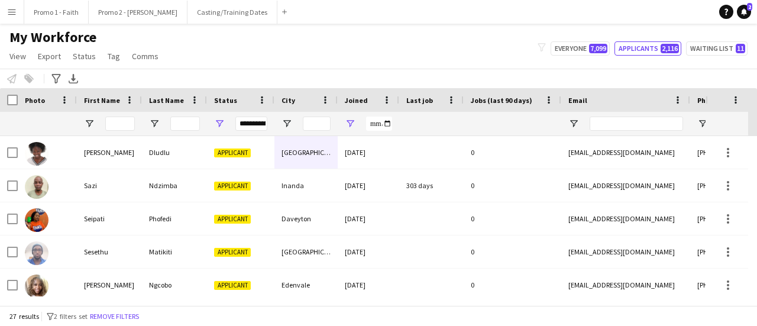
click at [258, 44] on div "My Workforce View Views Default view Applicants New view Update view Delete vie…" at bounding box center [378, 48] width 757 height 40
